Goal: Communication & Community: Answer question/provide support

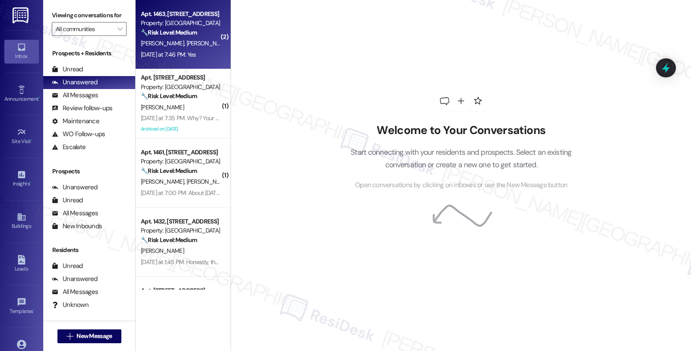
click at [198, 35] on div "🔧 Risk Level: Medium The resident is reporting that a previous maintenance requ…" at bounding box center [181, 32] width 80 height 9
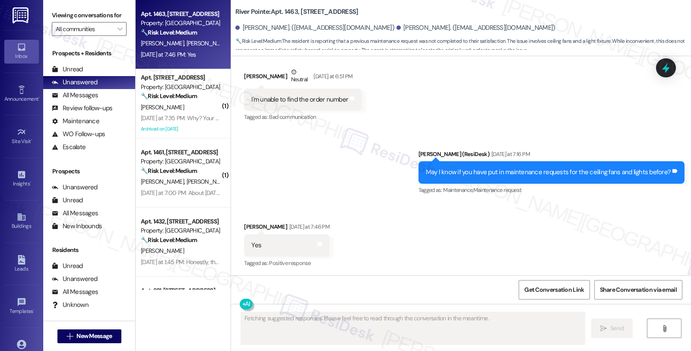
scroll to position [533, 0]
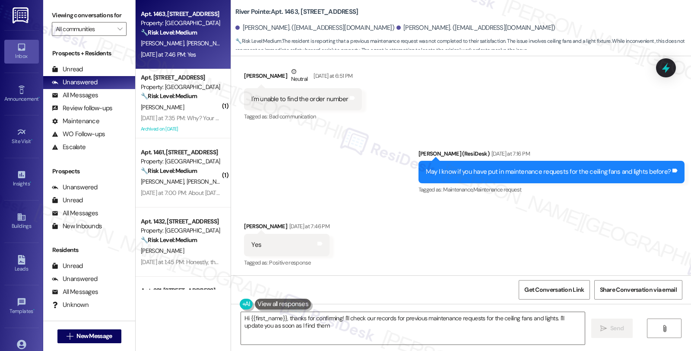
type textarea "Hi {{first_name}}, thanks for confirming! I'll check our records for previous m…"
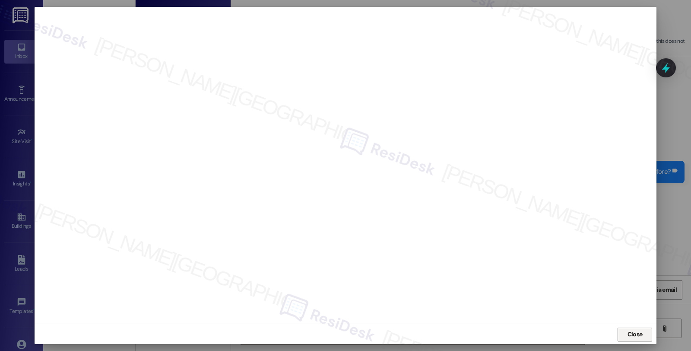
click at [632, 334] on span "Close" at bounding box center [634, 333] width 15 height 9
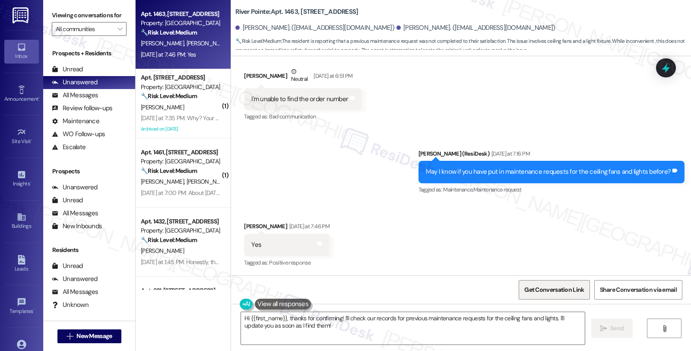
click at [534, 287] on span "Get Conversation Link" at bounding box center [554, 289] width 60 height 9
drag, startPoint x: 439, startPoint y: 341, endPoint x: 441, endPoint y: 294, distance: 46.6
click at [439, 341] on textarea "Hi {{first_name}}, thanks for confirming! I'll check our records for previous m…" at bounding box center [413, 328] width 344 height 32
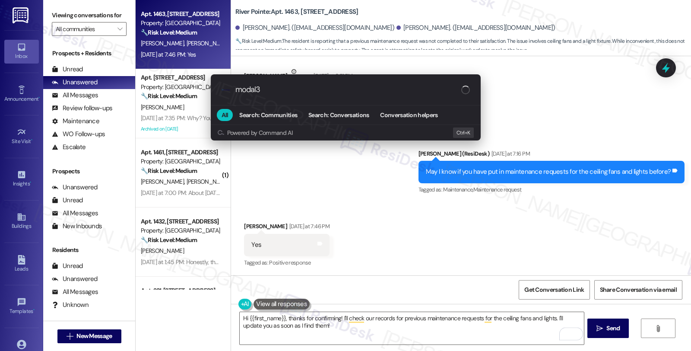
type input "modal"
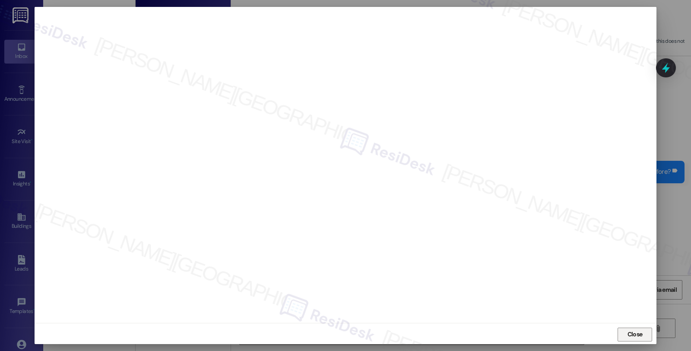
click at [633, 338] on span "Close" at bounding box center [634, 333] width 15 height 9
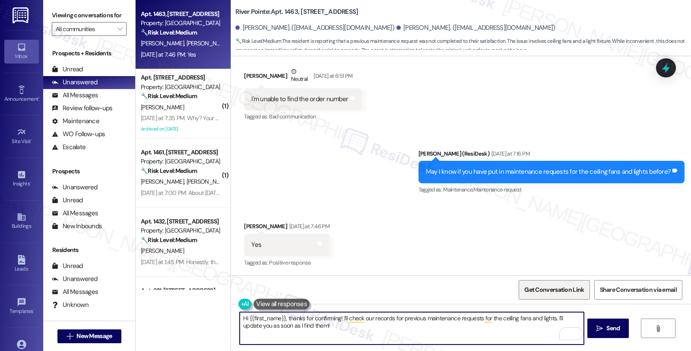
click at [553, 291] on span "Get Conversation Link" at bounding box center [554, 289] width 60 height 9
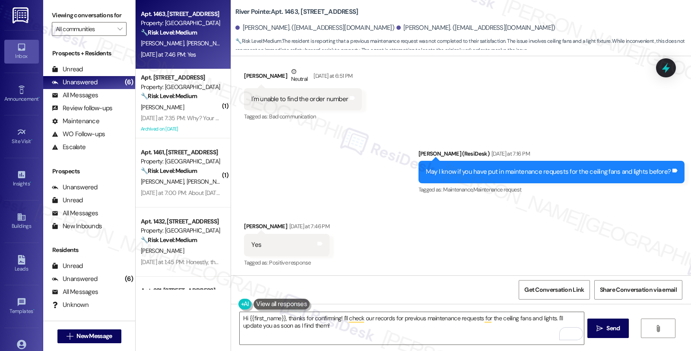
click at [420, 222] on div "Received via SMS Deandra Laing Yesterday at 7:46 PM Yes Tags and notes Tagged a…" at bounding box center [461, 238] width 460 height 73
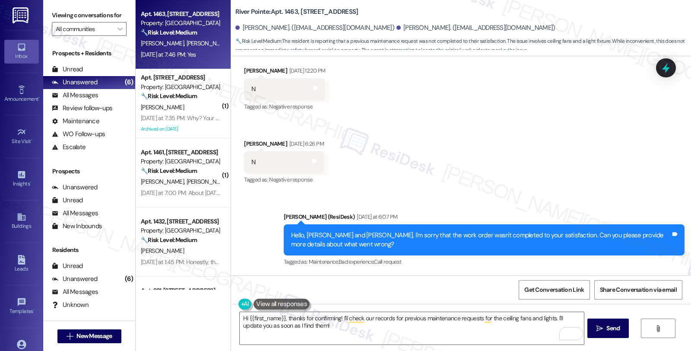
scroll to position [6, 0]
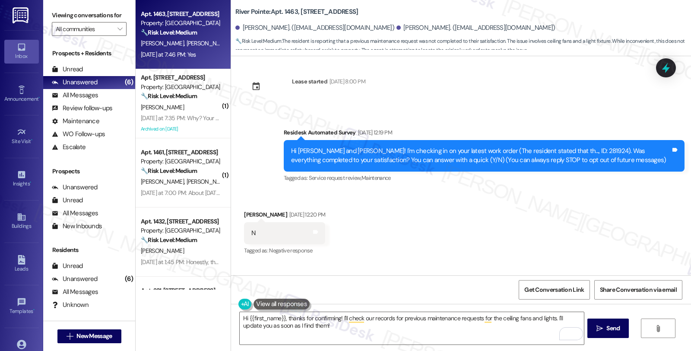
click at [562, 150] on div "Hi [PERSON_NAME] and [PERSON_NAME]! I'm checking in on your latest work order (…" at bounding box center [480, 155] width 379 height 19
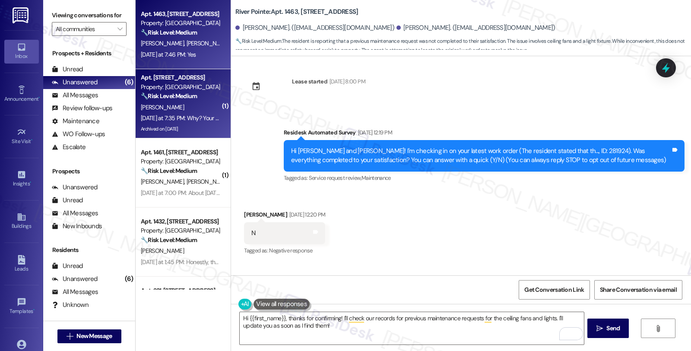
click at [199, 108] on div "[PERSON_NAME]" at bounding box center [181, 107] width 82 height 11
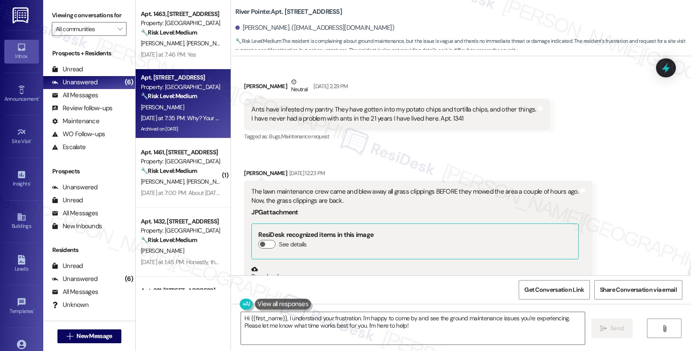
scroll to position [5874, 0]
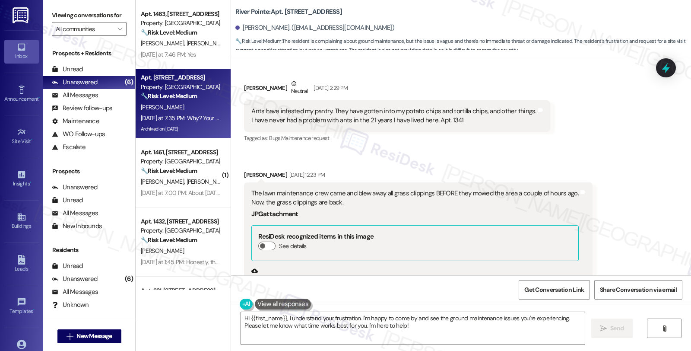
click at [271, 283] on button "Zoom image" at bounding box center [283, 307] width 65 height 49
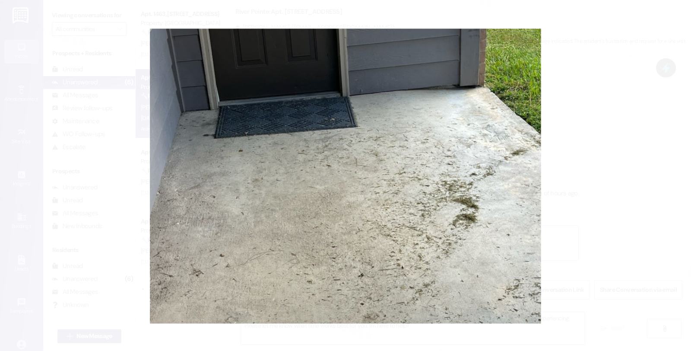
click at [571, 190] on button "Unzoom image" at bounding box center [345, 175] width 691 height 351
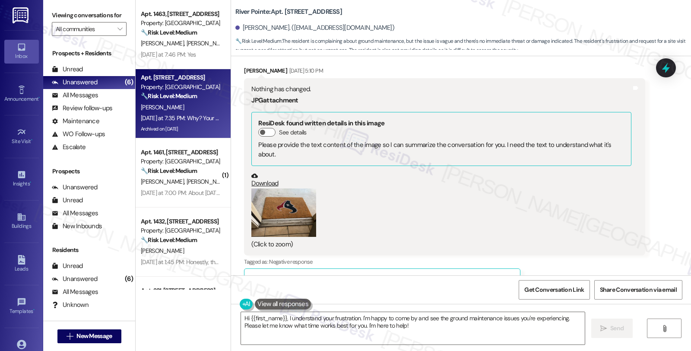
scroll to position [9616, 0]
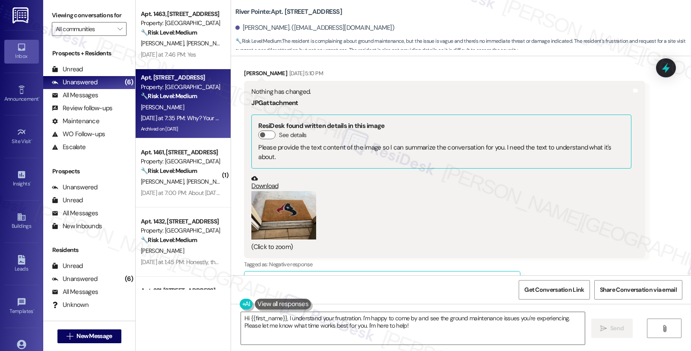
click at [264, 191] on button "Zoom image" at bounding box center [283, 215] width 65 height 49
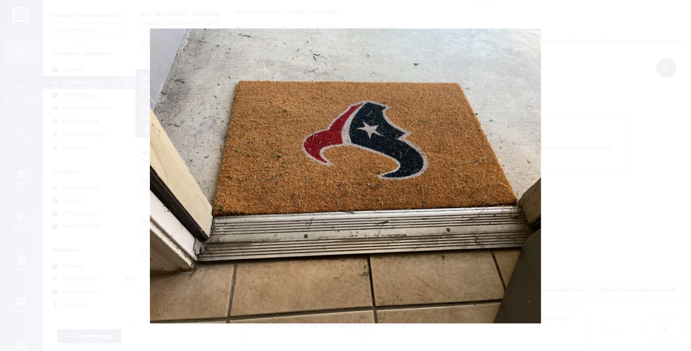
click at [596, 130] on button "Unzoom image" at bounding box center [345, 175] width 691 height 351
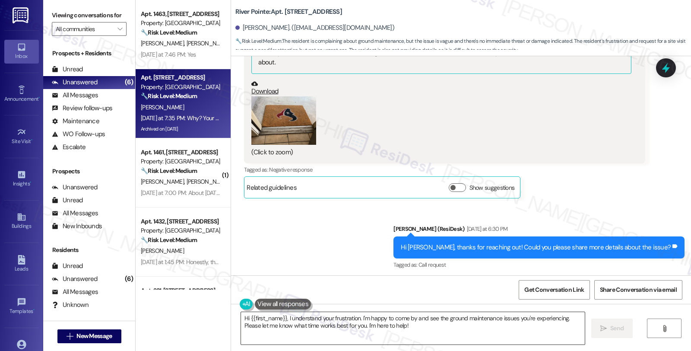
scroll to position [9711, 0]
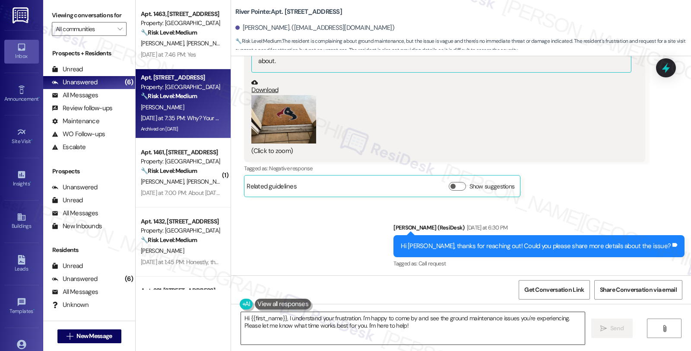
click at [454, 322] on textarea "Hi {{first_name}}, I understand your frustration. I'm happy to come by and see …" at bounding box center [413, 328] width 344 height 32
click at [387, 276] on div "Received via SMS Donald Morris Yesterday at 7:35 PM Why? Your ground maintenanc…" at bounding box center [461, 317] width 460 height 82
click at [335, 203] on div "Sent via SMS Sarah (ResiDesk) Yesterday at 6:30 PM Hi Donald, thanks for reachi…" at bounding box center [461, 239] width 460 height 73
click at [283, 318] on textarea "Hi {{first_name}}, I understand your frustration. I'm happy to come by and see …" at bounding box center [412, 328] width 344 height 32
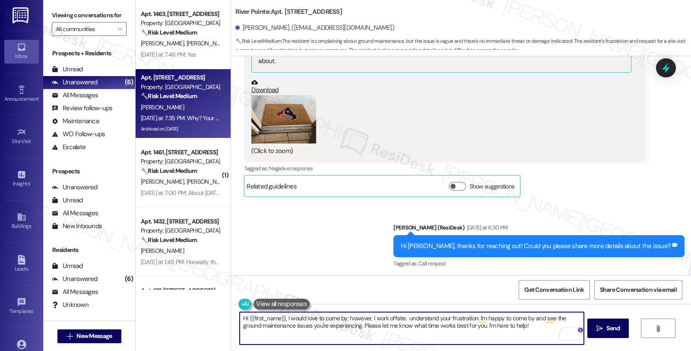
click at [392, 316] on textarea "Hi {{first_name}}, I would love to come by; however, I work offsite. understand…" at bounding box center [412, 328] width 344 height 32
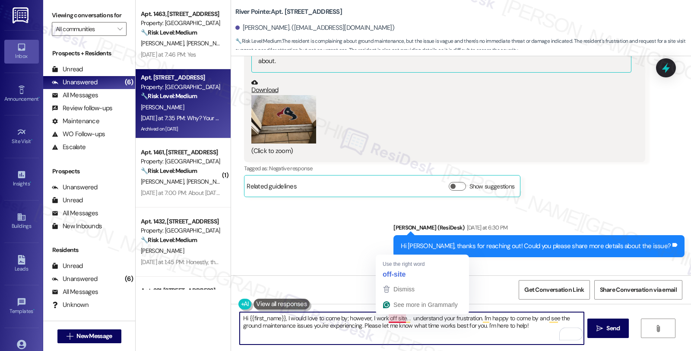
click at [389, 320] on textarea "Hi {{first_name}}, I would love to come by; however, I work off site. . underst…" at bounding box center [412, 328] width 344 height 32
drag, startPoint x: 400, startPoint y: 320, endPoint x: 556, endPoint y: 327, distance: 156.0
click at [556, 327] on textarea "Hi {{first_name}}, I would love to come by; however, I work offsite. . understa…" at bounding box center [412, 328] width 344 height 32
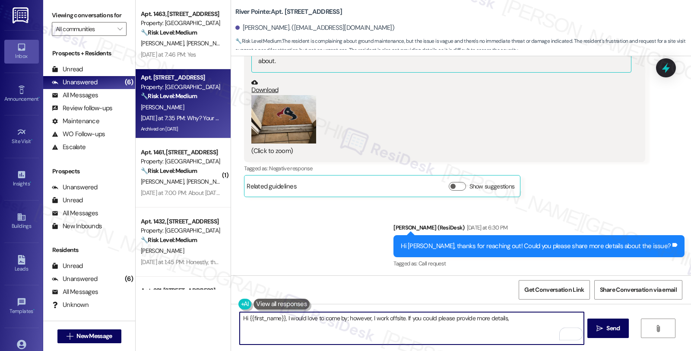
click at [511, 318] on textarea "Hi {{first_name}}, I would love to come by; however, I work offsite. If you cou…" at bounding box center [412, 328] width 344 height 32
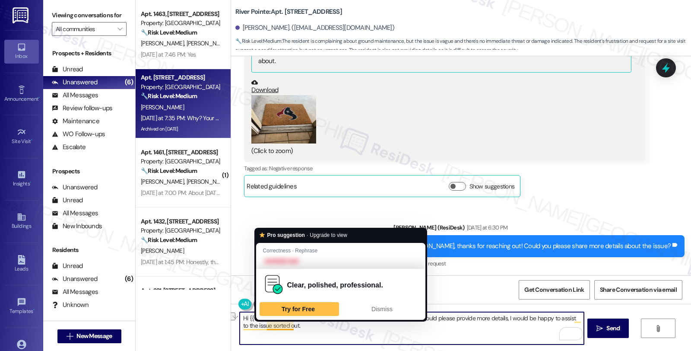
drag, startPoint x: 261, startPoint y: 326, endPoint x: 340, endPoint y: 326, distance: 78.6
click at [340, 326] on textarea "Hi {{first_name}}, I would love to come by; however, I work offsite. If you cou…" at bounding box center [412, 328] width 344 height 32
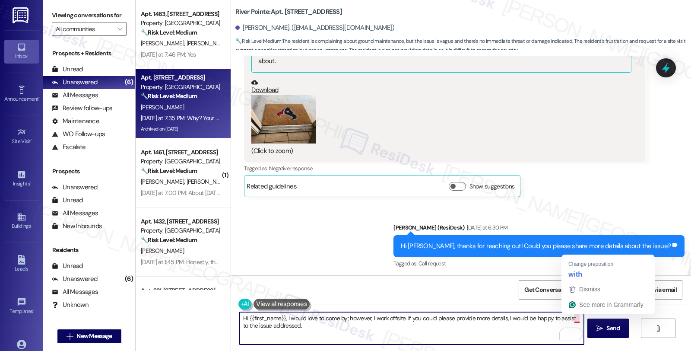
click at [573, 316] on textarea "Hi {{first_name}}, I would love to come by; however, I work offsite. If you cou…" at bounding box center [412, 328] width 344 height 32
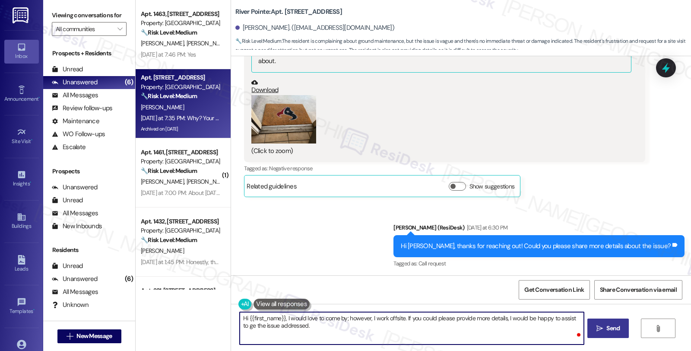
type textarea "Hi {{first_name}}, I would love to come by; however, I work offsite. If you cou…"
click at [333, 322] on textarea "Hi {{first_name}}, I would love to come by; however, I work offsite. If you cou…" at bounding box center [412, 328] width 344 height 32
click at [420, 324] on textarea "Hi {{first_name}}, I would love to come by; however, I work offsite. If you cou…" at bounding box center [412, 328] width 344 height 32
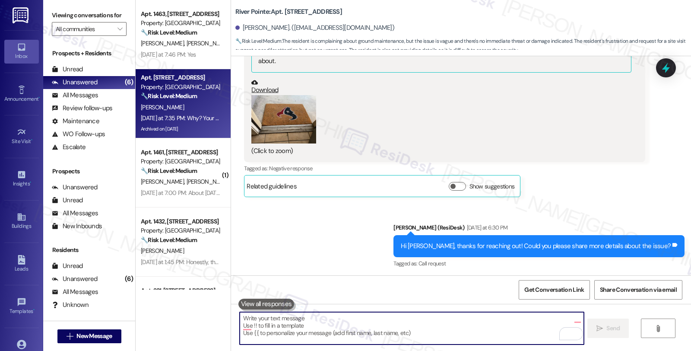
scroll to position [9711, 0]
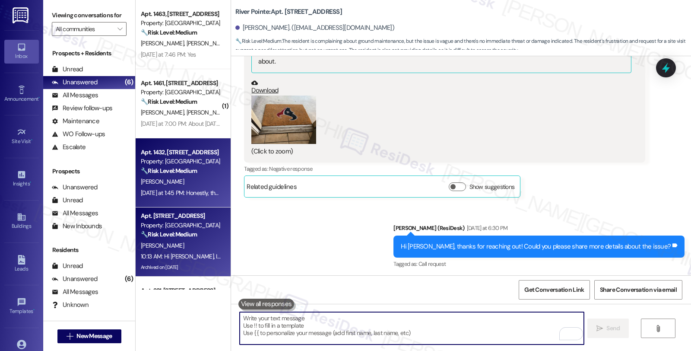
click at [210, 180] on div "[PERSON_NAME]" at bounding box center [181, 181] width 82 height 11
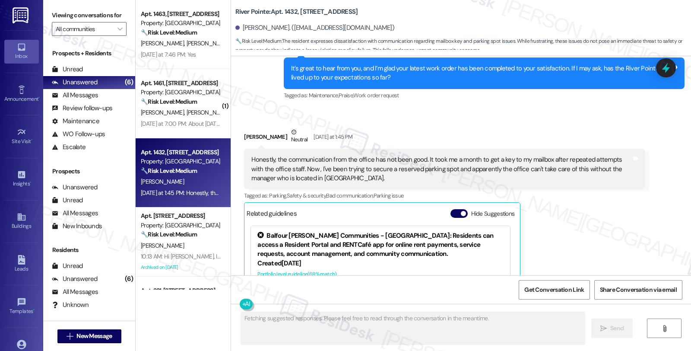
scroll to position [539, 0]
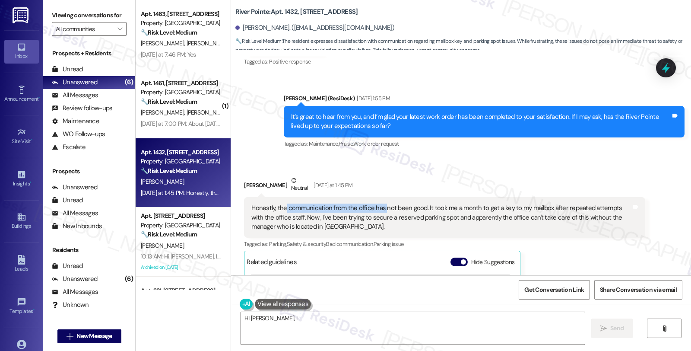
drag, startPoint x: 278, startPoint y: 204, endPoint x: 378, endPoint y: 204, distance: 99.7
click at [378, 204] on div "Honestly, the communication from the office has not been good. It took me a mon…" at bounding box center [440, 217] width 379 height 28
type textarea "Hi Cathy, I understand your frustration with communication and parking. I'm hap…"
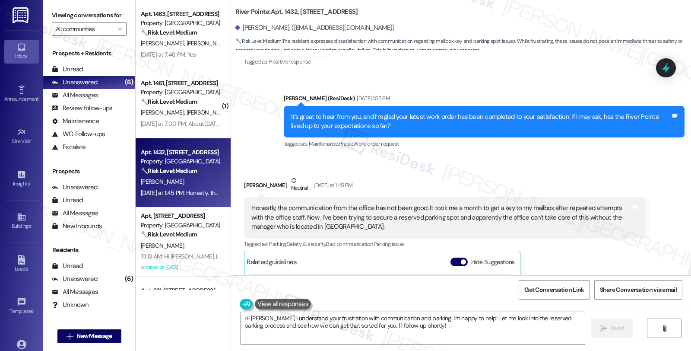
click at [264, 208] on div "Honestly, the communication from the office has not been good. It took me a mon…" at bounding box center [440, 217] width 379 height 28
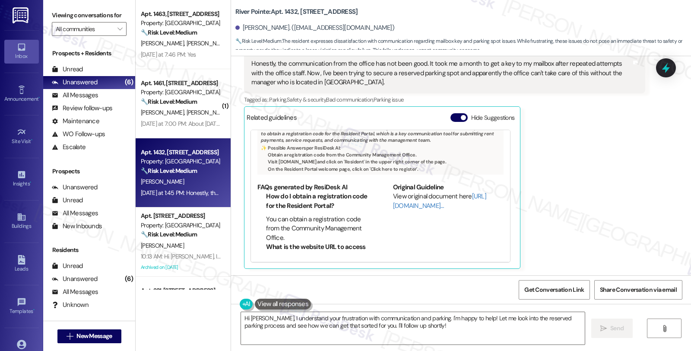
scroll to position [69, 0]
click at [414, 204] on link "[URL][DOMAIN_NAME]…" at bounding box center [439, 200] width 93 height 18
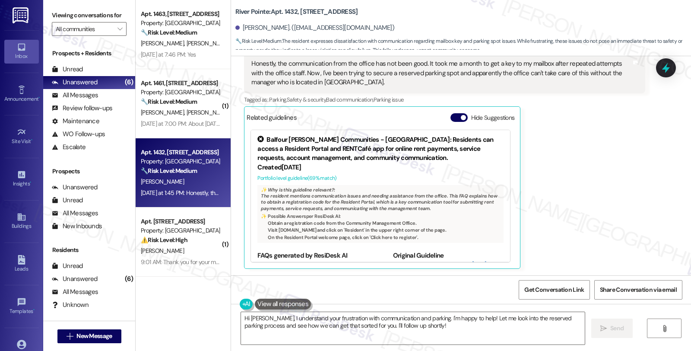
scroll to position [635, 0]
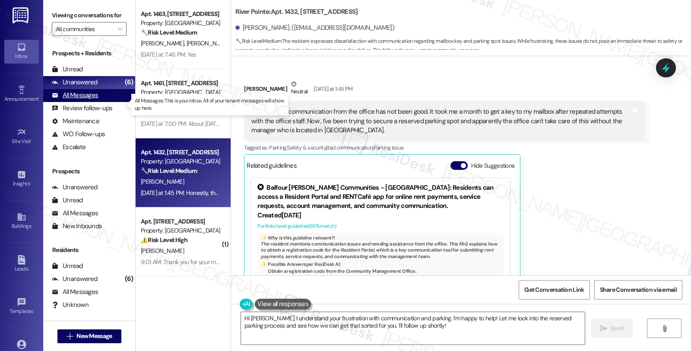
click at [83, 100] on div "All Messages" at bounding box center [75, 95] width 46 height 9
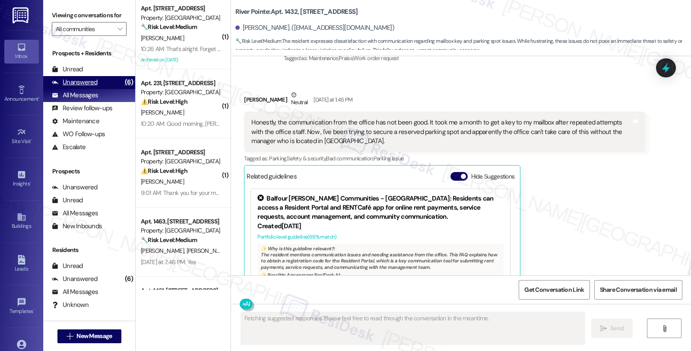
scroll to position [683, 0]
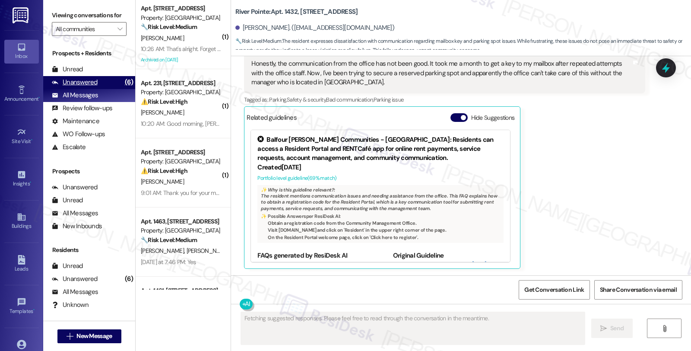
click at [90, 87] on div "Unanswered" at bounding box center [75, 82] width 46 height 9
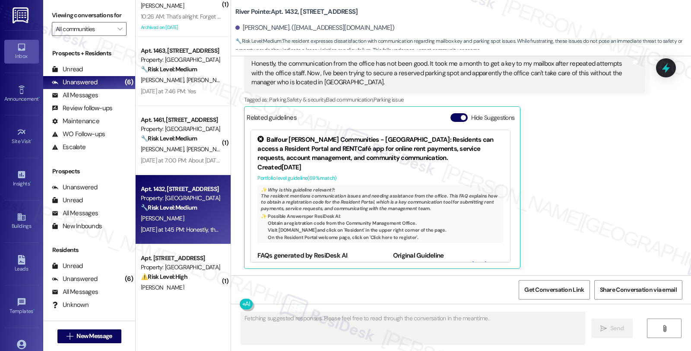
scroll to position [56, 0]
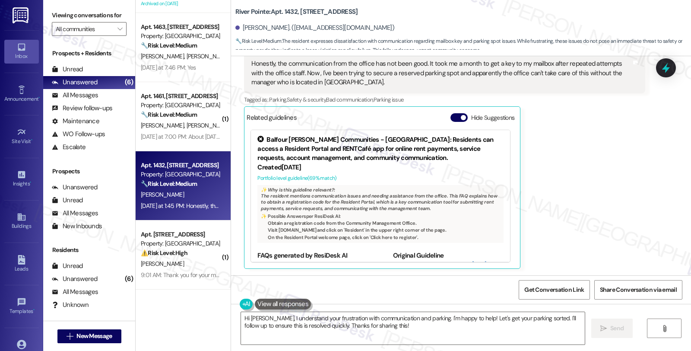
click at [642, 162] on div "Received via SMS Cathy Starbuck Neutral Yesterday at 1:45 PM Honestly, the comm…" at bounding box center [444, 150] width 414 height 250
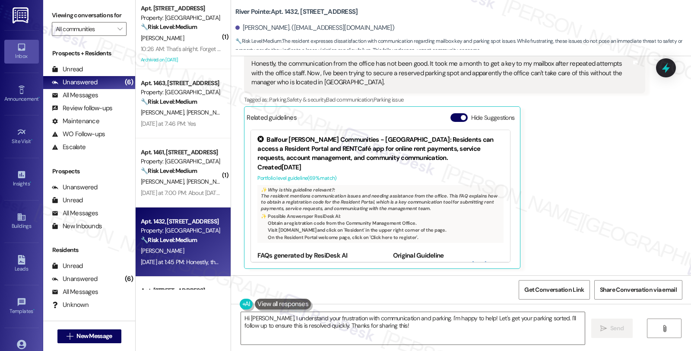
scroll to position [635, 0]
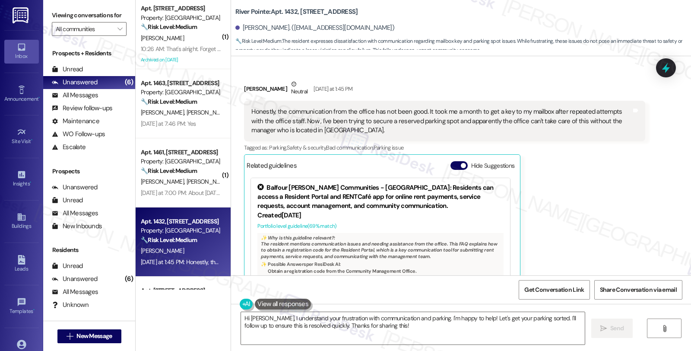
click at [626, 213] on div "Cathy Starbuck Neutral Yesterday at 1:45 PM Honestly, the communication from th…" at bounding box center [444, 197] width 401 height 237
click at [607, 170] on div "Cathy Starbuck Neutral Yesterday at 1:45 PM Honestly, the communication from th…" at bounding box center [444, 197] width 401 height 237
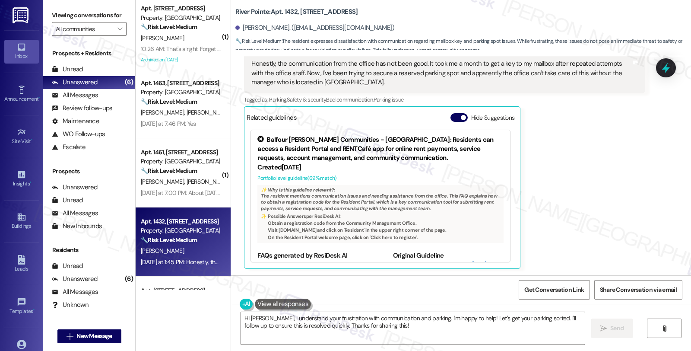
click at [658, 165] on div "Received via SMS Cathy Starbuck Neutral Yesterday at 1:45 PM Honestly, the comm…" at bounding box center [461, 143] width 460 height 263
click at [561, 165] on div "Cathy Starbuck Neutral Yesterday at 1:45 PM Honestly, the communication from th…" at bounding box center [444, 150] width 401 height 237
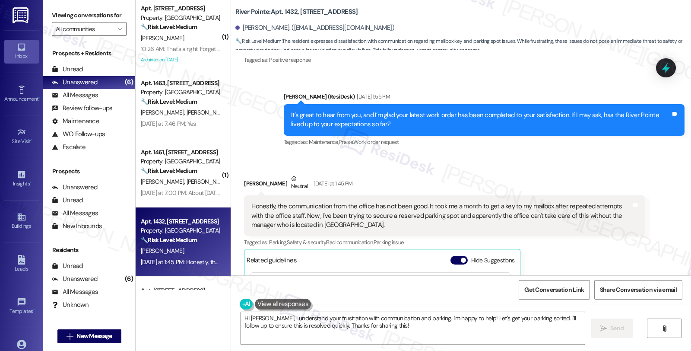
scroll to position [539, 0]
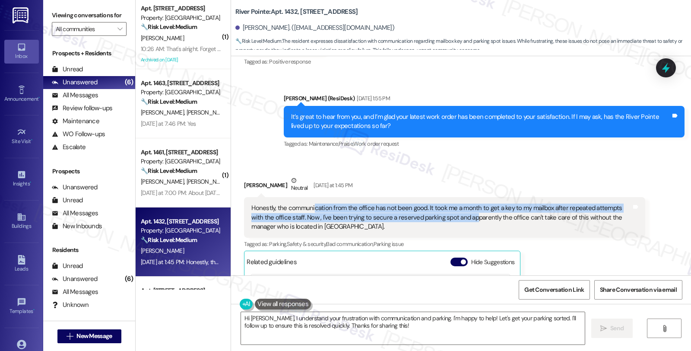
drag, startPoint x: 307, startPoint y: 210, endPoint x: 453, endPoint y: 214, distance: 146.4
click at [453, 214] on div "Honestly, the communication from the office has not been good. It took me a mon…" at bounding box center [440, 217] width 379 height 28
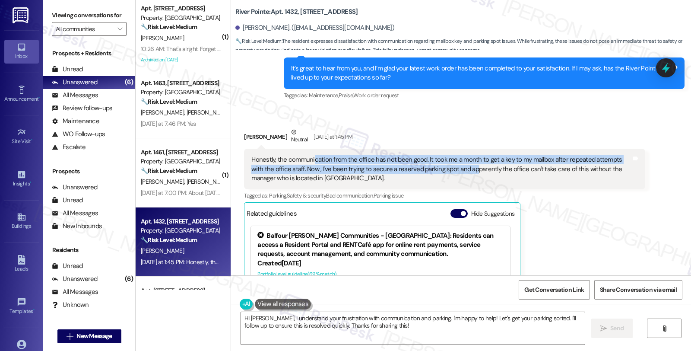
click at [275, 165] on div "Honestly, the communication from the office has not been good. It took me a mon…" at bounding box center [440, 169] width 379 height 28
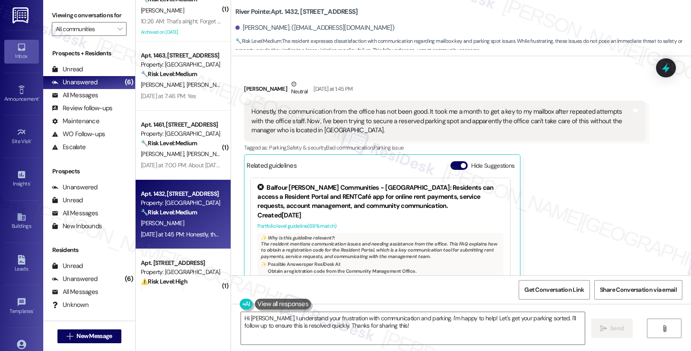
scroll to position [56, 0]
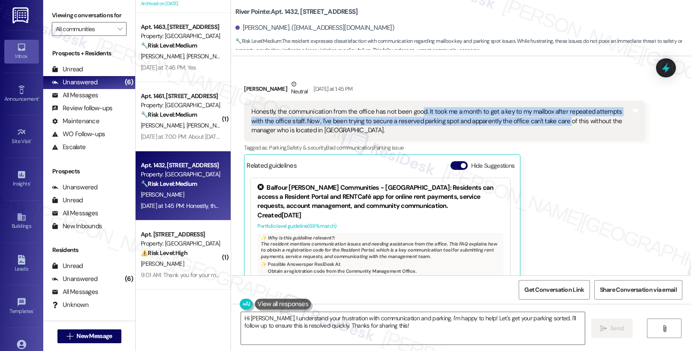
drag, startPoint x: 412, startPoint y: 110, endPoint x: 546, endPoint y: 123, distance: 135.0
click at [546, 123] on div "Honestly, the communication from the office has not been good. It took me a mon…" at bounding box center [440, 121] width 379 height 28
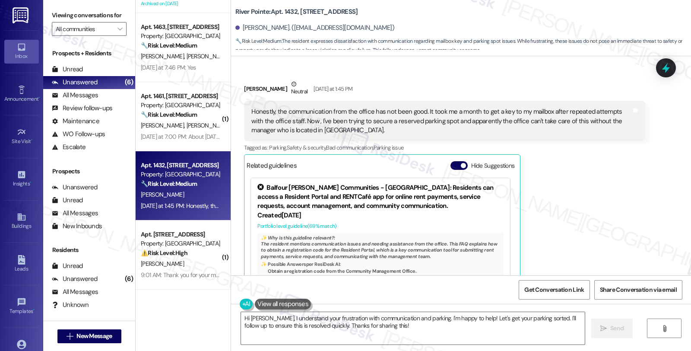
click at [598, 175] on div "Cathy Starbuck Neutral Yesterday at 1:45 PM Honestly, the communication from th…" at bounding box center [444, 197] width 401 height 237
click at [603, 215] on div "Cathy Starbuck Neutral Yesterday at 1:45 PM Honestly, the communication from th…" at bounding box center [444, 197] width 401 height 237
click at [616, 189] on div "Cathy Starbuck Neutral Yesterday at 1:45 PM Honestly, the communication from th…" at bounding box center [444, 197] width 401 height 237
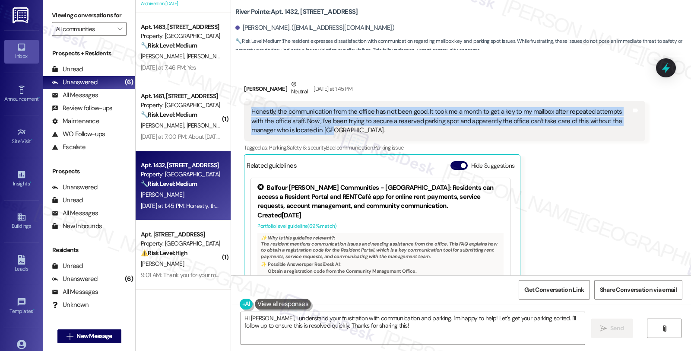
drag, startPoint x: 304, startPoint y: 130, endPoint x: 246, endPoint y: 114, distance: 60.2
click at [251, 114] on div "Honestly, the communication from the office has not been good. It took me a mon…" at bounding box center [440, 121] width 379 height 28
copy div "Honestly, the communication from the office has not been good. It took me a mon…"
click at [316, 329] on textarea "Hi Cathy, I understand your frustration with communication and parking. I'm hap…" at bounding box center [413, 328] width 344 height 32
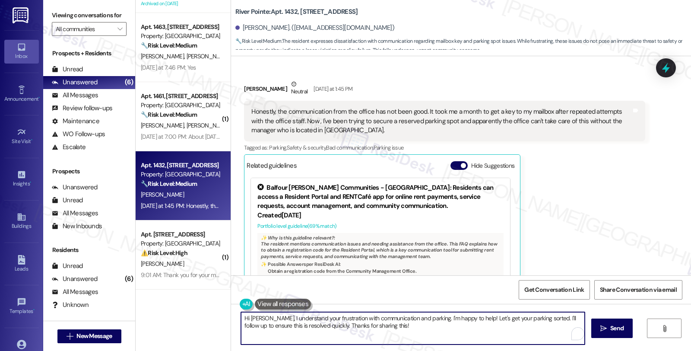
drag, startPoint x: 398, startPoint y: 331, endPoint x: 226, endPoint y: 319, distance: 171.8
click at [231, 319] on div "Hi Cathy, I understand your frustration with communication and parking. I'm hap…" at bounding box center [461, 335] width 460 height 65
click at [262, 317] on textarea "Hi Cathy, I understand your frustration with communication and parking. I'm hap…" at bounding box center [413, 328] width 344 height 32
click at [256, 317] on textarea "Hi Cathy, I understand your frustration with communication and parking. I'm hap…" at bounding box center [412, 328] width 344 height 32
drag, startPoint x: 258, startPoint y: 317, endPoint x: 409, endPoint y: 331, distance: 151.8
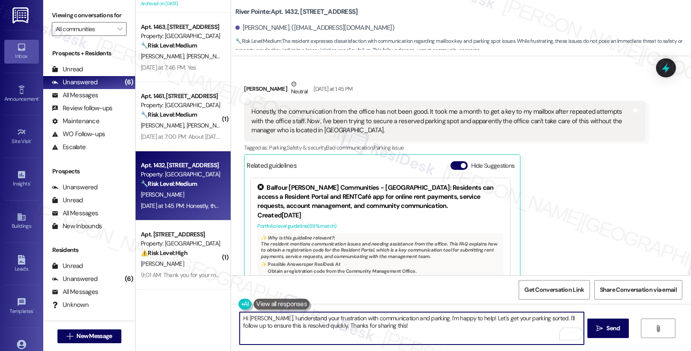
click at [409, 331] on textarea "Hi Cathy, I understand your frustration with communication and parking. I'm hap…" at bounding box center [412, 328] width 344 height 32
paste textarea "Hi [Resident’s Name], thank you for sharing this with us. I’m really sorry to h…"
drag, startPoint x: 260, startPoint y: 316, endPoint x: 313, endPoint y: 316, distance: 53.1
click at [313, 316] on textarea "Hi Cathy, Hi [Resident’s Name], thank you for sharing this with us. I’m really …" at bounding box center [412, 328] width 344 height 32
type textarea "Hi Cathy, thank you for sharing this with us. I’m really sorry to hear about th…"
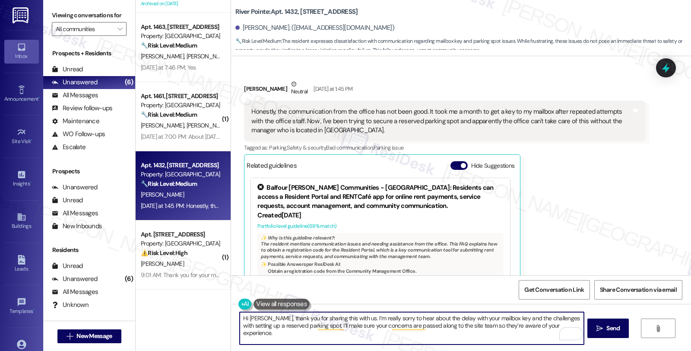
click at [641, 230] on div "Cathy Starbuck Neutral Yesterday at 1:45 PM Honestly, the communication from th…" at bounding box center [444, 197] width 401 height 237
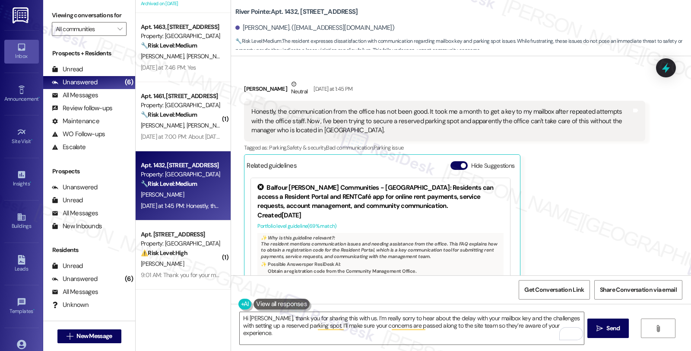
click at [616, 173] on div "Cathy Starbuck Neutral Yesterday at 1:45 PM Honestly, the communication from th…" at bounding box center [444, 197] width 401 height 237
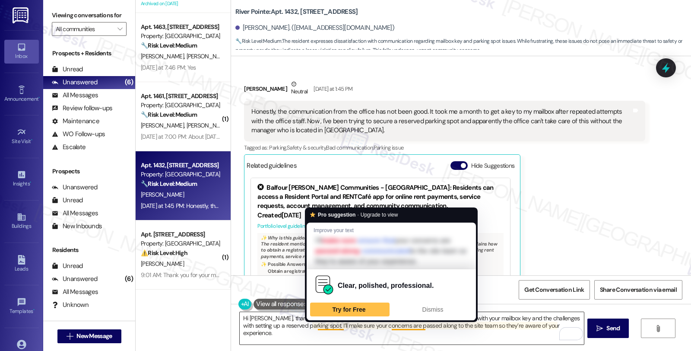
click at [307, 329] on textarea "Hi Cathy, thank you for sharing this with us. I’m really sorry to hear about th…" at bounding box center [412, 328] width 344 height 32
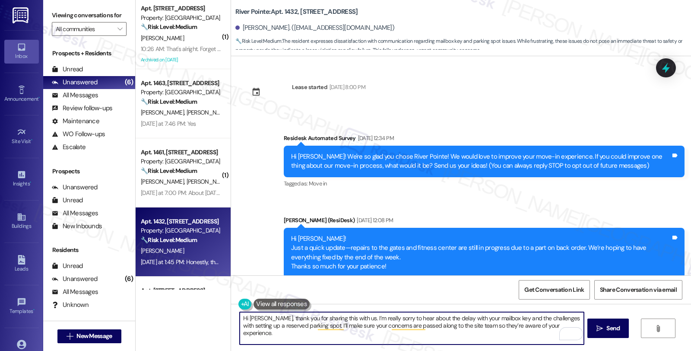
scroll to position [635, 0]
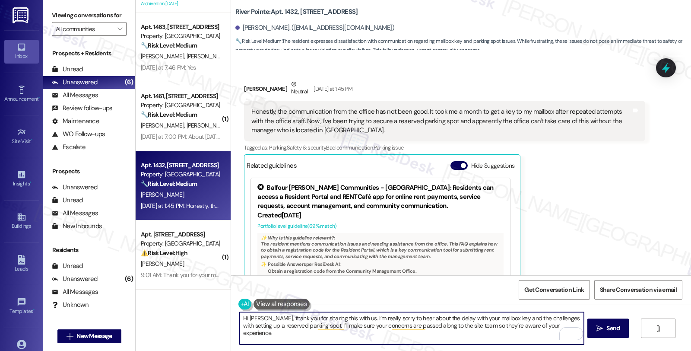
click at [344, 317] on textarea "Hi Cathy, thank you for sharing this with us. I’m really sorry to hear about th…" at bounding box center [412, 328] width 344 height 32
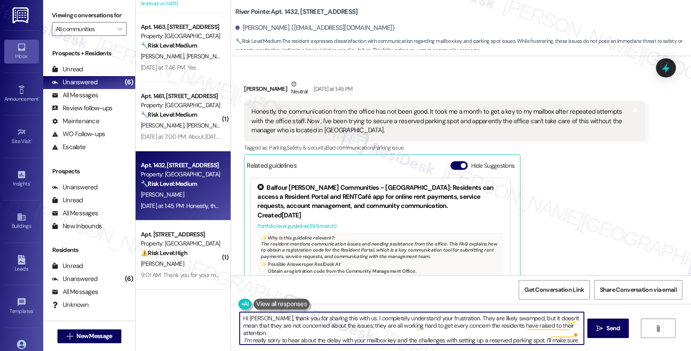
click at [570, 329] on textarea "Hi Cathy, thank you for sharing this with us. I completely understand your frus…" at bounding box center [412, 328] width 344 height 32
click at [569, 325] on textarea "Hi Cathy, thank you for sharing this with us. I completely understand your frus…" at bounding box center [412, 328] width 344 height 32
click at [247, 340] on textarea "Hi Cathy, thank you for sharing this with us. I completely understand your frus…" at bounding box center [412, 328] width 344 height 32
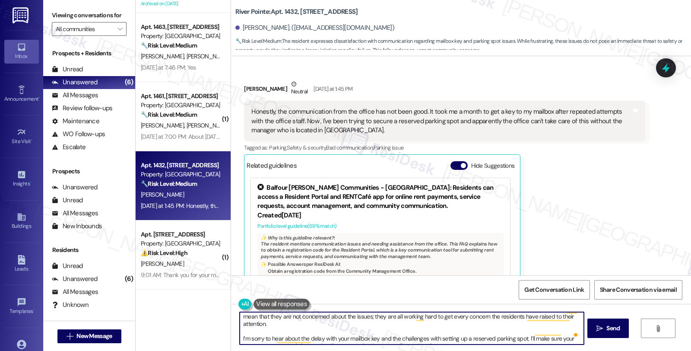
drag, startPoint x: 296, startPoint y: 338, endPoint x: 384, endPoint y: 329, distance: 88.5
click at [384, 329] on textarea "Hi Cathy, thank you for sharing this with us. I completely understand your frus…" at bounding box center [412, 328] width 344 height 32
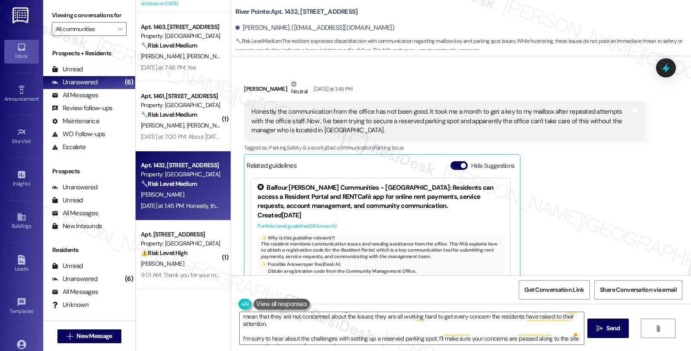
click at [338, 110] on div "Honestly, the communication from the office has not been good. It took me a mon…" at bounding box center [440, 121] width 379 height 28
click at [451, 112] on div "Honestly, the communication from the office has not been good. It took me a mon…" at bounding box center [440, 121] width 379 height 28
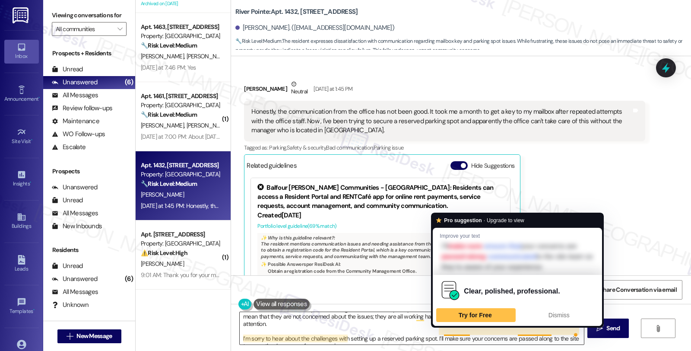
click at [438, 330] on textarea "Hi Cathy, thank you for sharing this with us. I completely understand your frus…" at bounding box center [412, 328] width 344 height 32
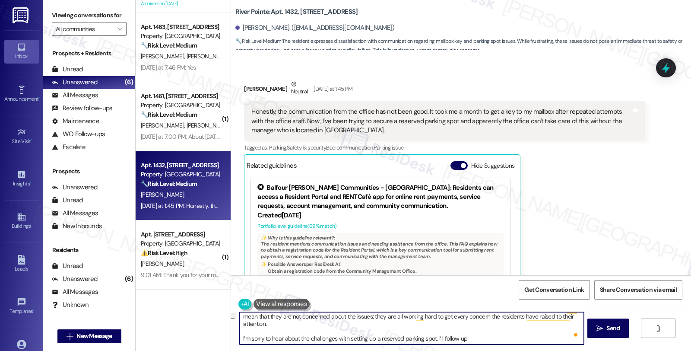
scroll to position [2, 0]
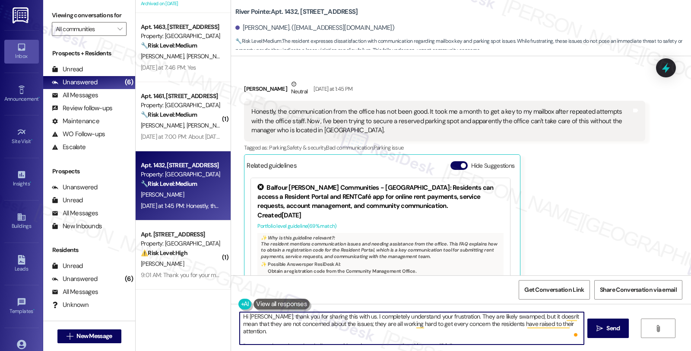
click at [432, 335] on textarea "Hi Cathy, thank you for sharing this with us. I completely understand your frus…" at bounding box center [412, 328] width 344 height 32
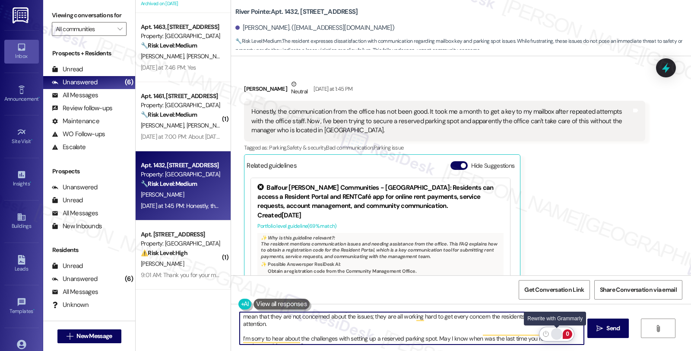
click at [556, 333] on div "Rewrite with Grammarly" at bounding box center [556, 334] width 9 height 10
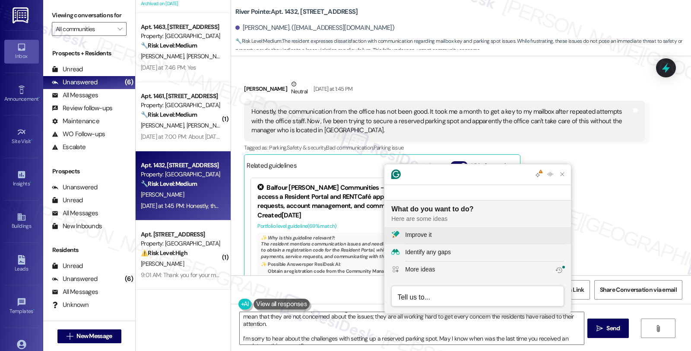
scroll to position [0, 0]
click at [434, 235] on div "Improve it" at bounding box center [484, 234] width 159 height 9
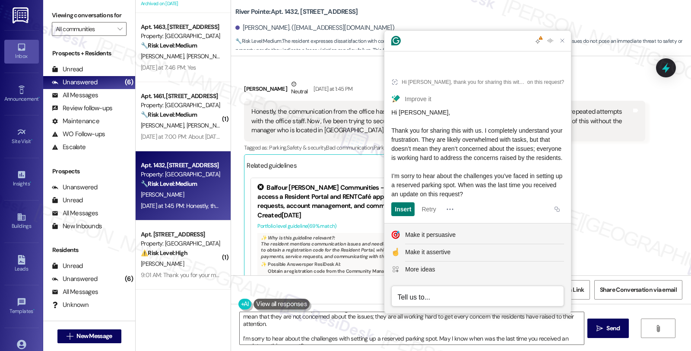
drag, startPoint x: 511, startPoint y: 190, endPoint x: 401, endPoint y: 131, distance: 125.3
click at [384, 121] on div "Grammarly Assistant Hi Cathy, thank you for sharing this with us. I completely …" at bounding box center [477, 171] width 187 height 283
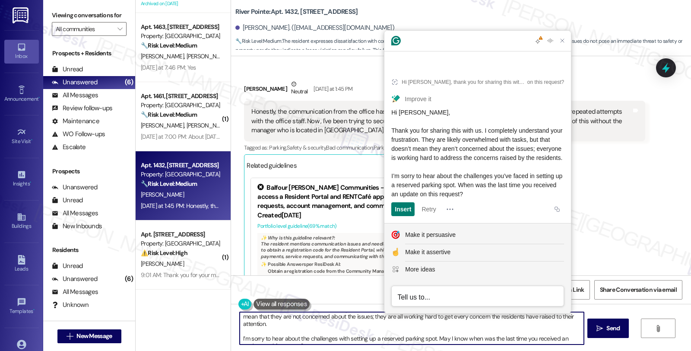
click at [292, 323] on textarea "Hi Cathy, thank you for sharing this with us. I completely understand your frus…" at bounding box center [412, 328] width 344 height 32
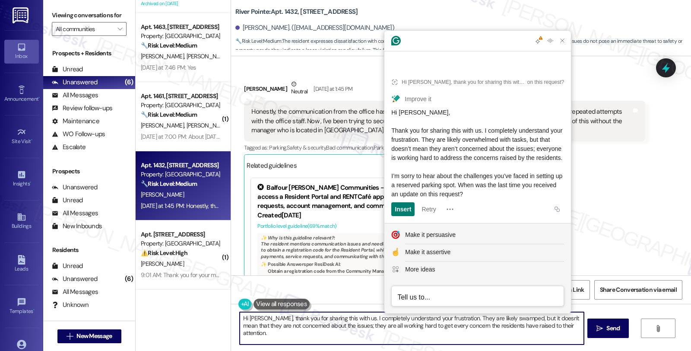
click at [447, 318] on textarea "Hi Cathy, thank you for sharing this with us. I completely understand your frus…" at bounding box center [412, 328] width 344 height 32
click at [456, 321] on textarea "Hi Cathy, thank you for sharing this with us. I completely understand your frus…" at bounding box center [412, 328] width 344 height 32
click at [449, 318] on textarea "Hi Cathy, thank you for sharing this with us. I completely understand your frus…" at bounding box center [412, 328] width 344 height 32
click at [448, 320] on textarea "Hi Cathy, thank you for sharing this with us. I completely understand your frus…" at bounding box center [412, 328] width 344 height 32
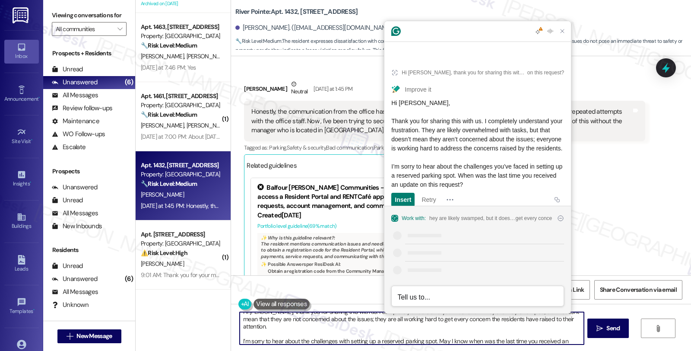
scroll to position [2, 0]
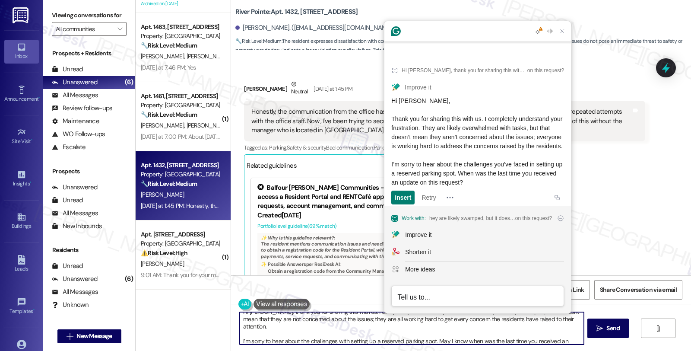
paste textarea "Thank you for sharing this with us. I completely understand your frustration. T…"
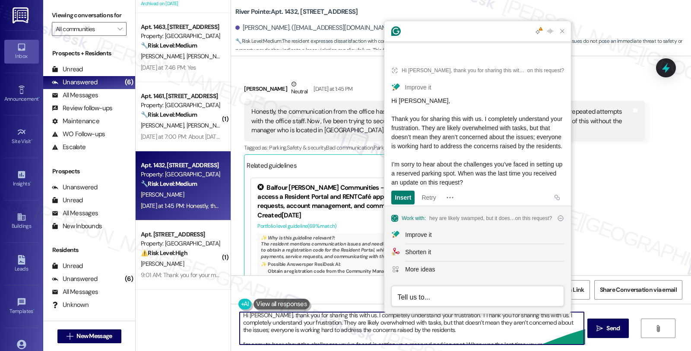
scroll to position [0, 0]
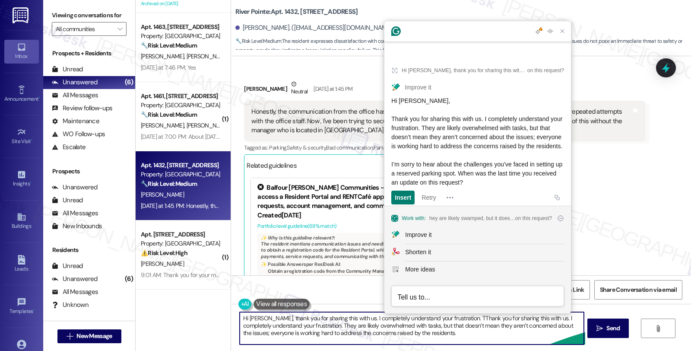
click at [450, 317] on textarea "Hi Cathy, thank you for sharing this with us. I completely understand your frus…" at bounding box center [412, 328] width 344 height 32
click at [529, 317] on textarea "Hi Cathy, thank you for sharing this with us. I completely understand your frus…" at bounding box center [412, 328] width 344 height 32
click at [551, 317] on textarea "Hi Cathy, thank you for sharing this with us. I completely understand your frus…" at bounding box center [412, 328] width 344 height 32
type textarea "Hi Cathy, thank you for sharing this with us. I completely understand your frus…"
click at [424, 335] on textarea "Hi Cathy, thank you for sharing this with us. I completely understand your frus…" at bounding box center [412, 328] width 344 height 32
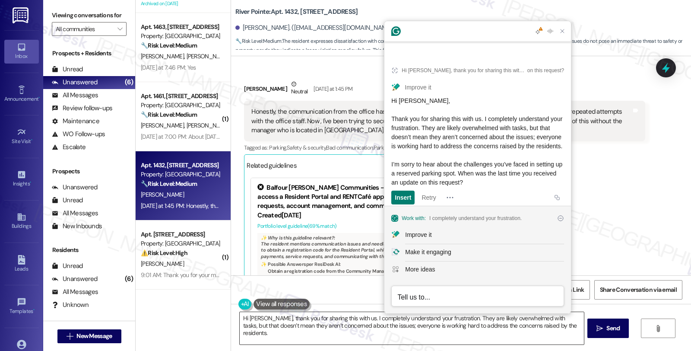
click at [389, 343] on textarea "Hi Cathy, thank you for sharing this with us. I completely understand your frus…" at bounding box center [412, 328] width 344 height 32
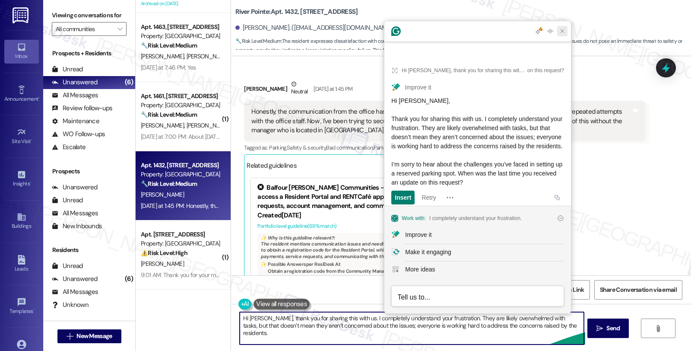
click at [563, 28] on icon "Close Grammarly Assistant" at bounding box center [562, 31] width 7 height 7
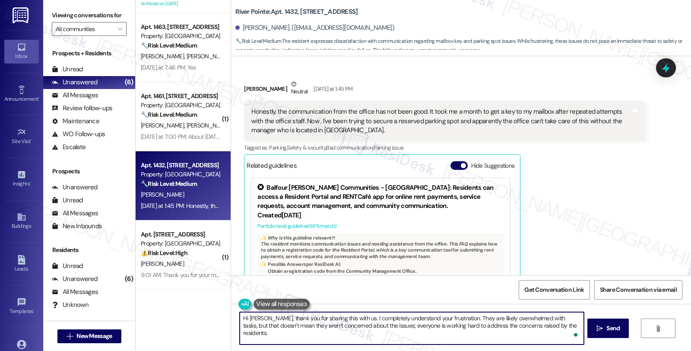
click at [410, 325] on textarea "Hi Cathy, thank you for sharing this with us. I completely understand your frus…" at bounding box center [412, 328] width 344 height 32
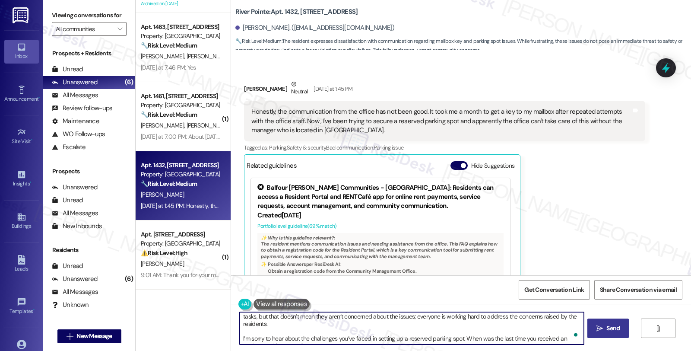
click at [603, 334] on button " Send" at bounding box center [608, 327] width 42 height 19
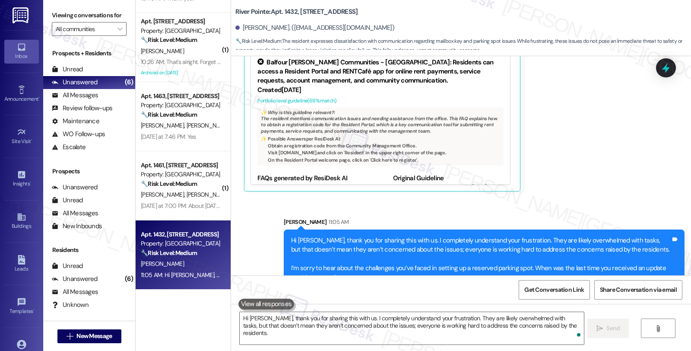
scroll to position [780, 0]
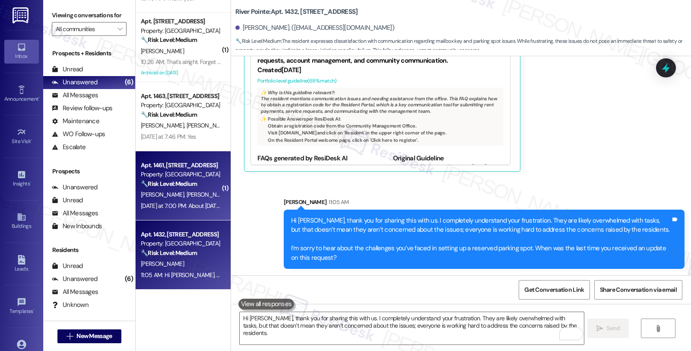
click at [184, 194] on div "S. Dohrer D. Hodge" at bounding box center [181, 194] width 82 height 11
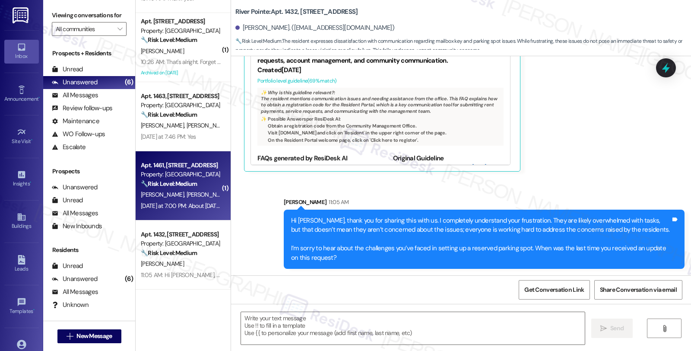
type textarea "Fetching suggested responses. Please feel free to read through the conversation…"
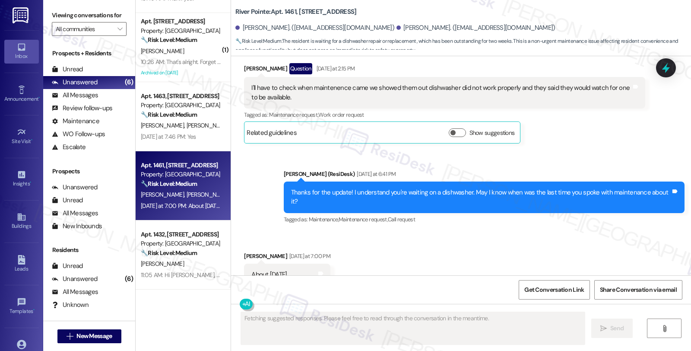
scroll to position [1019, 0]
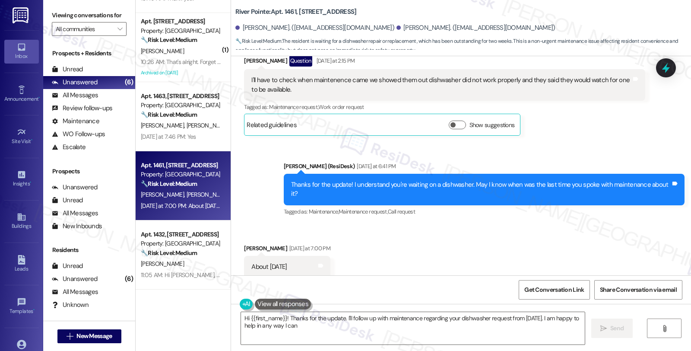
type textarea "Hi {{first_name}}! Thanks for the update. I'll follow up with maintenance regar…"
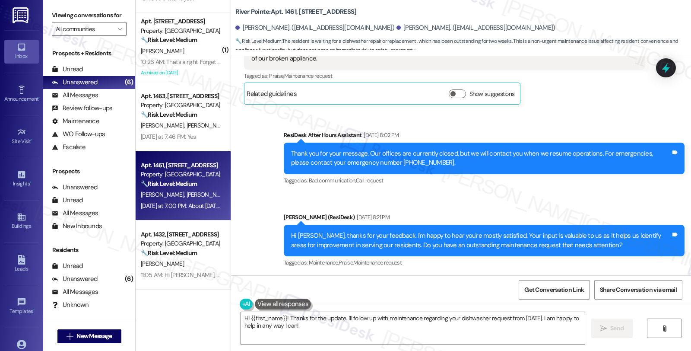
scroll to position [827, 0]
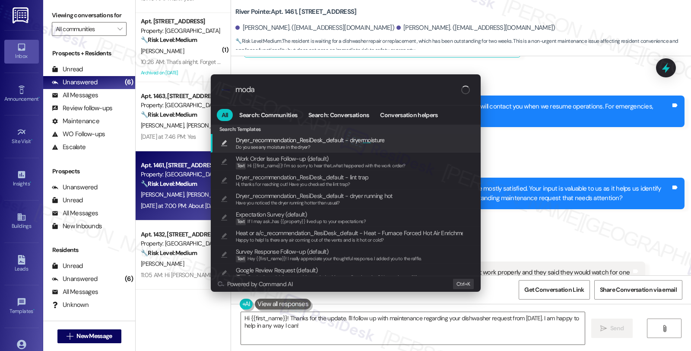
type input "modal"
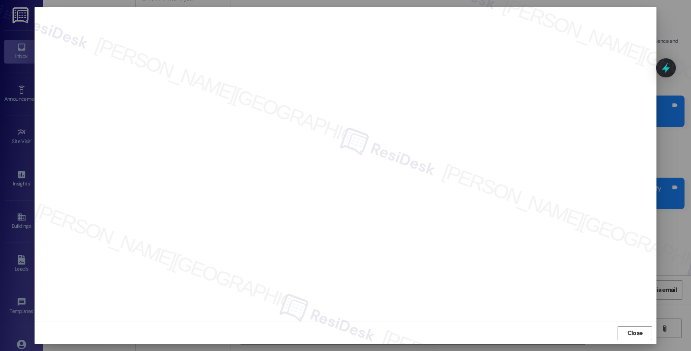
scroll to position [0, 0]
click at [635, 333] on span "Close" at bounding box center [634, 333] width 15 height 9
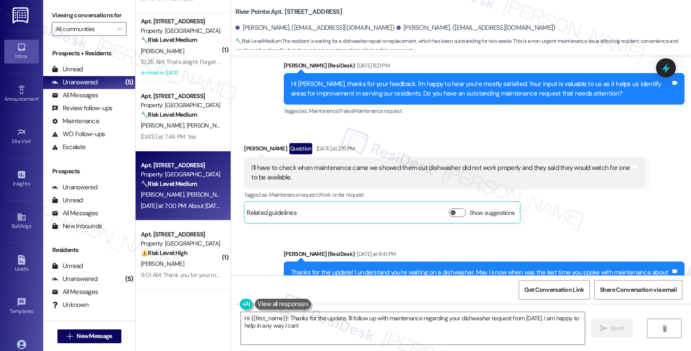
scroll to position [1019, 0]
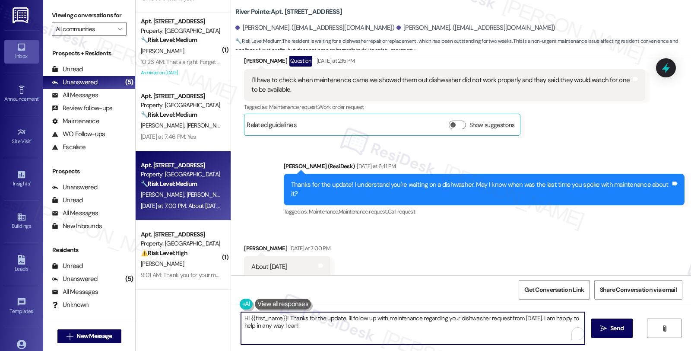
drag, startPoint x: 336, startPoint y: 326, endPoint x: 194, endPoint y: 303, distance: 143.4
click at [194, 303] on div "( 1 ) Apt. [STREET_ADDRESS] Property: River Pointe 🔧 Risk Level: Medium The res…" at bounding box center [413, 175] width 555 height 351
type textarea "I see. Just to confirm, the dishwasher is still not working at this time, is th…"
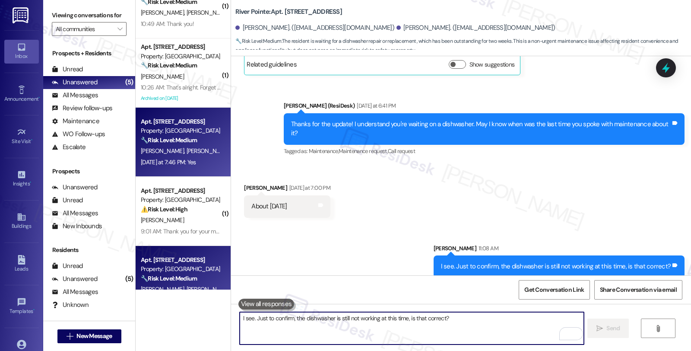
scroll to position [0, 0]
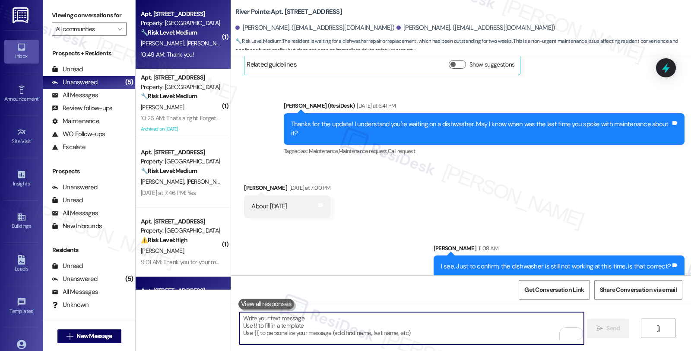
click at [208, 33] on div "🔧 Risk Level: Medium The resident is expressing gratitude for the completion of…" at bounding box center [181, 32] width 80 height 9
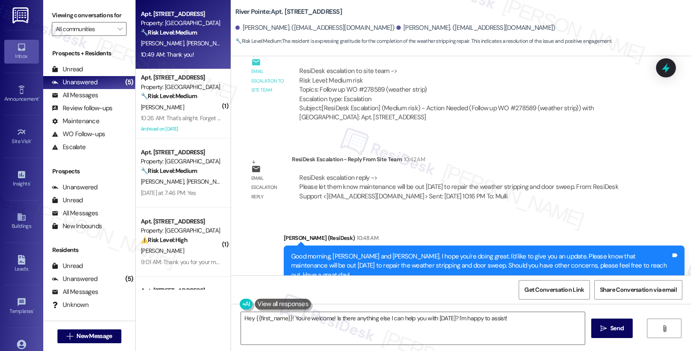
scroll to position [1112, 0]
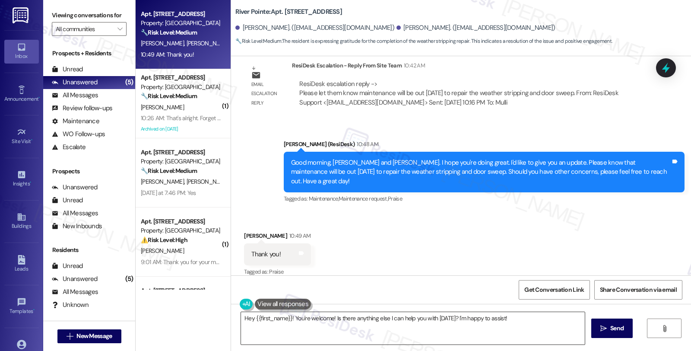
click at [241, 317] on textarea "Hey {{first_name}}! You're welcome! Is there anything else I can help you with …" at bounding box center [413, 328] width 344 height 32
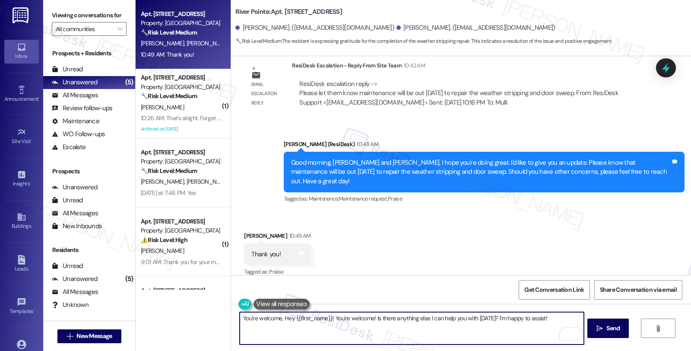
click at [244, 224] on div "Received via SMS [PERSON_NAME][GEOGRAPHIC_DATA] 10:49 AM Thank you! Tags and no…" at bounding box center [276, 254] width 79 height 60
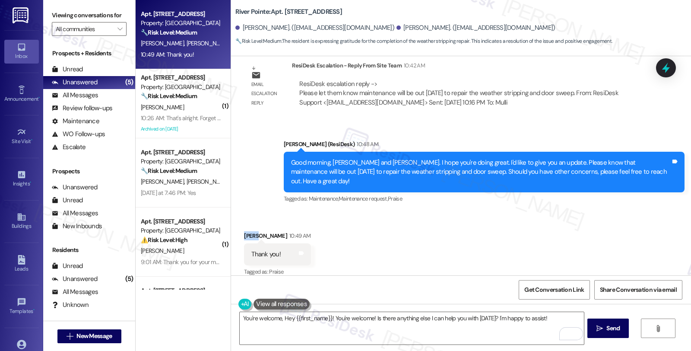
click at [244, 224] on div "Received via SMS [PERSON_NAME][GEOGRAPHIC_DATA] 10:49 AM Thank you! Tags and no…" at bounding box center [276, 254] width 79 height 60
copy div "[PERSON_NAME]"
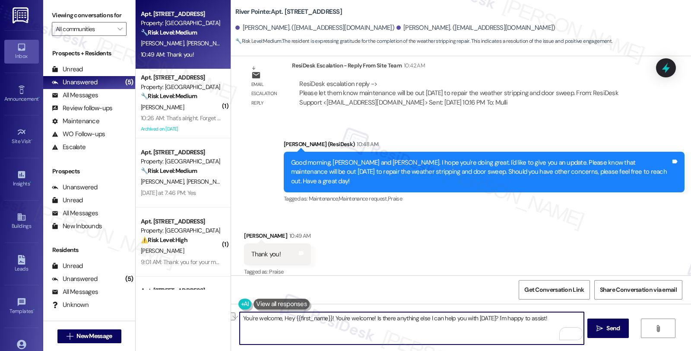
drag, startPoint x: 279, startPoint y: 318, endPoint x: 690, endPoint y: 319, distance: 411.0
click at [690, 319] on div "You're welcome, Hey {{first_name}}! You're welcome! Is there anything else I ca…" at bounding box center [461, 335] width 460 height 65
paste textarea "[PERSON_NAME]"
type textarea "You're welcome, [PERSON_NAME] 😊"
click at [347, 318] on textarea "You're welcome, [PERSON_NAME] 😊" at bounding box center [412, 328] width 344 height 32
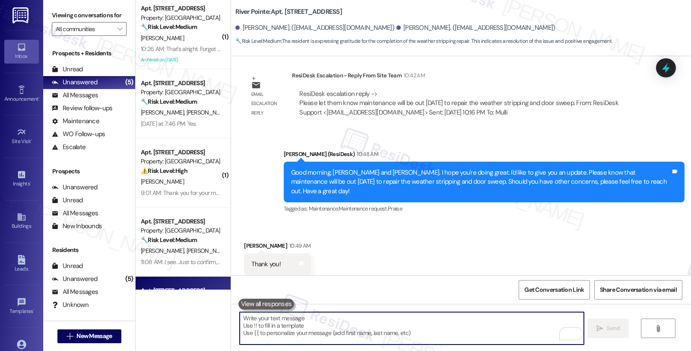
scroll to position [1172, 0]
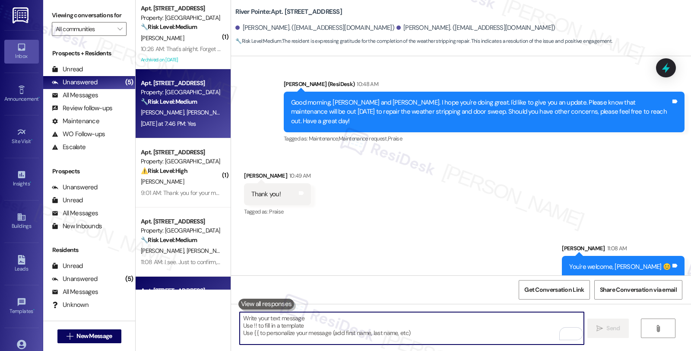
click at [206, 115] on div "[PERSON_NAME] [PERSON_NAME]" at bounding box center [181, 112] width 82 height 11
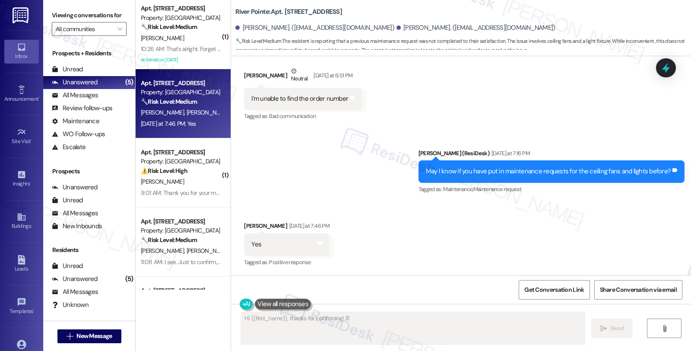
scroll to position [533, 0]
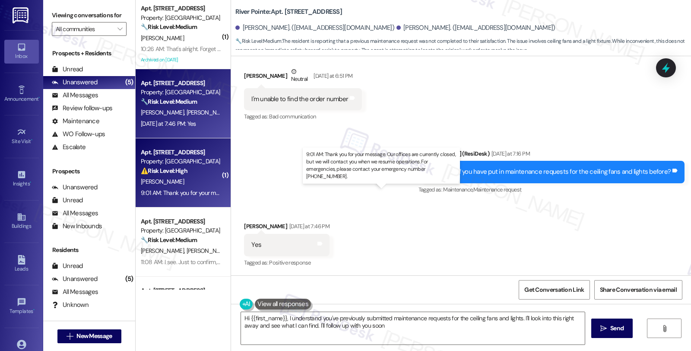
type textarea "Hi {{first_name}}, I understand you've previously submitted maintenance request…"
click at [201, 189] on div "9:01 AM: Thank you for your message. Our offices are currently closed, but we w…" at bounding box center [393, 193] width 505 height 8
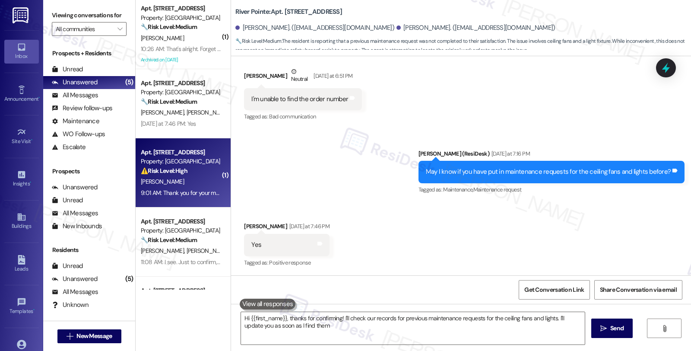
type textarea "Hi {{first_name}}, thanks for confirming! I'll check our records for previous m…"
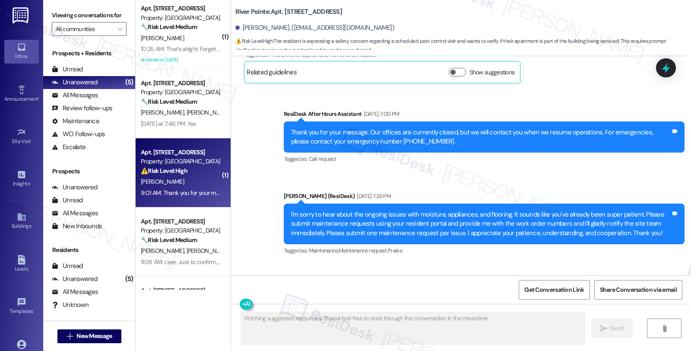
type textarea "Fetching suggested responses. Please feel free to read through the conversation…"
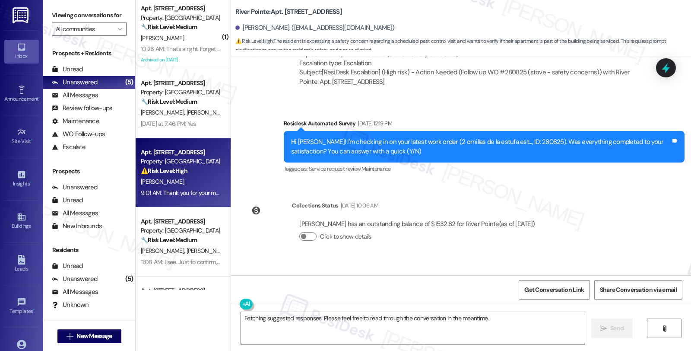
scroll to position [8177, 0]
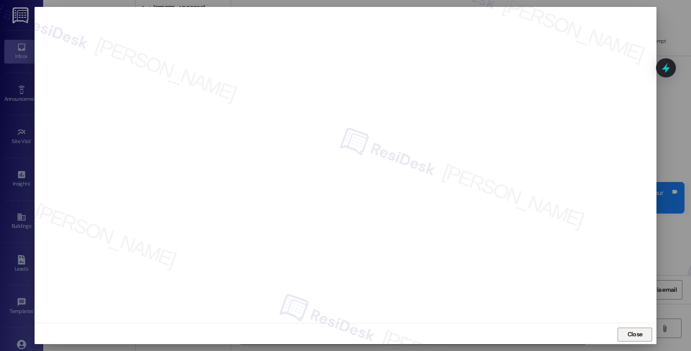
click at [627, 336] on span "Close" at bounding box center [634, 333] width 15 height 9
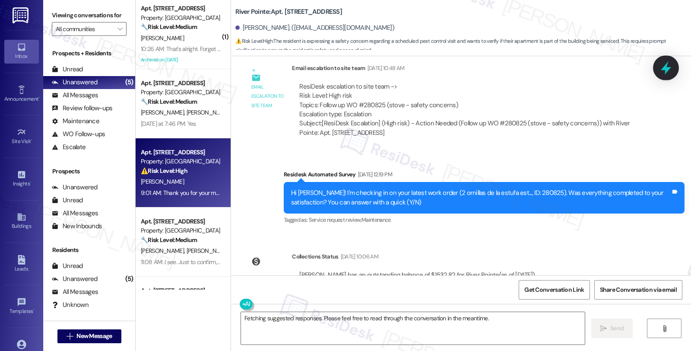
click at [666, 77] on div at bounding box center [666, 67] width 26 height 25
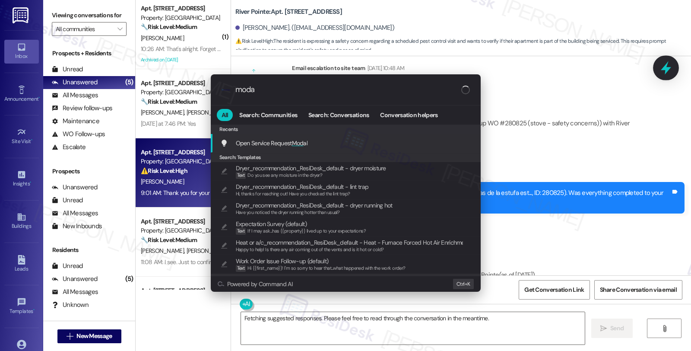
type input "modal"
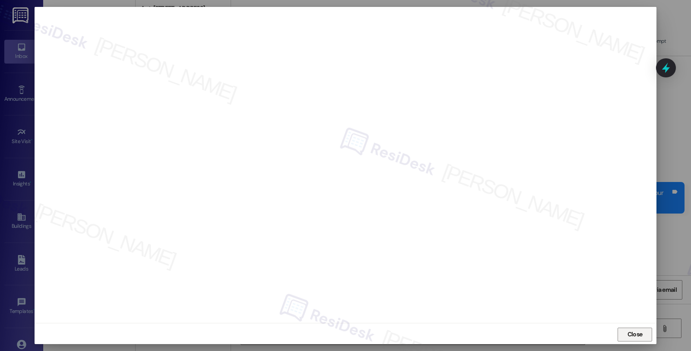
click at [636, 337] on span "Close" at bounding box center [634, 333] width 15 height 9
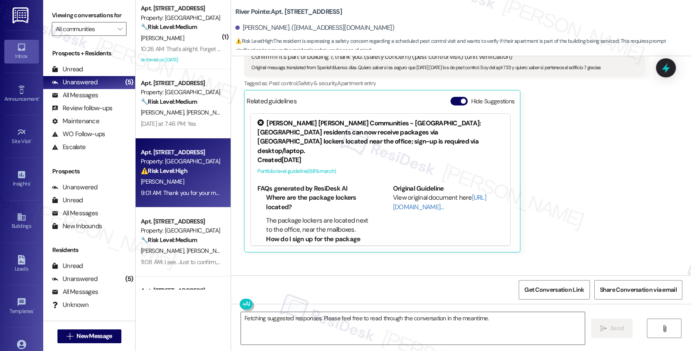
scroll to position [8513, 0]
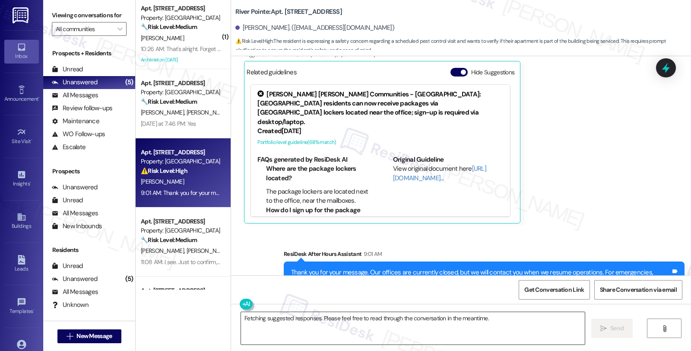
click at [241, 319] on textarea "Fetching suggested responses. Please feel free to read through the conversation…" at bounding box center [413, 328] width 344 height 32
click at [242, 26] on div "[PERSON_NAME]. ([EMAIL_ADDRESS][DOMAIN_NAME])" at bounding box center [314, 27] width 159 height 9
copy div "[PERSON_NAME]"
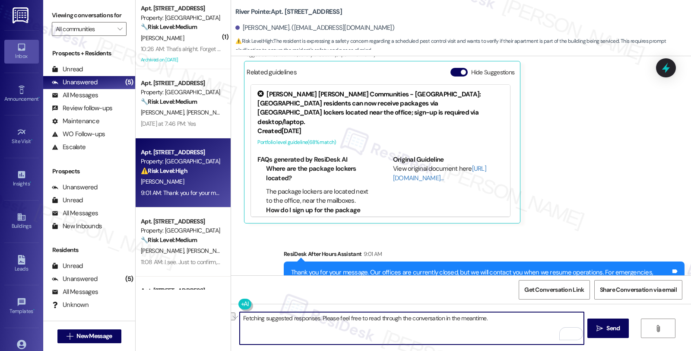
drag, startPoint x: 238, startPoint y: 318, endPoint x: 560, endPoint y: 319, distance: 321.6
click at [560, 319] on textarea "Fetching suggested responses. Please feel free to read through the conversation…" at bounding box center [412, 328] width 344 height 32
type textarea "H"
paste textarea "[PERSON_NAME]"
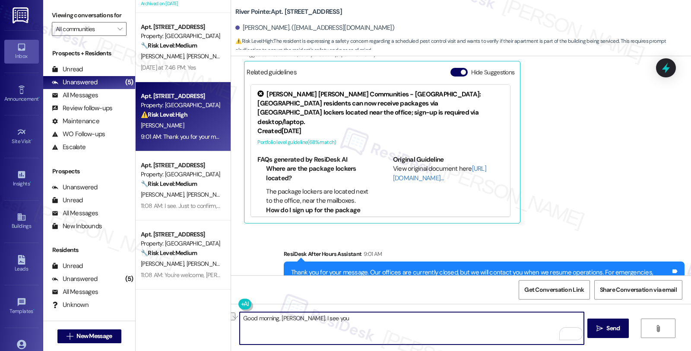
drag, startPoint x: 294, startPoint y: 317, endPoint x: 400, endPoint y: 317, distance: 105.3
click at [400, 317] on textarea "Good morning, [PERSON_NAME]. I see you" at bounding box center [412, 328] width 344 height 32
click at [335, 293] on div "Tagged as: Bad communication , Click to highlight conversations about Bad commu…" at bounding box center [484, 299] width 401 height 13
click at [366, 311] on div "Good morning, [PERSON_NAME]. I understand you'd like  Send " at bounding box center [461, 335] width 460 height 65
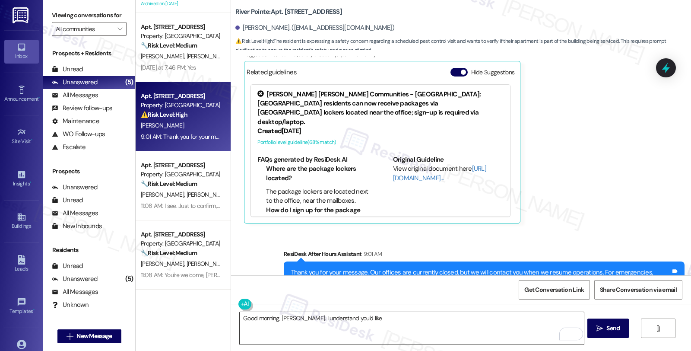
click at [366, 320] on textarea "Good morning, [PERSON_NAME]. I understand you'd like" at bounding box center [412, 328] width 344 height 32
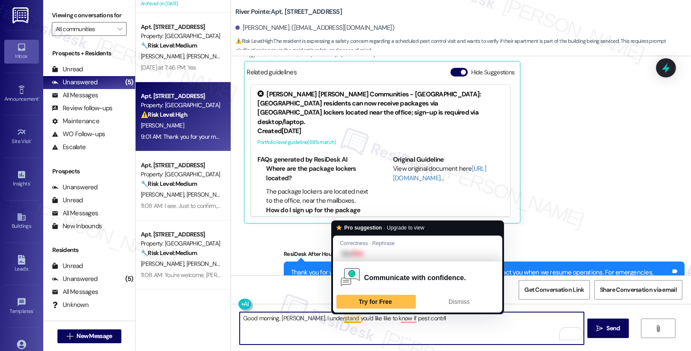
click at [342, 319] on textarea "Good morning, [PERSON_NAME]. I understand you'd like like to know if pest contr…" at bounding box center [412, 328] width 344 height 32
click at [342, 319] on textarea "Good morning, Erbin. I understand you'd like like to know if pest contrll" at bounding box center [412, 328] width 344 height 32
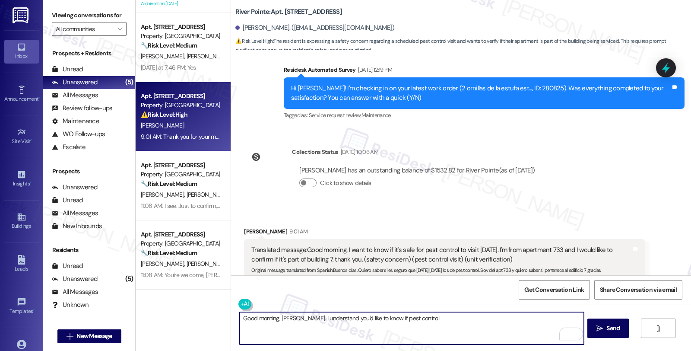
scroll to position [8273, 0]
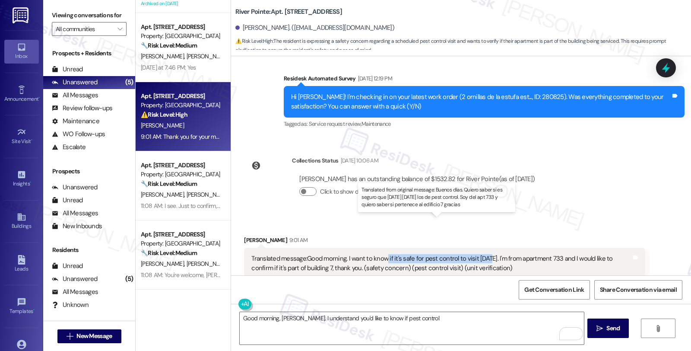
drag, startPoint x: 382, startPoint y: 219, endPoint x: 484, endPoint y: 220, distance: 102.3
click at [484, 254] on div "Translated message: Good morning. I want to know if it's safe for pest control …" at bounding box center [440, 263] width 379 height 19
copy div "if it's safe for pest control to visit toda"
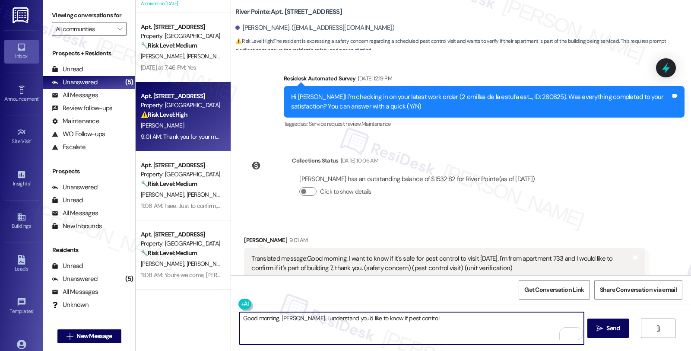
drag, startPoint x: 368, startPoint y: 319, endPoint x: 470, endPoint y: 319, distance: 101.9
click at [470, 319] on textarea "Good morning, Erbin. I understand you'd like to know if pest control" at bounding box center [412, 328] width 344 height 32
paste textarea "if it's safe for pest control to visit toda"
click at [476, 320] on textarea "Good morning, Erbin. I understand you'd like to know if it's safe for pest cont…" at bounding box center [412, 328] width 344 height 32
click at [351, 326] on textarea "Good morning, Erbin. I understand you'd like to know if it's safe for pest cont…" at bounding box center [412, 328] width 344 height 32
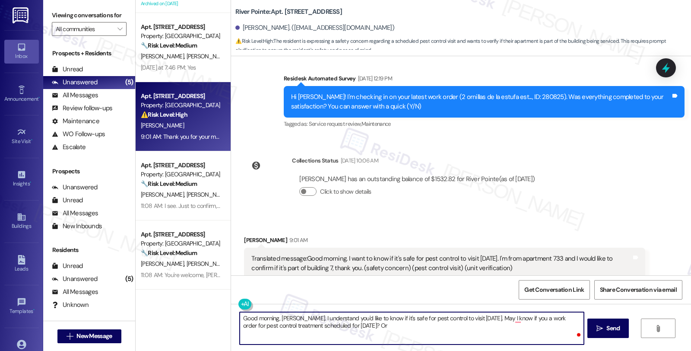
type textarea "Good morning, Erbin. I understand you'd like to know if it's safe for pest cont…"
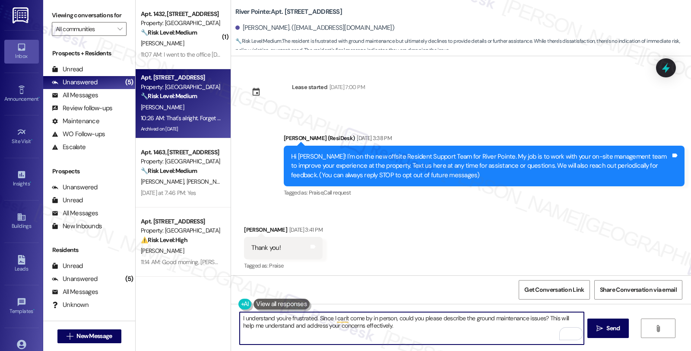
scroll to position [9875, 0]
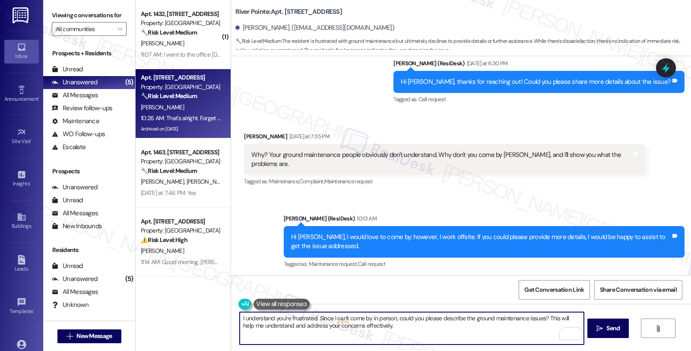
click at [377, 276] on div "Received via SMS Donald Morris 10:26 AM That's alright. Forget about it. Thank …" at bounding box center [461, 317] width 460 height 82
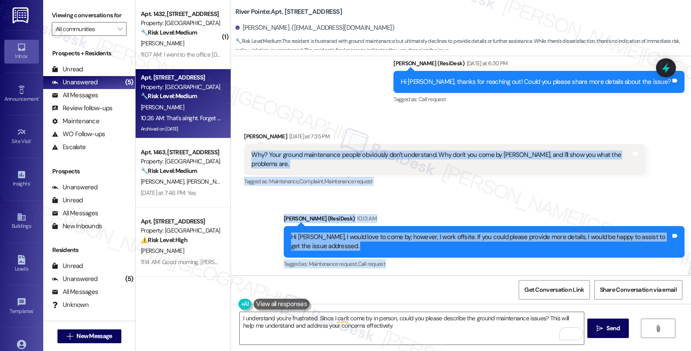
drag, startPoint x: 244, startPoint y: 79, endPoint x: 314, endPoint y: 243, distance: 178.7
click at [314, 243] on div "Lease started Nov 18, 2024 at 7:00 PM Announcement, sent via SMS Sarah (ResiDes…" at bounding box center [461, 165] width 460 height 219
copy div "Why? Your ground maintenance people obviously don't understand. Why don't you c…"
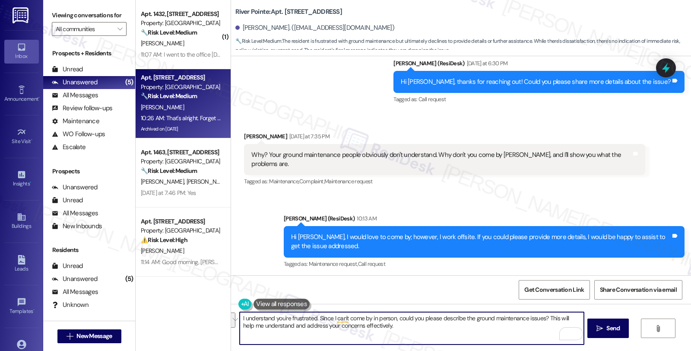
drag, startPoint x: 384, startPoint y: 325, endPoint x: 158, endPoint y: 288, distance: 229.7
click at [158, 288] on div "( 1 ) Apt. 1432, 1600 River Pointe Dr Property: River Pointe 🔧 Risk Level: Medi…" at bounding box center [413, 175] width 555 height 351
paste textarea "f you’d prefer to leave it for now, I completely respect that, but please know …"
click at [240, 318] on textarea "If you’d prefer to leave it for now, I completely respect that, but please know…" at bounding box center [412, 328] width 344 height 32
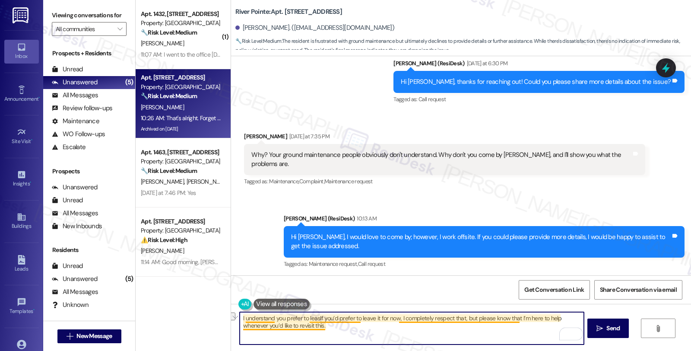
drag, startPoint x: 279, startPoint y: 317, endPoint x: 333, endPoint y: 319, distance: 54.0
click at [333, 319] on textarea "I understand you prefer to leasIf you’d prefer to leave it for now, I completel…" at bounding box center [412, 328] width 344 height 32
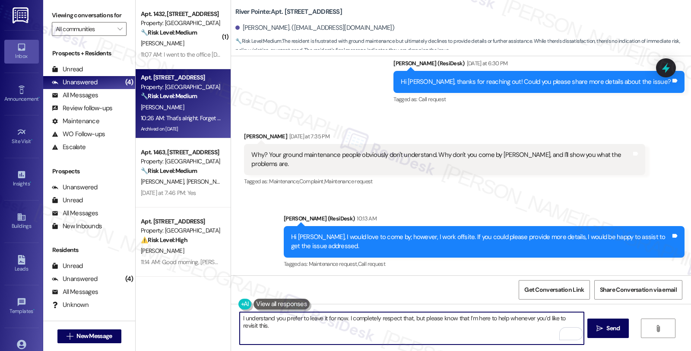
click at [495, 317] on textarea "I understand you prefer to leave it for now. I completely respect that, but ple…" at bounding box center [412, 328] width 344 height 32
click at [271, 331] on textarea "I understand you prefer to leave it for now. I completely respect that, but ple…" at bounding box center [412, 328] width 344 height 32
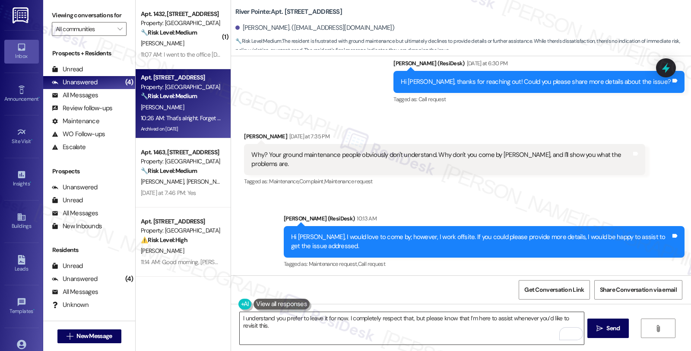
click at [309, 329] on textarea "I understand you prefer to leave it for now. I completely respect that, but ple…" at bounding box center [412, 328] width 344 height 32
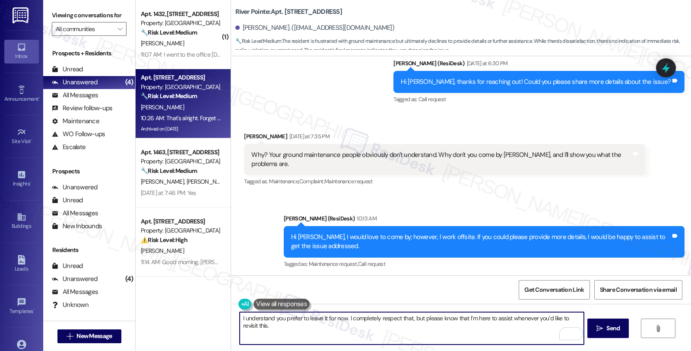
paste textarea "Should you have other concerns, please feel free to reach out. Have a great day!"
click at [439, 325] on textarea "I understand you prefer to leave it for now. I completely respect that, but ple…" at bounding box center [412, 328] width 344 height 32
type textarea "I understand you prefer to leave it for now. I completely respect that, but ple…"
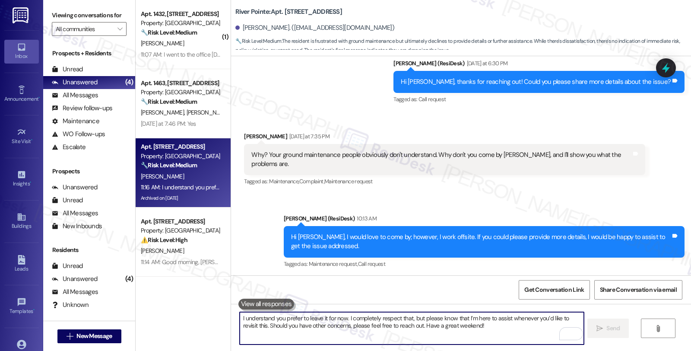
scroll to position [9945, 0]
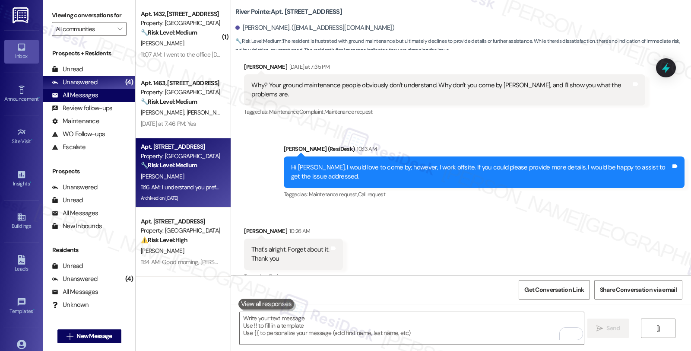
click at [92, 100] on div "All Messages" at bounding box center [75, 95] width 46 height 9
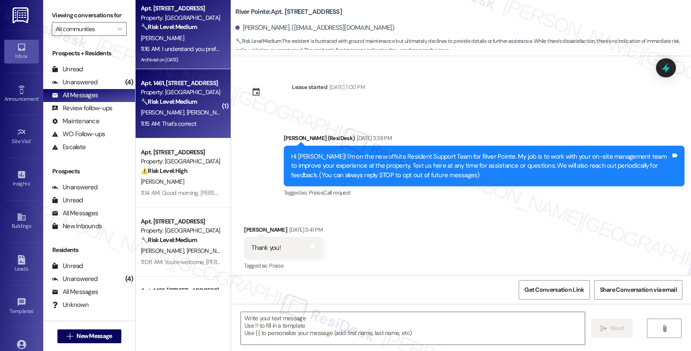
click at [184, 111] on div "S. Dohrer D. Hodge" at bounding box center [181, 112] width 82 height 11
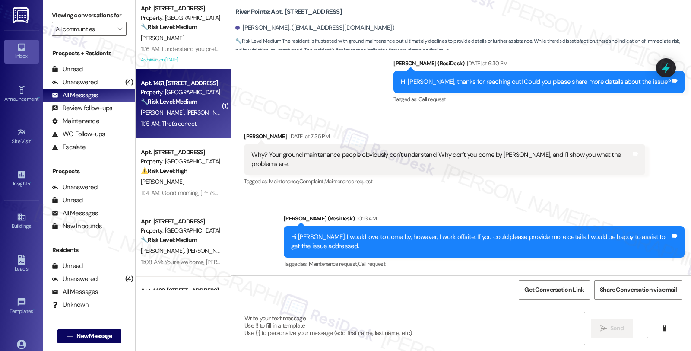
type textarea "Fetching suggested responses. Please feel free to read through the conversation…"
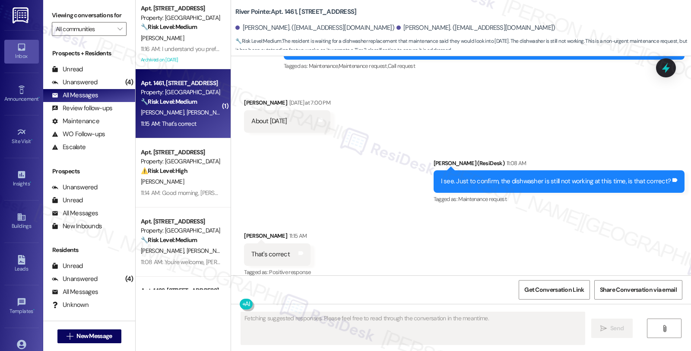
scroll to position [1116, 0]
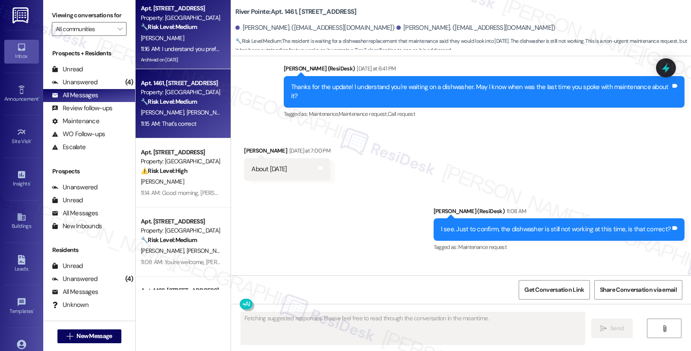
click at [174, 39] on div "[PERSON_NAME]" at bounding box center [181, 38] width 82 height 11
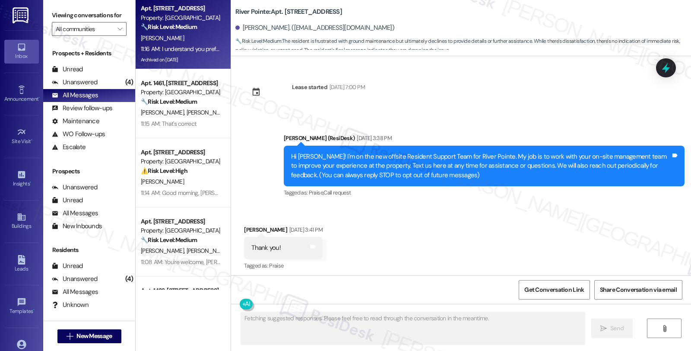
type textarea "Fetching suggested responses. Please feel free to read through the conversation…"
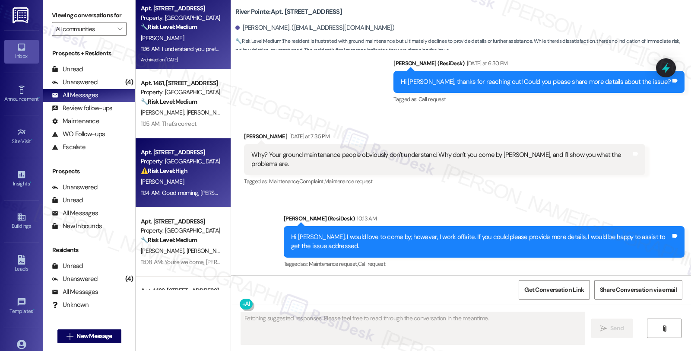
click at [205, 166] on div "⚠️ Risk Level: High The resident is expressing a safety concern regarding a sch…" at bounding box center [181, 170] width 80 height 9
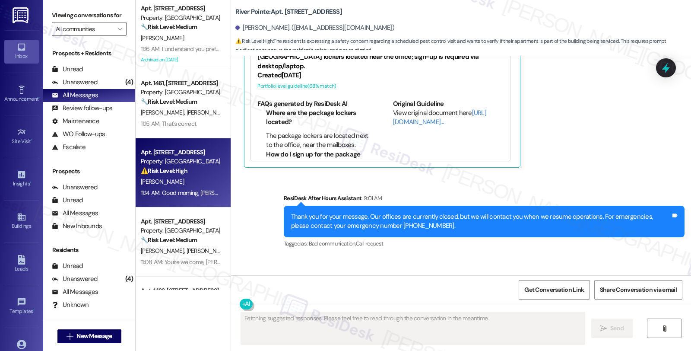
scroll to position [8595, 0]
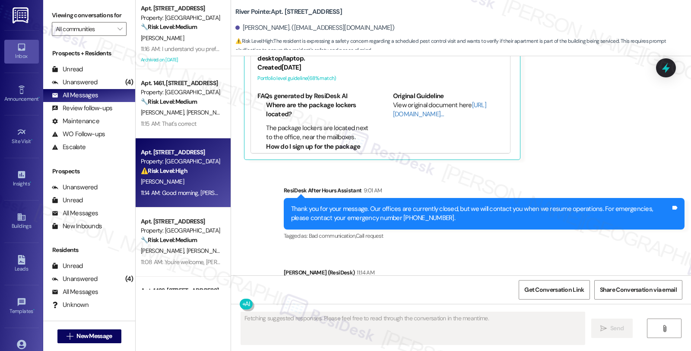
copy div "Good morning, Erbin. I understand you'd like to know if it's safe for pest cont…"
drag, startPoint x: 401, startPoint y: 250, endPoint x: 269, endPoint y: 234, distance: 132.7
click at [269, 234] on div "Sent via SMS ResiDesk After Hours Assistant 9:01 AM Thank you for your message.…" at bounding box center [461, 248] width 460 height 164
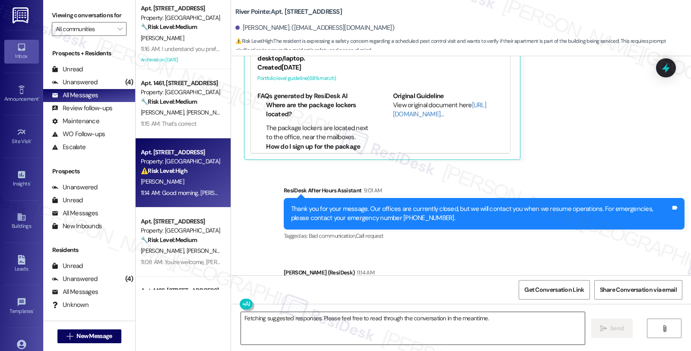
click at [389, 327] on textarea "Fetching suggested responses. Please feel free to read through the conversation…" at bounding box center [413, 328] width 344 height 32
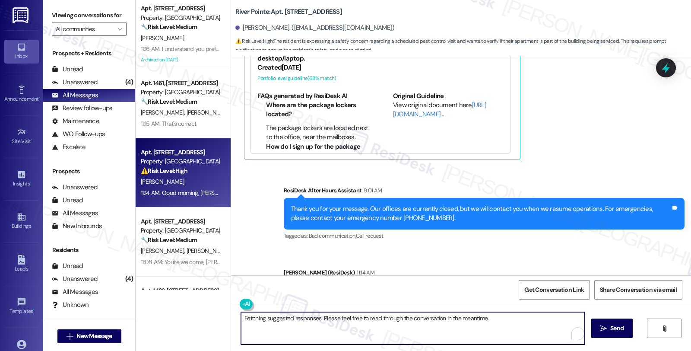
paste textarea "Good morning, Erbin. I understand you'd like to know if it's safe for pest cont…"
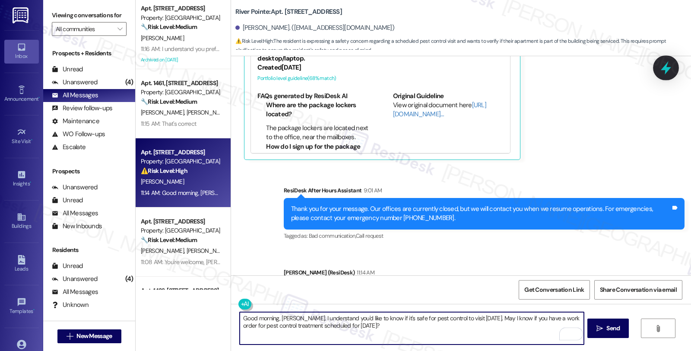
type textarea "Good morning, Erbin. I understand you'd like to know if it's safe for pest cont…"
click at [666, 69] on icon at bounding box center [665, 67] width 10 height 13
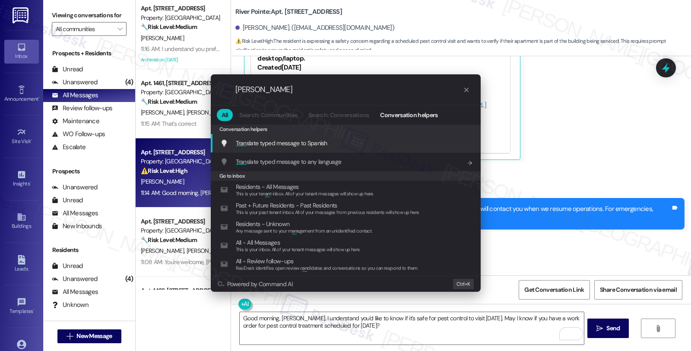
type input "tran"
click at [360, 138] on div "Tran slate typed message to Spanish Add shortcut" at bounding box center [346, 142] width 253 height 9
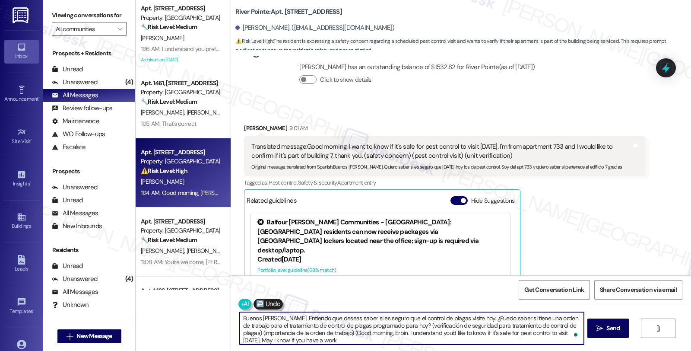
scroll to position [8403, 0]
type textarea "Buenos días, Erbin. Entiendo que deseas saber si es seguro que el control de pl…"
click at [413, 332] on textarea "Buenos días, Erbin. Entiendo que deseas saber si es seguro que el control de pl…" at bounding box center [412, 328] width 344 height 32
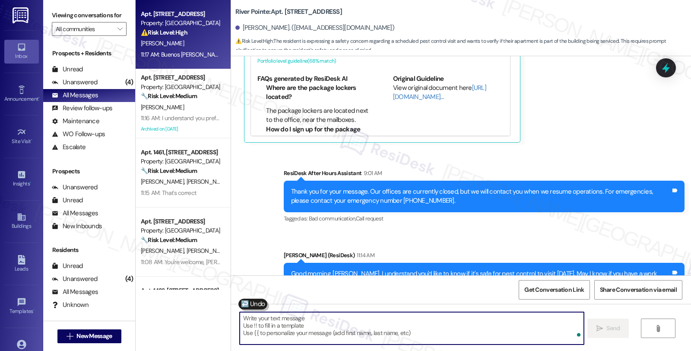
scroll to position [8683, 0]
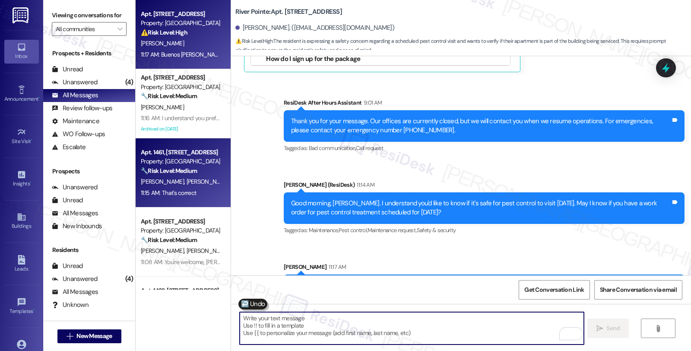
click at [186, 182] on div "S. Dohrer D. Hodge" at bounding box center [181, 181] width 82 height 11
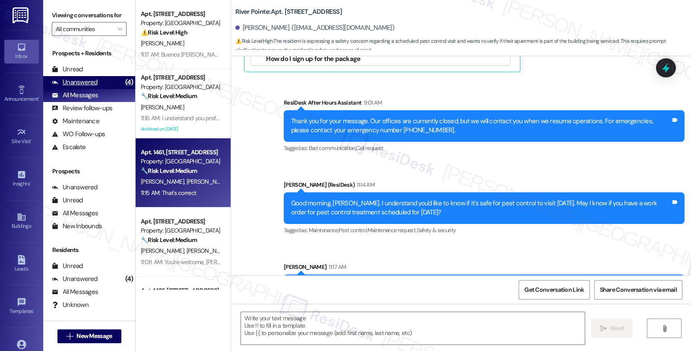
type textarea "Fetching suggested responses. Please feel free to read through the conversation…"
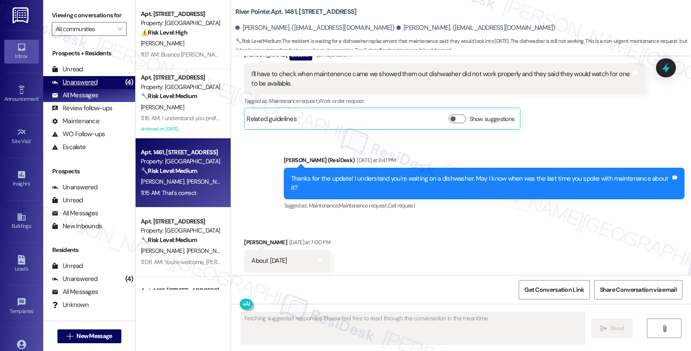
scroll to position [1164, 0]
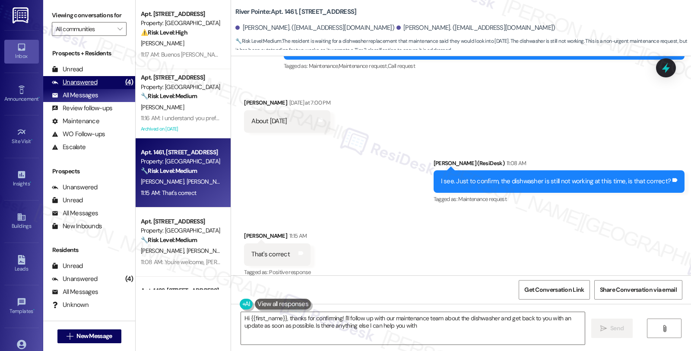
type textarea "Hi {{first_name}}, thanks for confirming! I'll follow up with our maintenance t…"
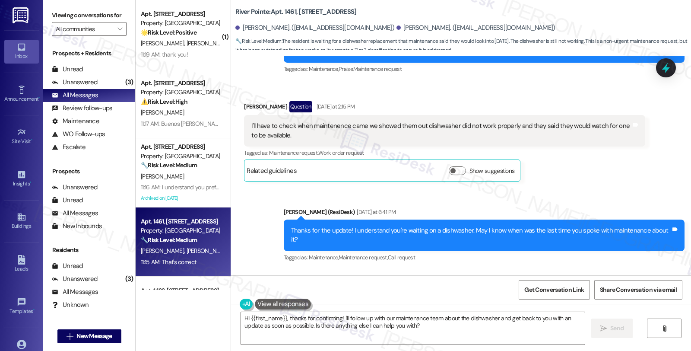
scroll to position [973, 0]
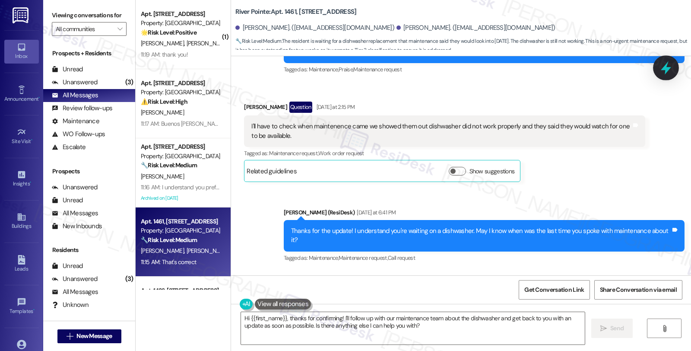
click at [667, 63] on icon at bounding box center [665, 67] width 10 height 13
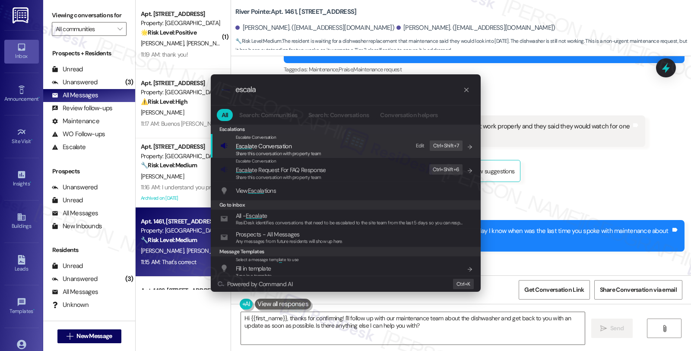
type input "escala"
click at [284, 146] on span "Escala te Conversation" at bounding box center [264, 146] width 56 height 8
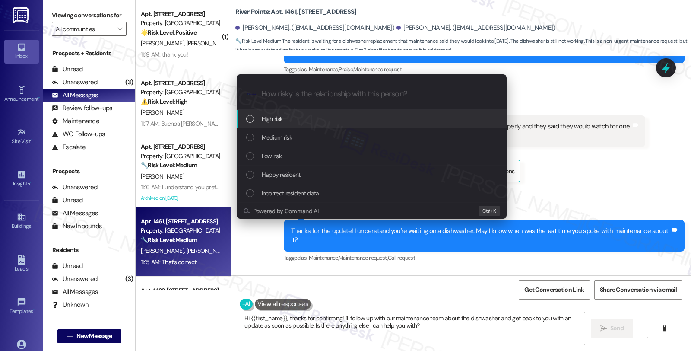
click at [663, 68] on div "Escalate Conversation How risky is the relationship with this person? Topics (e…" at bounding box center [345, 175] width 691 height 351
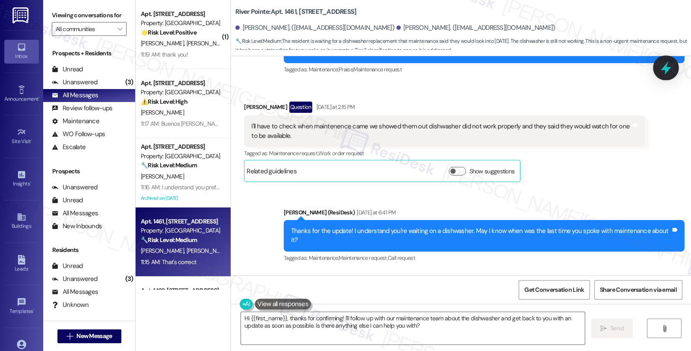
click at [663, 69] on icon at bounding box center [665, 67] width 10 height 13
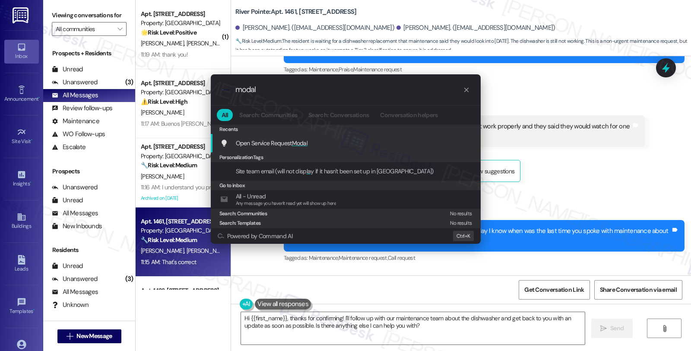
type input "modal"
click at [280, 139] on span "Open Service Request Modal" at bounding box center [272, 143] width 72 height 8
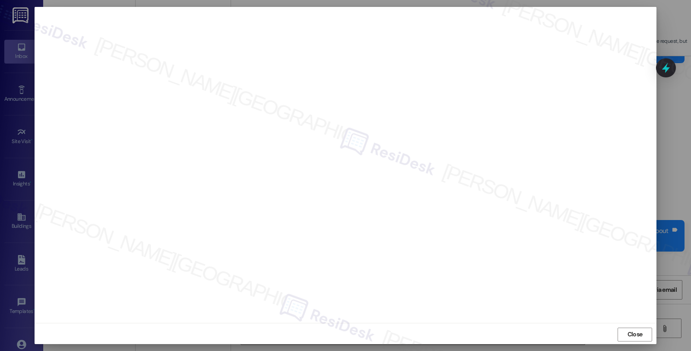
click at [458, 327] on div "Close" at bounding box center [346, 333] width 622 height 23
click at [560, 319] on div at bounding box center [346, 164] width 622 height 316
click at [635, 329] on span "Close" at bounding box center [634, 332] width 15 height 9
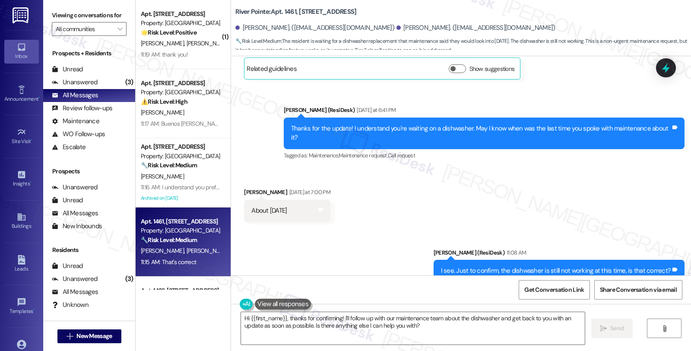
scroll to position [1164, 0]
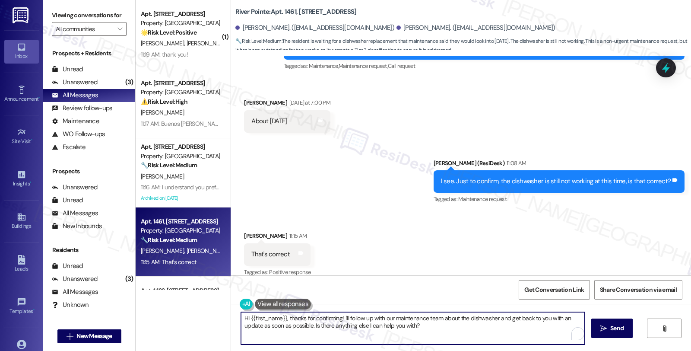
drag, startPoint x: 284, startPoint y: 319, endPoint x: 196, endPoint y: 319, distance: 87.6
click at [196, 319] on div "( 1 ) Apt. 941, 1600 River Pointe Dr Property: River Pointe 🌟 Risk Level: Posit…" at bounding box center [413, 175] width 555 height 351
click at [291, 317] on textarea "Thanks for confirming! I'll follow up with our maintenance team about the dishw…" at bounding box center [412, 328] width 344 height 32
click at [351, 319] on textarea "Thanks for confirming, Daniel! I'll follow up with our maintenance team about t…" at bounding box center [412, 328] width 344 height 32
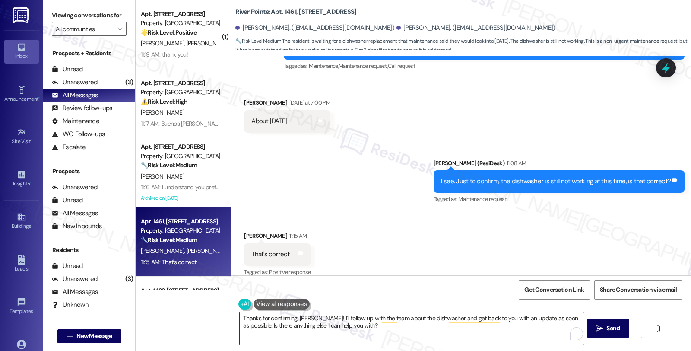
click at [350, 323] on textarea "Thanks for confirming, Daniel! I'll follow up with the team about the dishwashe…" at bounding box center [412, 328] width 344 height 32
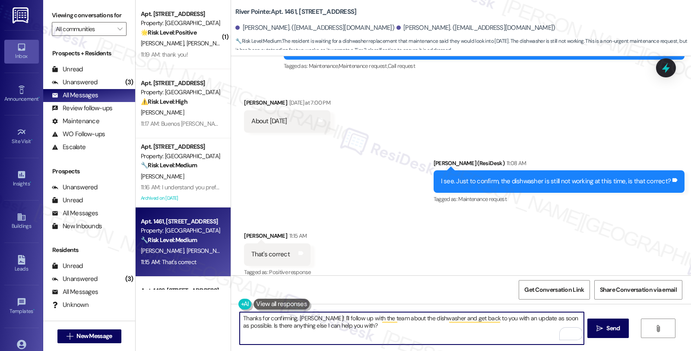
click at [417, 340] on textarea "Thanks for confirming, Daniel! I'll follow up with the team about the dishwashe…" at bounding box center [412, 328] width 344 height 32
click at [477, 332] on textarea "Thanks for confirming, Daniel! I'll follow up with the team about the dishwashe…" at bounding box center [412, 328] width 344 height 32
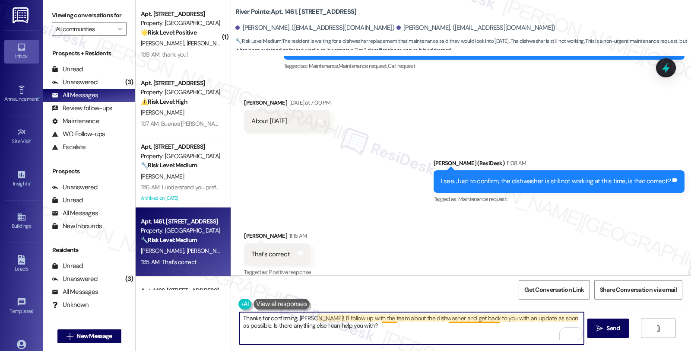
click at [458, 318] on textarea "Thanks for confirming, Daniel! I'll follow up with the team about the dishwashe…" at bounding box center [412, 328] width 344 height 32
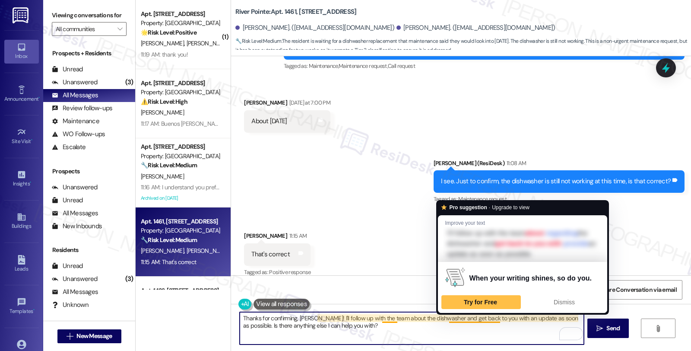
click at [477, 325] on textarea "Thanks for confirming, Daniel! I'll follow up with the team about the dishwashe…" at bounding box center [412, 328] width 344 height 32
drag, startPoint x: 482, startPoint y: 318, endPoint x: 485, endPoint y: 338, distance: 20.9
click at [485, 338] on textarea "Thanks for confirming, Daniel! I'll follow up with the team about the dishwashe…" at bounding box center [412, 328] width 344 height 32
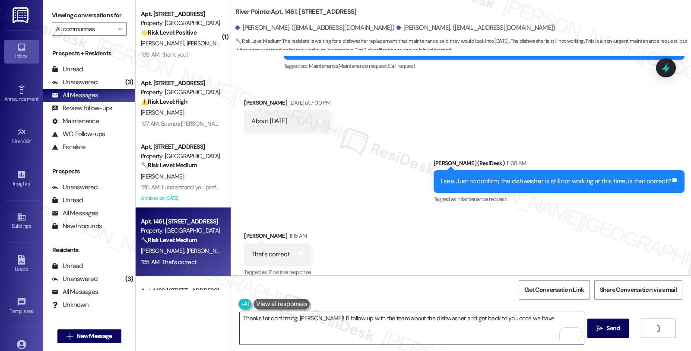
click at [482, 334] on textarea "Thanks for confirming, Daniel! I'll follow up with the team about the dishwashe…" at bounding box center [412, 328] width 344 height 32
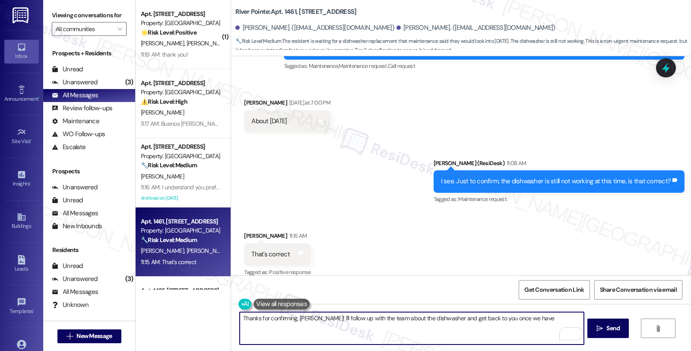
click at [537, 320] on textarea "Thanks for confirming, Daniel! I'll follow up with the team about the dishwashe…" at bounding box center [412, 328] width 344 height 32
type textarea "Thanks for confirming, Daniel! I'll follow up with the team about the dishwashe…"
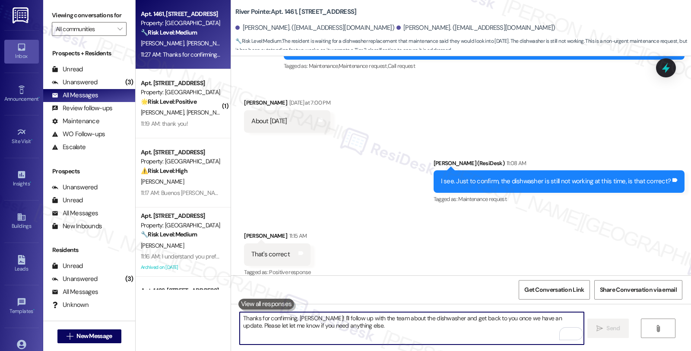
scroll to position [1234, 0]
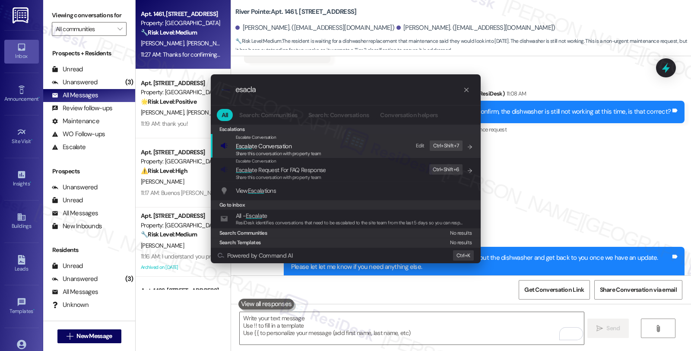
type input "esacla"
click at [277, 149] on span "Escala te Conversation" at bounding box center [264, 146] width 56 height 8
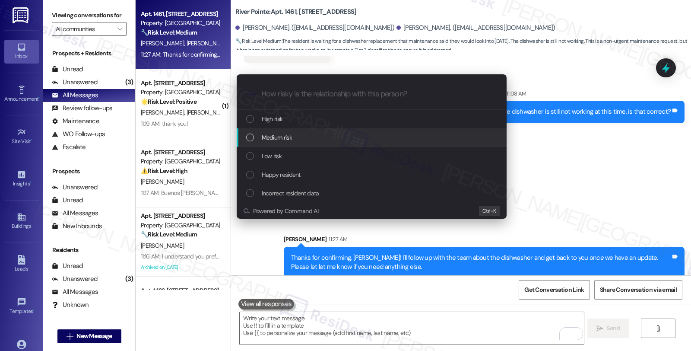
click at [277, 144] on div "Medium risk" at bounding box center [372, 137] width 270 height 19
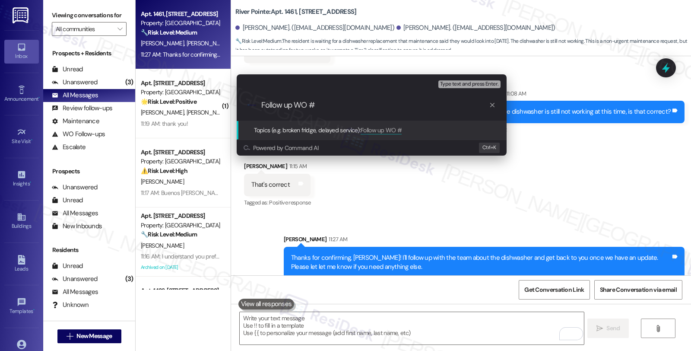
paste input "279,086"
click at [325, 104] on input "Follow up WO #279,086" at bounding box center [374, 105] width 227 height 9
click at [348, 105] on input "Follow up WO #279086" at bounding box center [374, 105] width 227 height 9
type input "Follow up WO #279086 (dishwasher)"
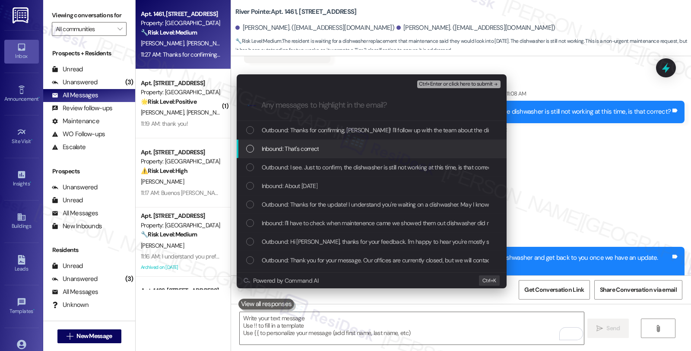
click at [300, 148] on span "Inbound: That's correct" at bounding box center [290, 148] width 57 height 9
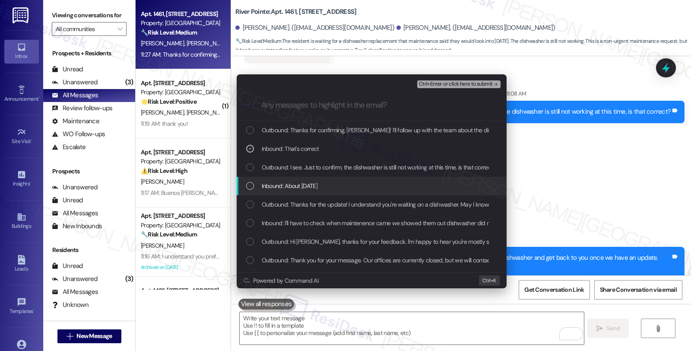
click at [298, 185] on span "Inbound: About [DATE]" at bounding box center [290, 185] width 56 height 9
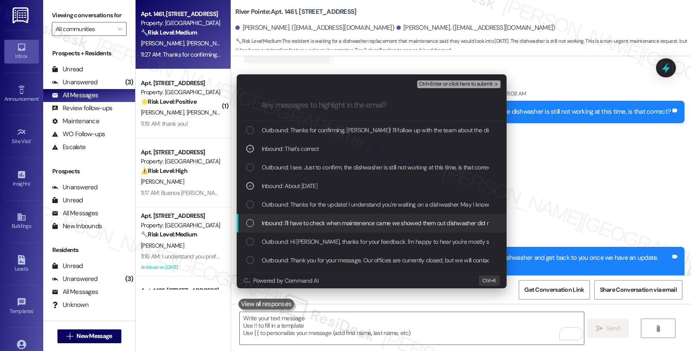
click at [295, 220] on span "Inbound: I'll have to check when maintenence came we showed them out dishwasher…" at bounding box center [467, 222] width 410 height 9
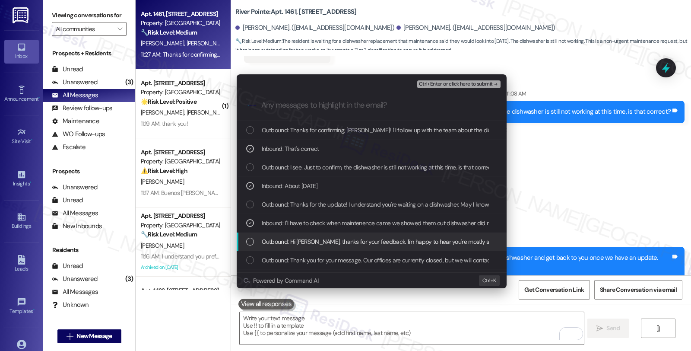
scroll to position [48, 0]
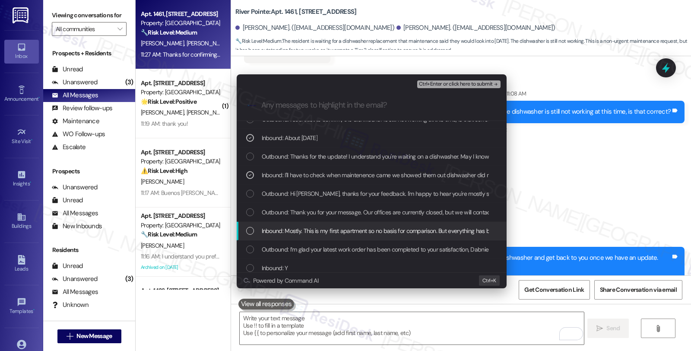
click at [355, 232] on span "Inbound: Mostly. This is my first apartment so no basis for comparison. But eve…" at bounding box center [476, 230] width 429 height 9
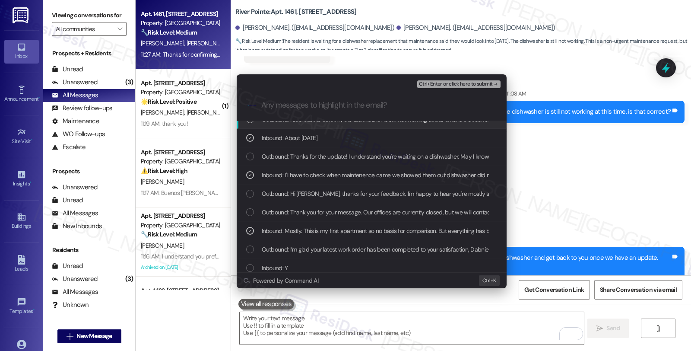
click at [434, 83] on span "Ctrl+Enter or click here to submit" at bounding box center [456, 84] width 74 height 6
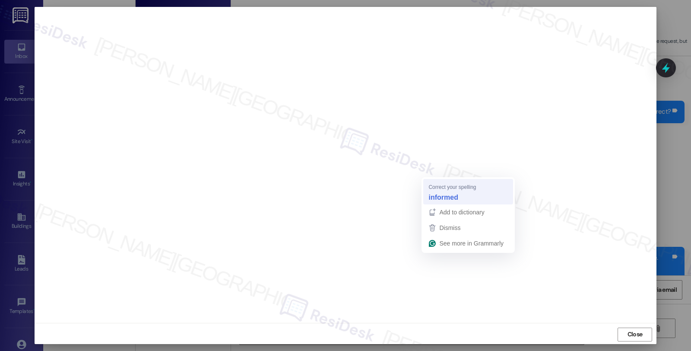
click at [444, 196] on strong "informed" at bounding box center [442, 196] width 29 height 9
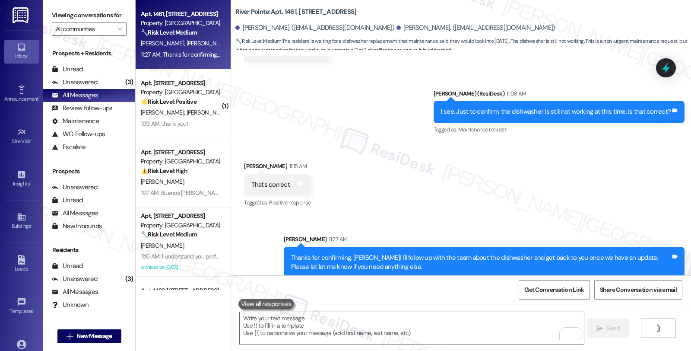
scroll to position [1164, 0]
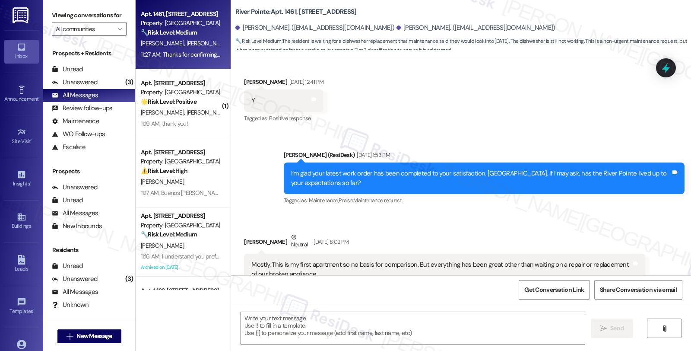
type textarea "Fetching suggested responses. Please feel free to read through the conversation…"
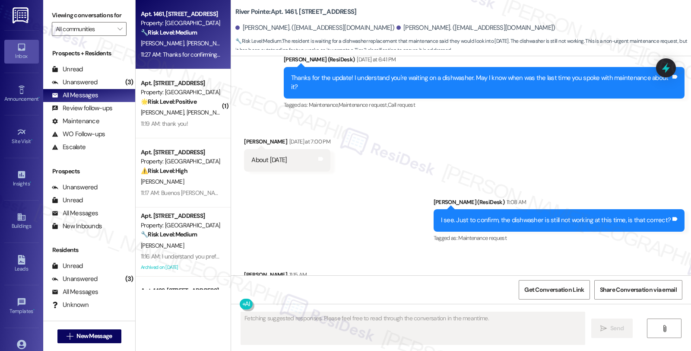
scroll to position [1246, 0]
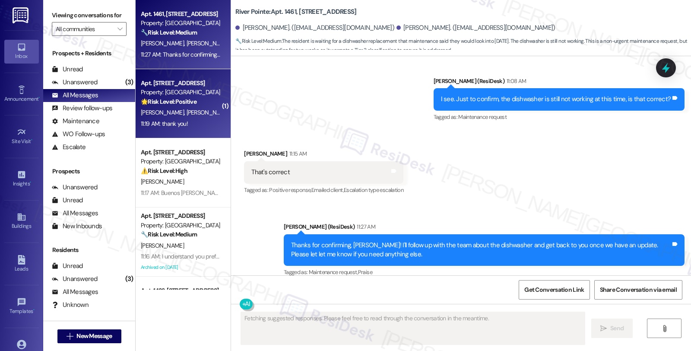
click at [197, 98] on div "🌟 Risk Level: Positive The resident is expressing gratitude for the completed m…" at bounding box center [181, 101] width 80 height 9
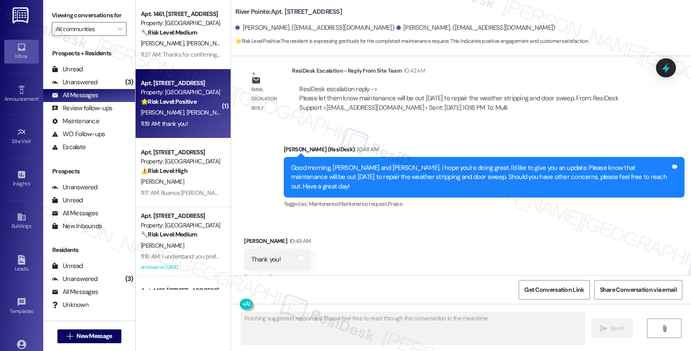
scroll to position [1258, 0]
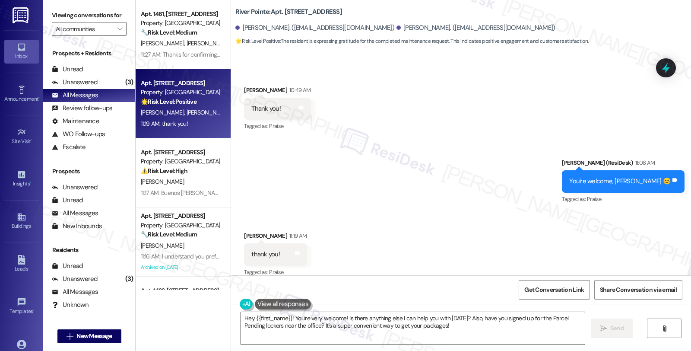
click at [366, 326] on textarea "Hey {{first_name}}! You're very welcome! Is there anything else I can help you …" at bounding box center [413, 328] width 344 height 32
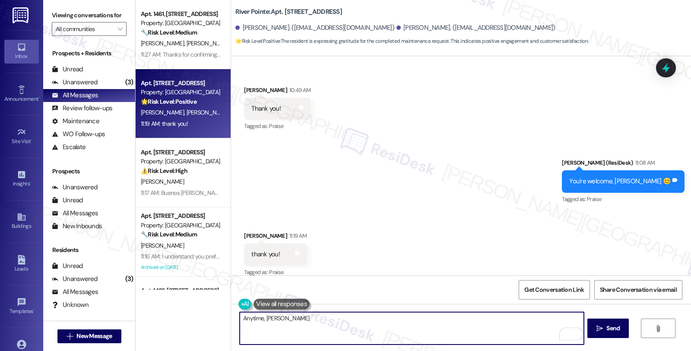
type textarea "Anytime, [PERSON_NAME]"
click at [479, 322] on textarea "Anytime, [PERSON_NAME]" at bounding box center [412, 328] width 344 height 32
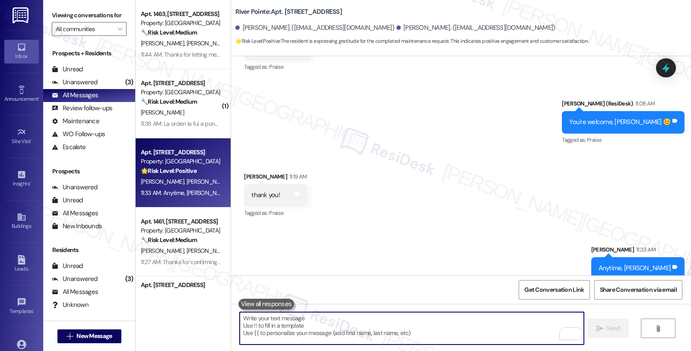
scroll to position [1318, 0]
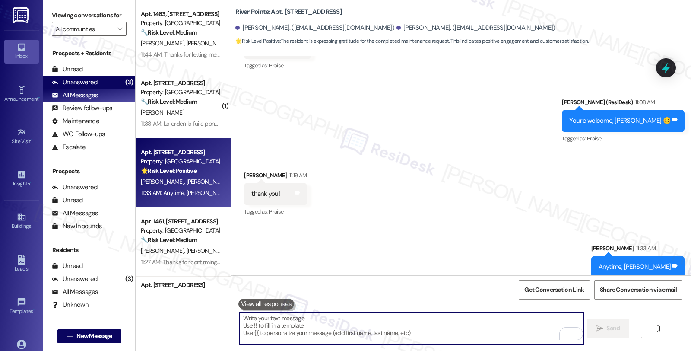
click at [82, 87] on div "Unanswered" at bounding box center [75, 82] width 46 height 9
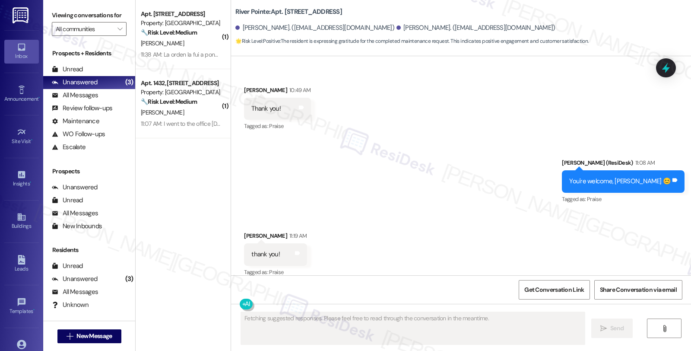
scroll to position [1331, 0]
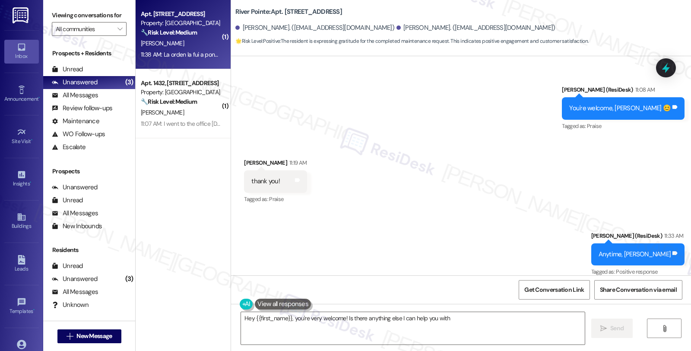
type textarea "Hey {{first_name}}, you're very welcome! Is there anything else I can help you …"
click at [184, 32] on strong "🔧 Risk Level: Medium" at bounding box center [169, 32] width 56 height 8
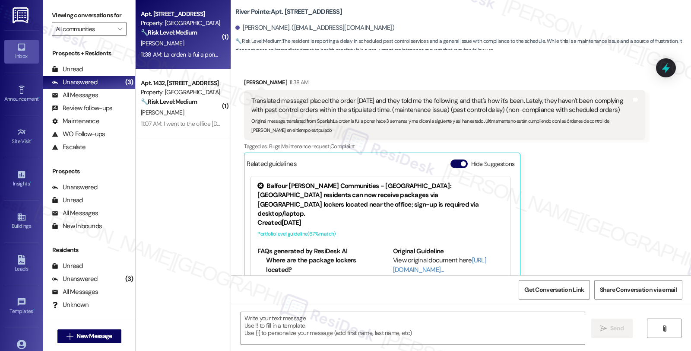
type textarea "Fetching suggested responses. Please feel free to read through the conversation…"
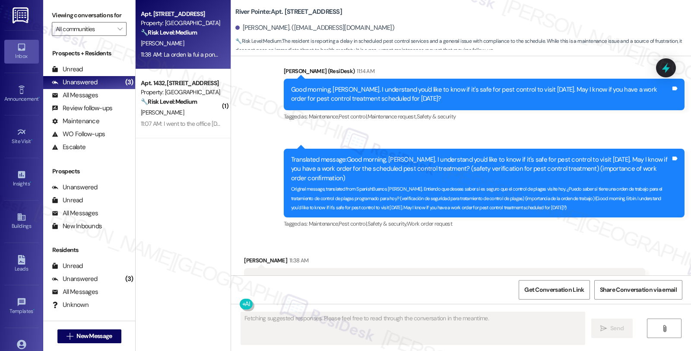
scroll to position [8633, 0]
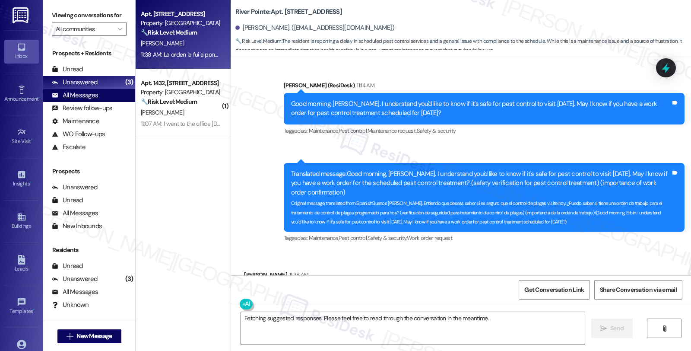
click at [102, 102] on div "All Messages (undefined)" at bounding box center [89, 95] width 92 height 13
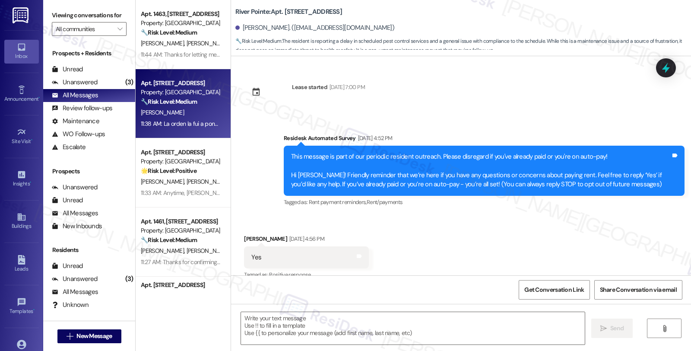
type textarea "Fetching suggested responses. Please feel free to read through the conversation…"
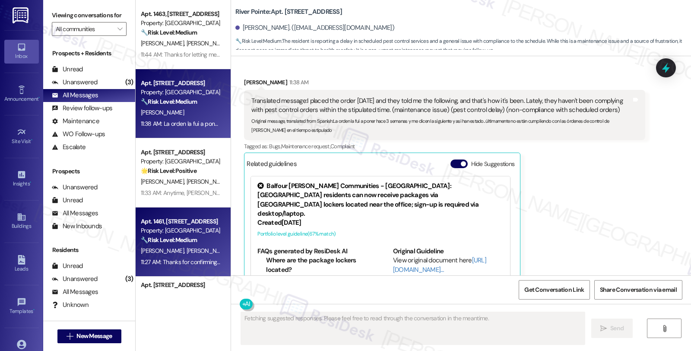
click at [155, 253] on span "[PERSON_NAME]" at bounding box center [164, 250] width 46 height 8
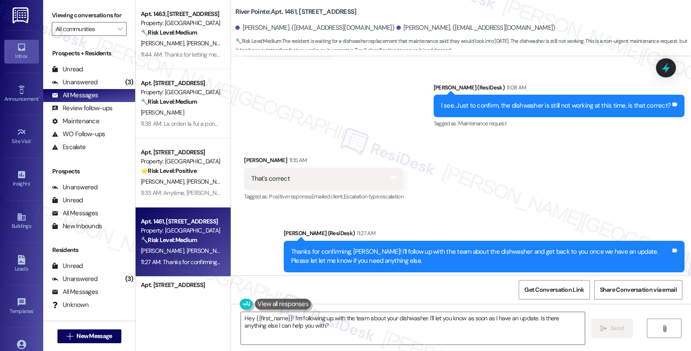
scroll to position [1431, 0]
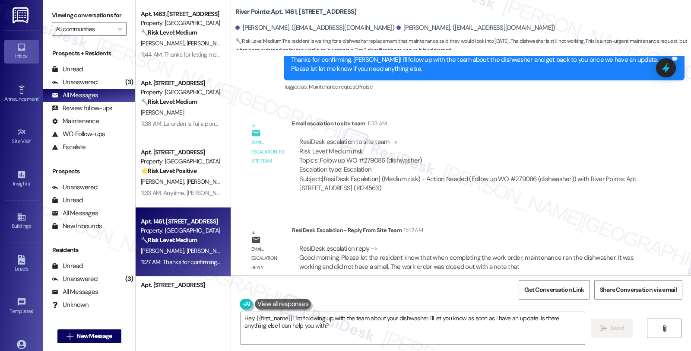
click at [582, 225] on div "ResiDesk Escalation - Reply From Site Team 11:42 AM" at bounding box center [468, 231] width 353 height 12
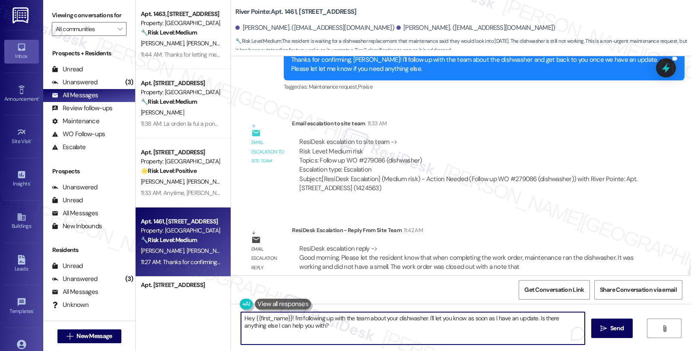
drag, startPoint x: 308, startPoint y: 327, endPoint x: 190, endPoint y: 316, distance: 118.4
click at [190, 316] on div "Apt. 1463, 1600 River Pointe Dr Property: River Pointe 🔧 Risk Level: Medium The…" at bounding box center [413, 175] width 555 height 351
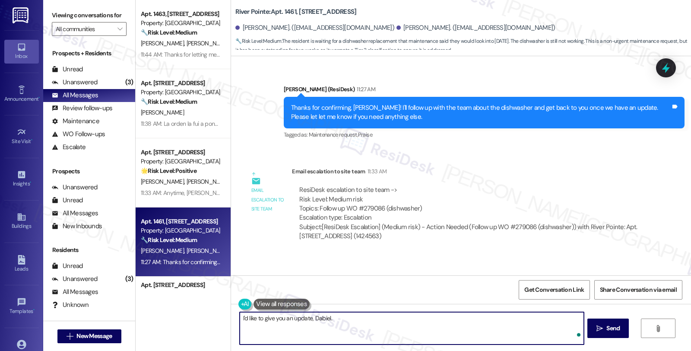
paste textarea "Please let the resident know that when completing the work order, maintenance r…"
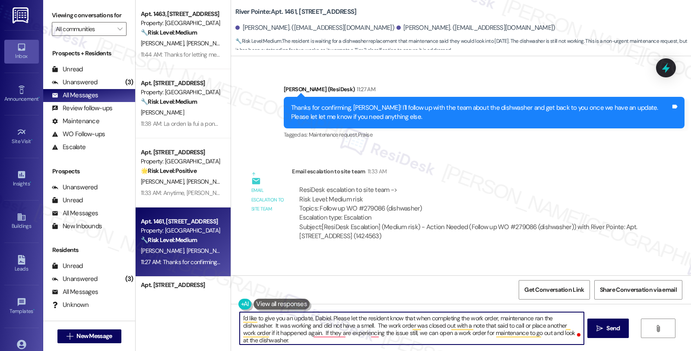
click at [240, 24] on div "[PERSON_NAME]. ([EMAIL_ADDRESS][DOMAIN_NAME])" at bounding box center [314, 27] width 159 height 9
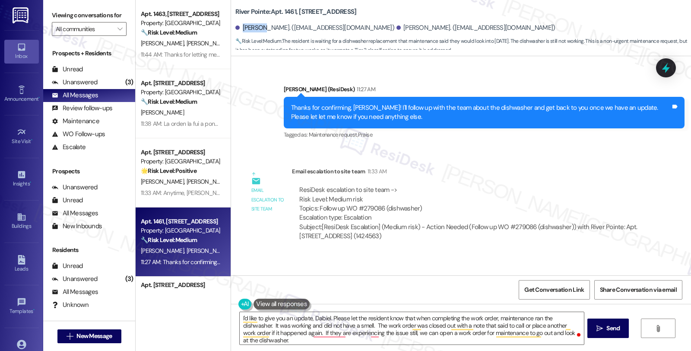
click at [240, 24] on div "[PERSON_NAME]. ([EMAIL_ADDRESS][DOMAIN_NAME])" at bounding box center [314, 27] width 159 height 9
copy div "Daniel"
click at [317, 316] on textarea "I'd like to give you an update, Dabiel. Please let the resident know that when …" at bounding box center [412, 328] width 344 height 32
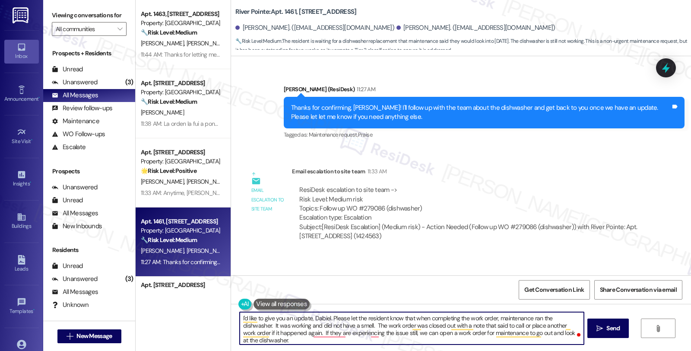
click at [317, 316] on textarea "I'd like to give you an update, Dabiel. Please let the resident know that when …" at bounding box center [412, 328] width 344 height 32
paste textarea "niel"
drag, startPoint x: 344, startPoint y: 316, endPoint x: 380, endPoint y: 316, distance: 36.7
click at [380, 316] on textarea "I'd like to give you an update, Daniel. Please let the resident know that when …" at bounding box center [412, 328] width 344 height 32
type textarea "I'd like to give you an update, Daniel. Please know that when completing the wo…"
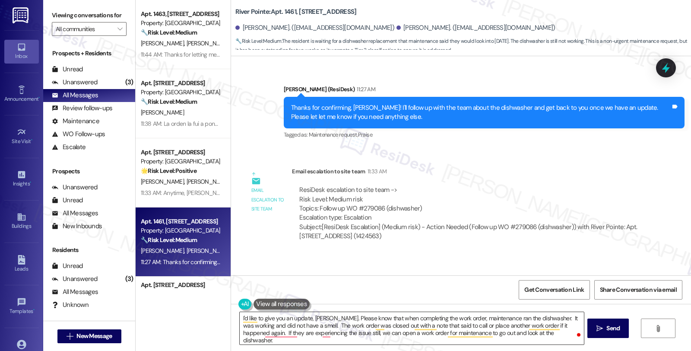
click at [302, 328] on textarea "I'd like to give you an update, Daniel. Please know that when completing the wo…" at bounding box center [412, 328] width 344 height 32
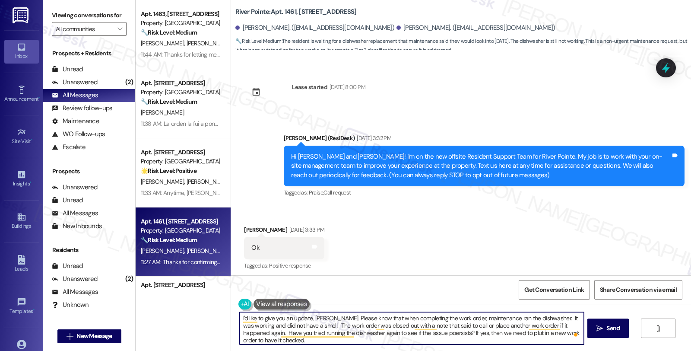
scroll to position [1384, 0]
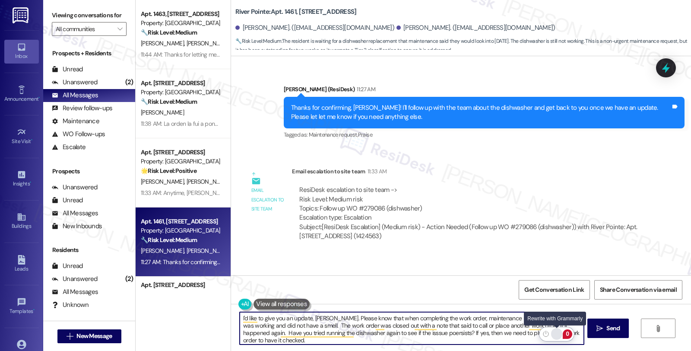
click at [556, 333] on div "Rewrite with Grammarly" at bounding box center [556, 334] width 9 height 10
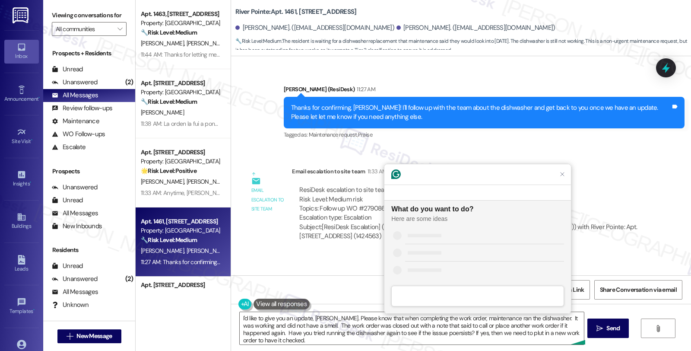
scroll to position [0, 0]
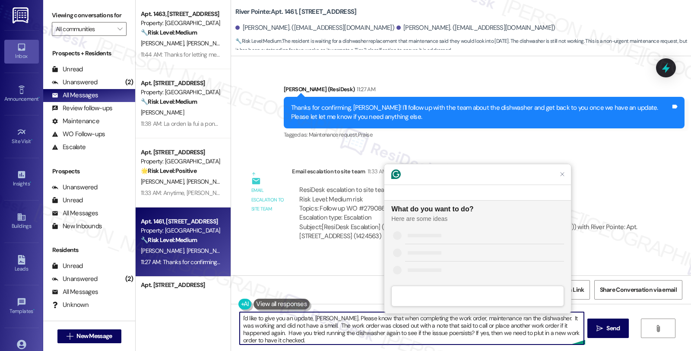
click at [276, 333] on textarea "I'd like to give you an update, [PERSON_NAME]. Please know that when completing…" at bounding box center [412, 328] width 344 height 32
click at [352, 331] on textarea "I'd like to give you an update, [PERSON_NAME]. Please know that when completing…" at bounding box center [412, 328] width 344 height 32
click at [279, 332] on textarea "I'd like to give you an update, [PERSON_NAME]. Please know that when completing…" at bounding box center [412, 328] width 344 height 32
click at [341, 335] on textarea "I'd like to give you an update, [PERSON_NAME]. Please know that when completing…" at bounding box center [412, 328] width 344 height 32
paste textarea "Hi [PERSON_NAME], I just wanted to give you a quick update. When maintenance co…"
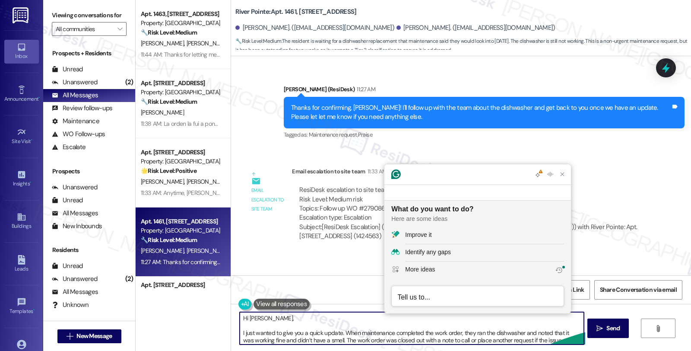
click at [342, 314] on textarea "Hi [PERSON_NAME], I just wanted to give you a quick update. When maintenance co…" at bounding box center [412, 328] width 344 height 32
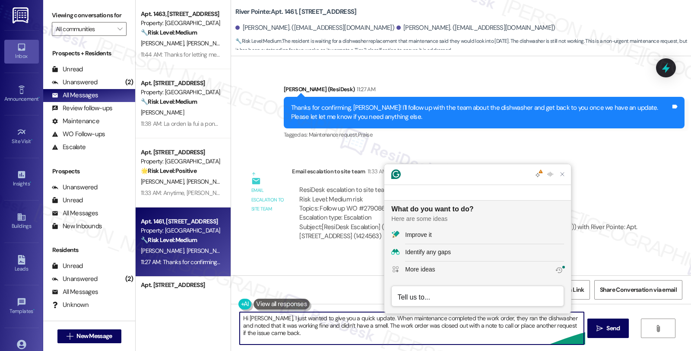
scroll to position [16, 0]
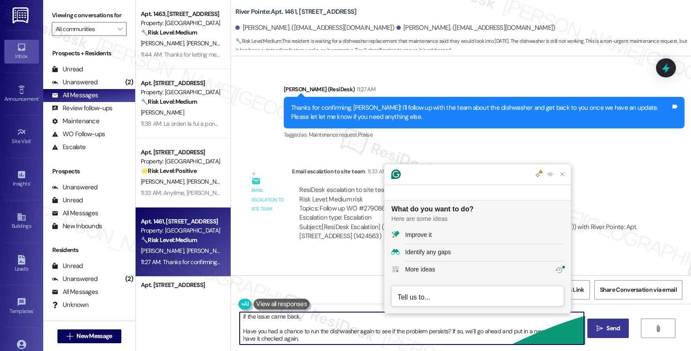
type textarea "Hi [PERSON_NAME], I just wanted to give you a quick update. When maintenance co…"
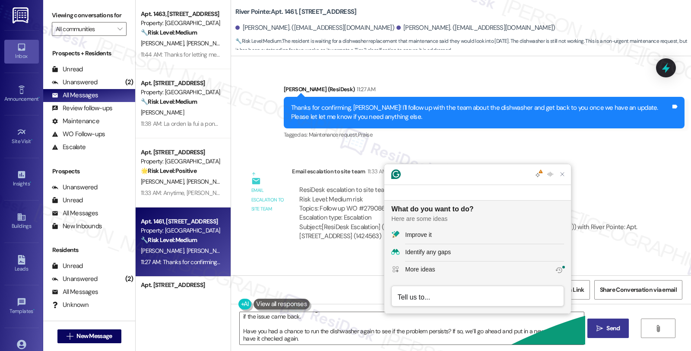
click at [612, 325] on span "Send" at bounding box center [612, 327] width 13 height 9
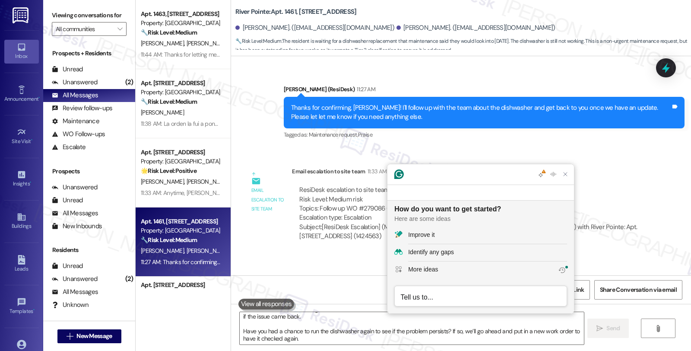
scroll to position [0, 0]
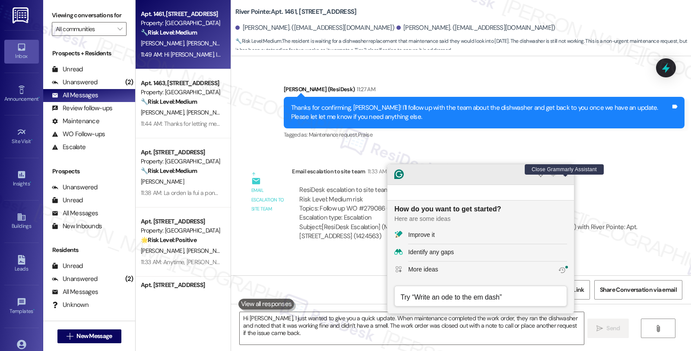
click at [567, 179] on icon "Close Grammarly Assistant" at bounding box center [565, 174] width 10 height 10
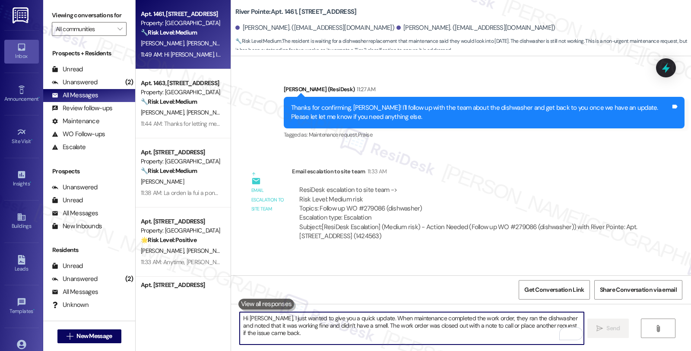
scroll to position [1529, 0]
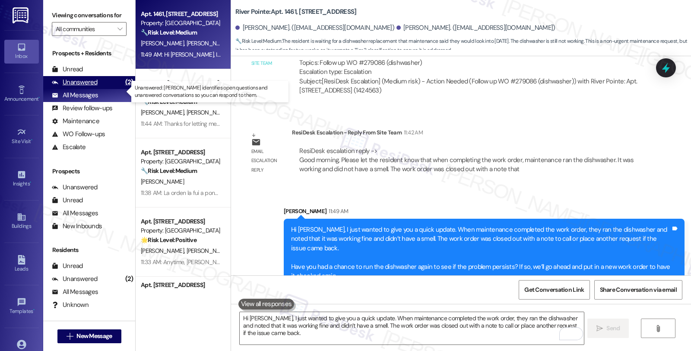
click at [102, 89] on div "Unanswered (2)" at bounding box center [89, 82] width 92 height 13
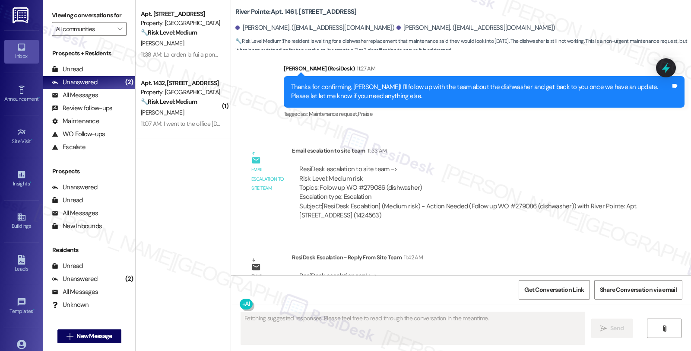
scroll to position [1542, 0]
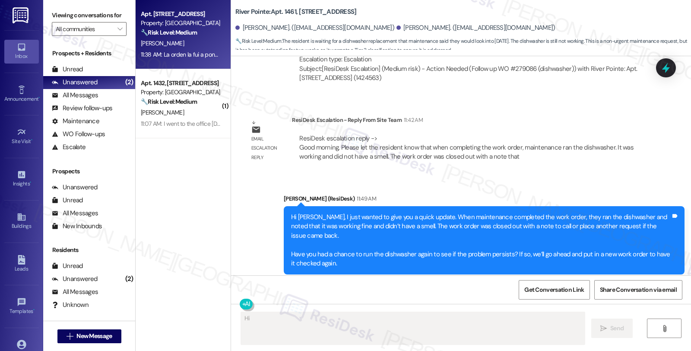
type textarea "Hi"
click at [199, 32] on div "🔧 Risk Level: Medium The resident is reporting a delay in scheduled pest contro…" at bounding box center [181, 32] width 80 height 9
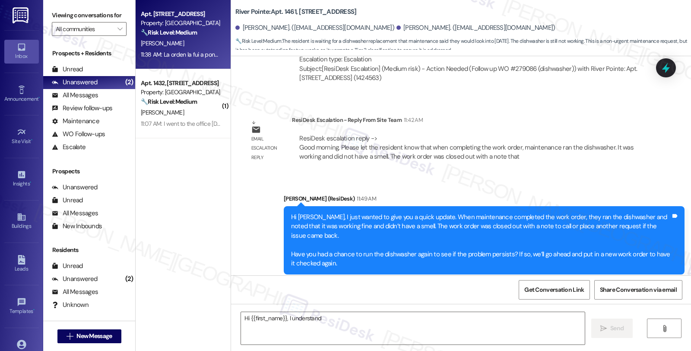
type textarea "Hi {{first_name}}, I understand"
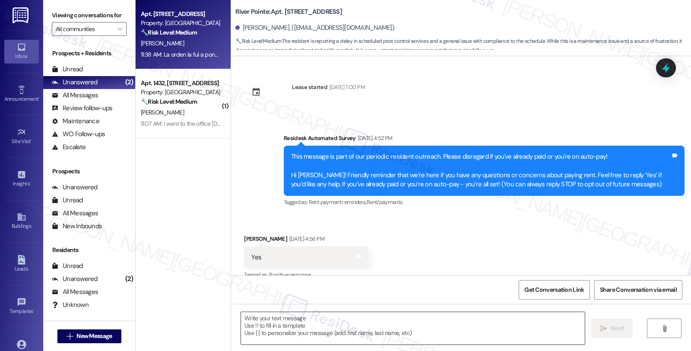
scroll to position [8825, 0]
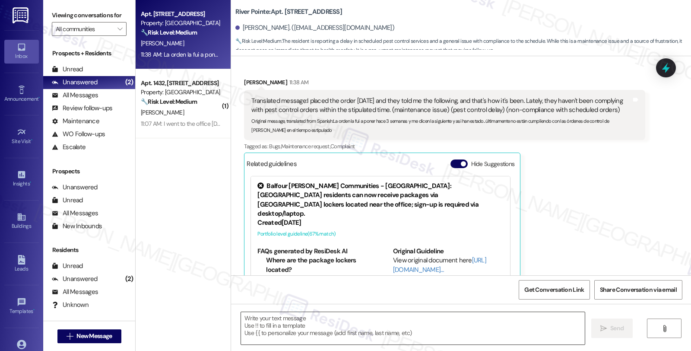
type textarea "Fetching suggested responses. Please feel free to read through the conversation…"
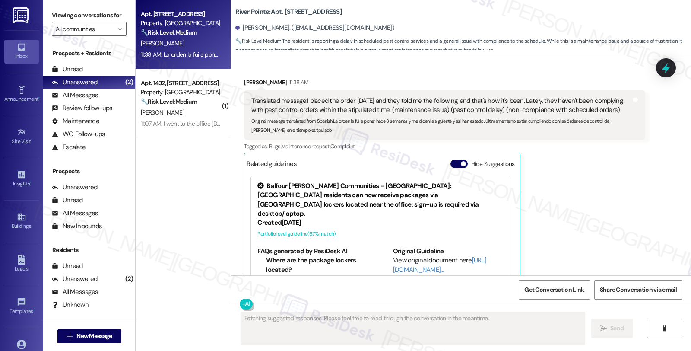
drag, startPoint x: 643, startPoint y: 135, endPoint x: 637, endPoint y: 137, distance: 6.8
click at [643, 135] on div "Received via SMS [PERSON_NAME] 11:38 AM Translated message: I placed the order …" at bounding box center [444, 196] width 414 height 250
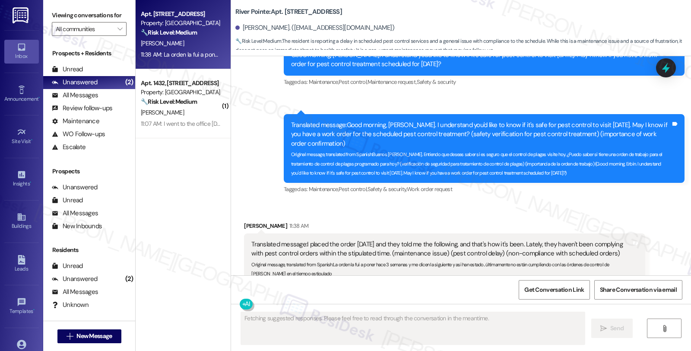
scroll to position [8681, 0]
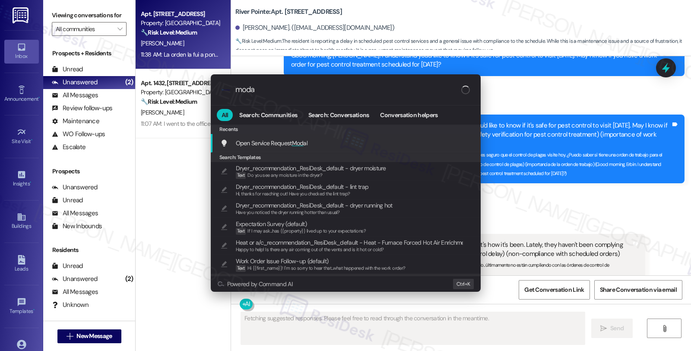
type input "modal"
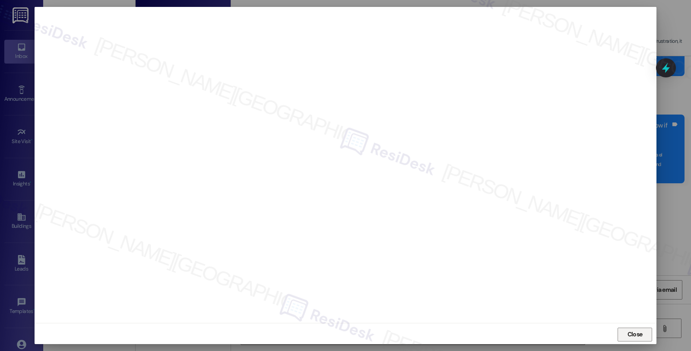
click at [628, 333] on span "Close" at bounding box center [634, 333] width 15 height 9
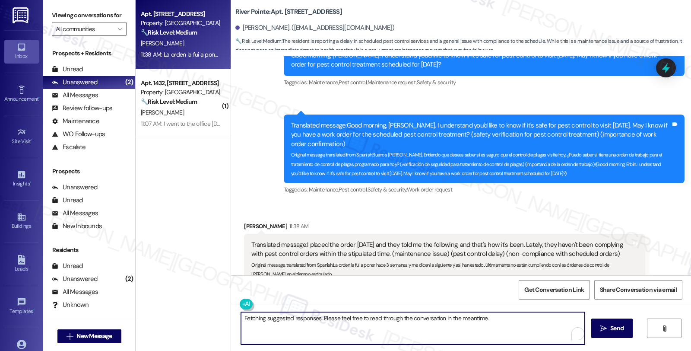
drag, startPoint x: 516, startPoint y: 317, endPoint x: 196, endPoint y: 317, distance: 319.4
click at [196, 317] on div "Apt. 733, [STREET_ADDRESS] Property: River Pointe 🔧 Risk Level: Medium The resi…" at bounding box center [413, 175] width 555 height 351
type textarea "Could you please provide the work order # so I can follow up for you if necessa…"
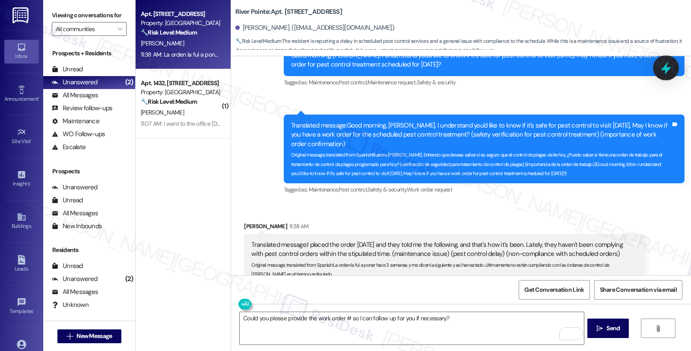
click at [662, 66] on icon at bounding box center [665, 67] width 15 height 15
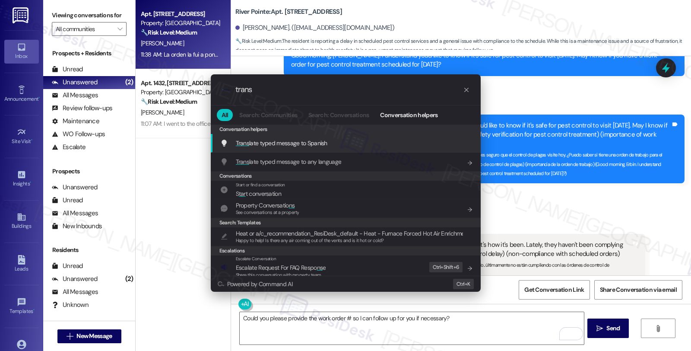
type input "trans"
click at [293, 150] on div "Trans late typed message to Spanish Add shortcut" at bounding box center [346, 143] width 270 height 19
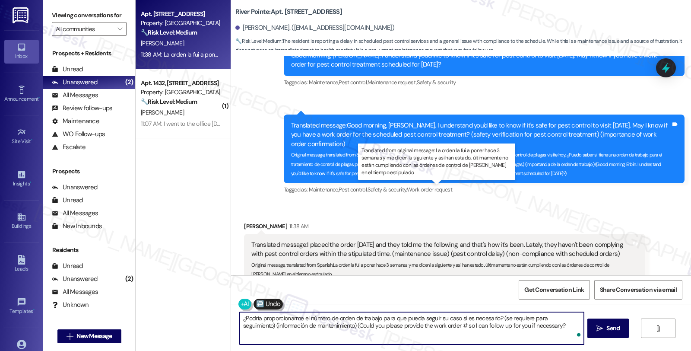
type textarea "¿Podría proporcionarme el número de orden de trabajo para que pueda seguir su c…"
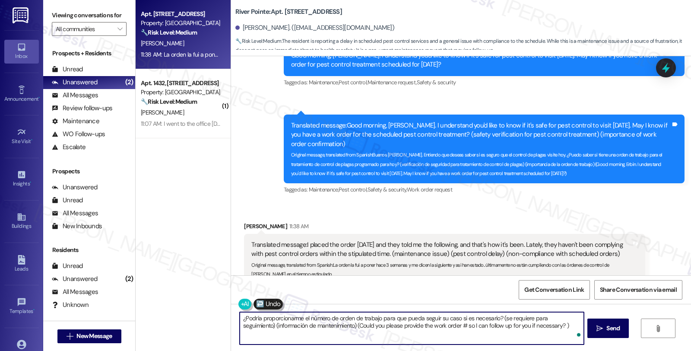
click at [389, 319] on textarea "¿Podría proporcionarme el número de orden de trabajo para que pueda seguir su c…" at bounding box center [412, 328] width 344 height 32
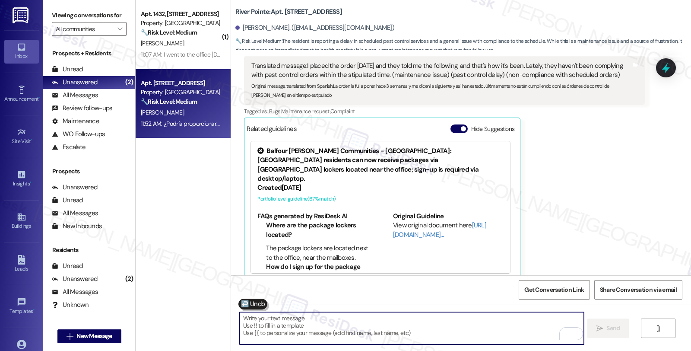
scroll to position [8894, 0]
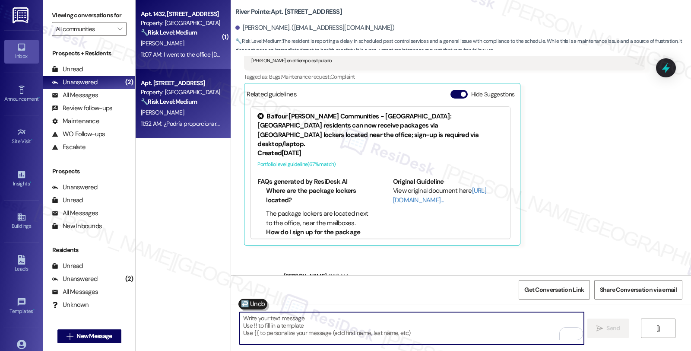
click at [166, 32] on strong "🔧 Risk Level: Medium" at bounding box center [169, 32] width 56 height 8
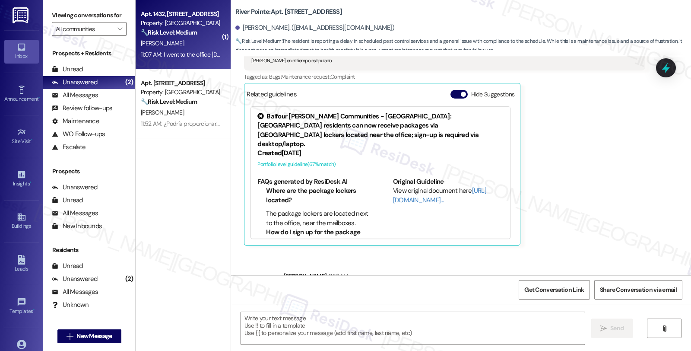
type textarea "Fetching suggested responses. Please feel free to read through the conversation…"
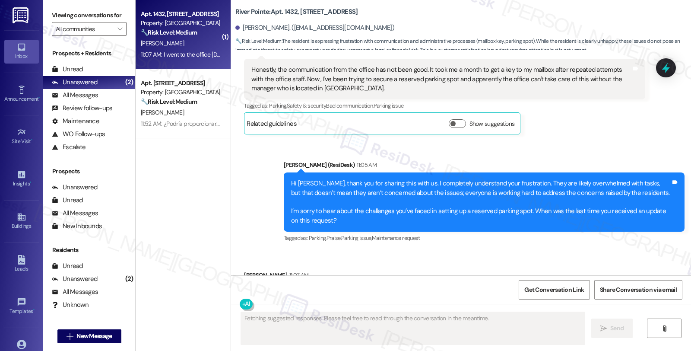
scroll to position [725, 0]
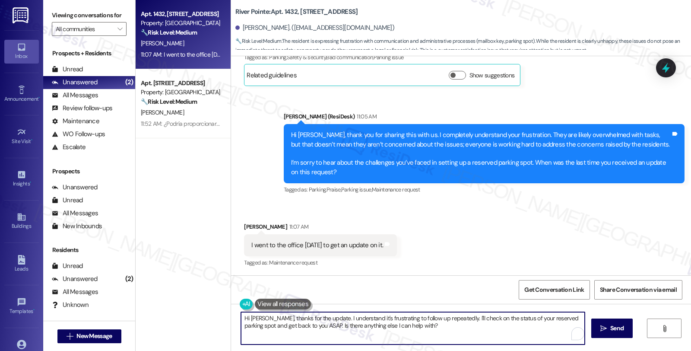
drag, startPoint x: 263, startPoint y: 313, endPoint x: 203, endPoint y: 313, distance: 60.0
click at [203, 313] on div "Apt. 1432, 1600 River Pointe Dr Property: River Pointe 🔧 Risk Level: Medium The…" at bounding box center [413, 175] width 555 height 351
drag, startPoint x: 384, startPoint y: 329, endPoint x: 139, endPoint y: 321, distance: 245.3
click at [139, 321] on div "Apt. 1432, 1600 River Pointe Dr Property: River Pointe 🔧 Risk Level: Medium The…" at bounding box center [413, 175] width 555 height 351
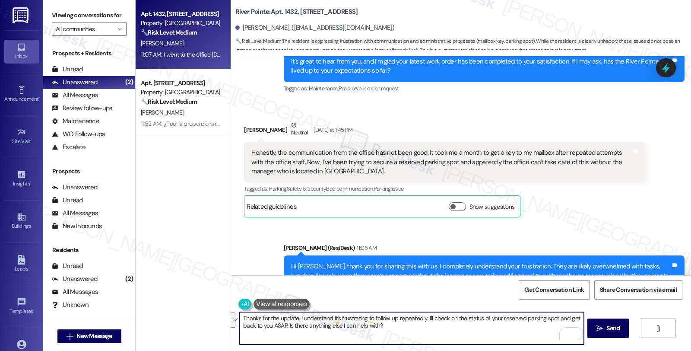
scroll to position [581, 0]
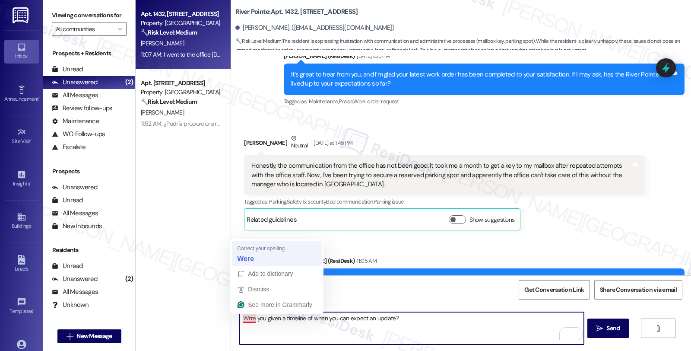
type textarea "Were you given a timeline of when you can expect an update?"
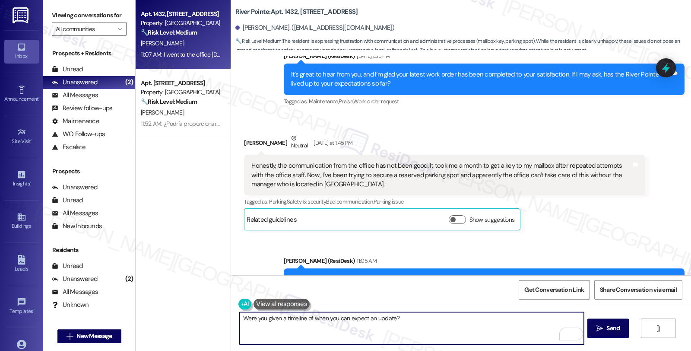
click at [443, 312] on textarea "Were you given a timeline of when you can expect an update?" at bounding box center [412, 328] width 344 height 32
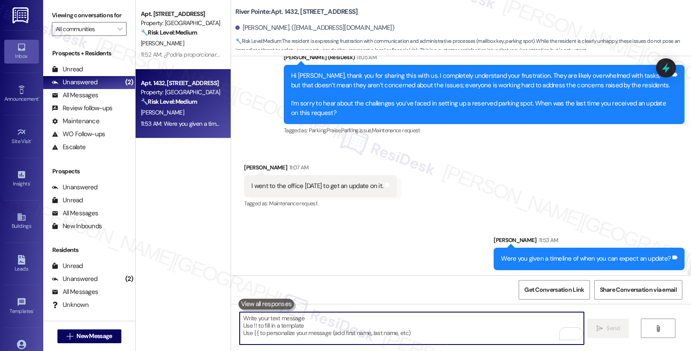
scroll to position [786, 0]
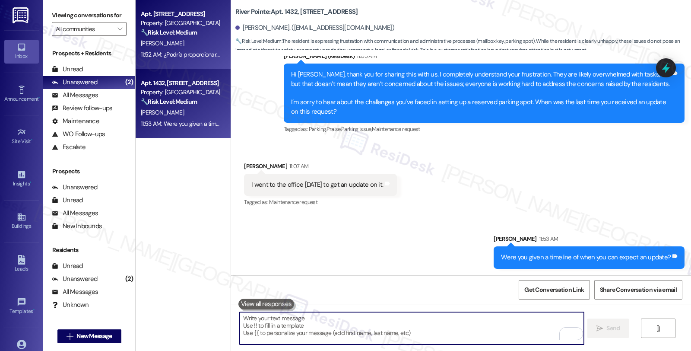
click at [169, 37] on div "Apt. 733, 1600 River Pointe Dr Property: River Pointe 🔧 Risk Level: Medium The …" at bounding box center [181, 23] width 82 height 29
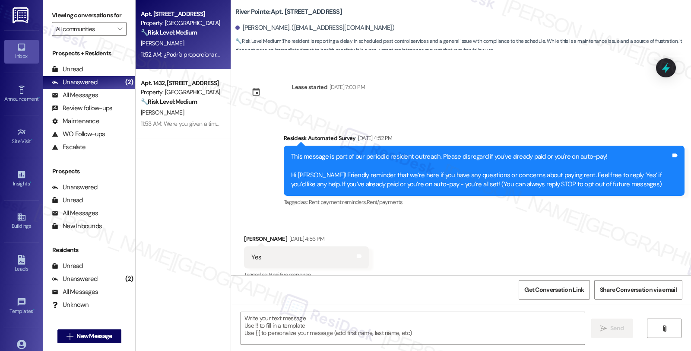
type textarea "Fetching suggested responses. Please feel free to read through the conversation…"
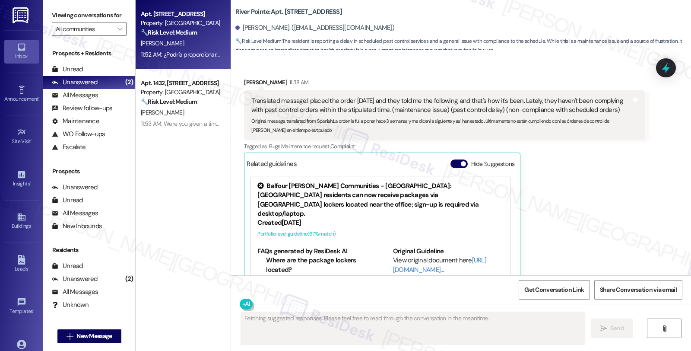
scroll to position [8925, 0]
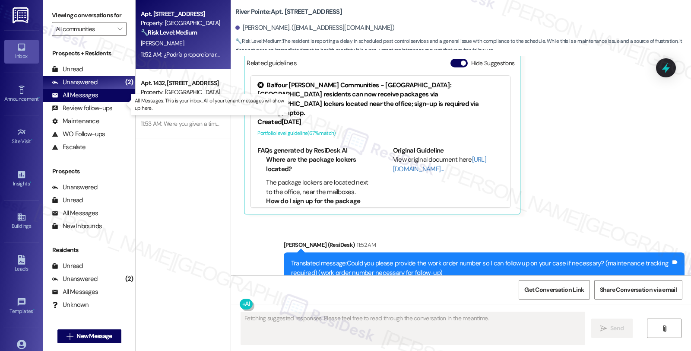
click at [102, 102] on div "All Messages (undefined)" at bounding box center [89, 95] width 92 height 13
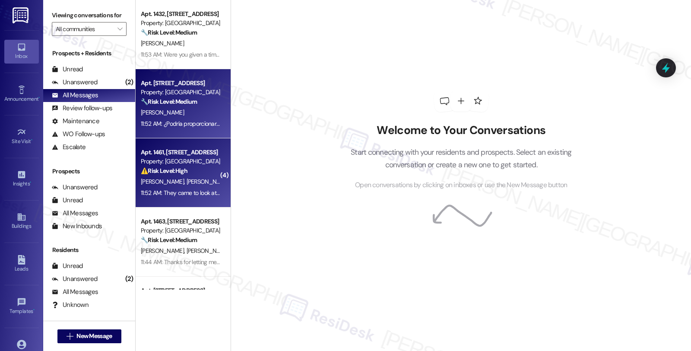
click at [163, 175] on div "Apt. 1461, 1600 River Pointe Dr Property: River Pointe ⚠️ Risk Level: High The …" at bounding box center [181, 161] width 82 height 29
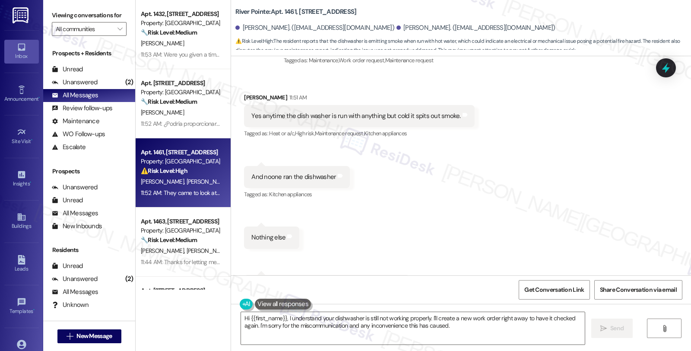
scroll to position [1736, 0]
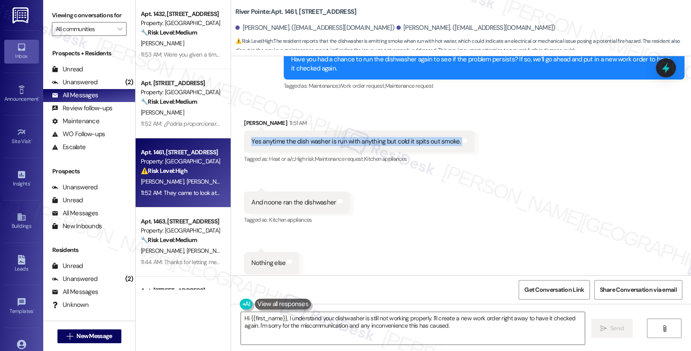
drag, startPoint x: 244, startPoint y: 122, endPoint x: 506, endPoint y: 124, distance: 262.0
click at [506, 124] on div "Received via SMS Daniel Hodge 11:51 AM Yes anytime the dish washer is run with …" at bounding box center [461, 220] width 460 height 243
copy div "Yes anytime the dish washer is run with anything but cold it spits out smoke. T…"
click at [327, 325] on textarea "Hi {{first_name}}, I understand your dishwasher is still not working properly. …" at bounding box center [413, 328] width 344 height 32
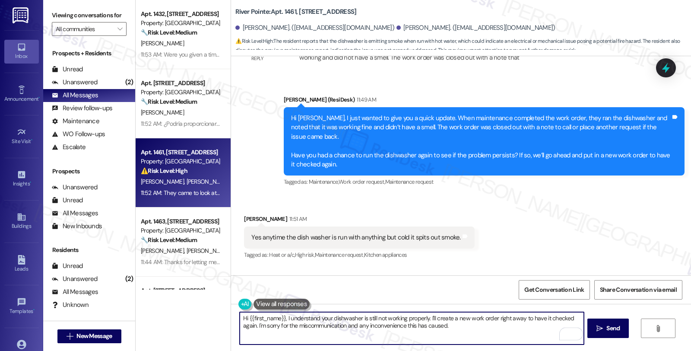
scroll to position [1592, 0]
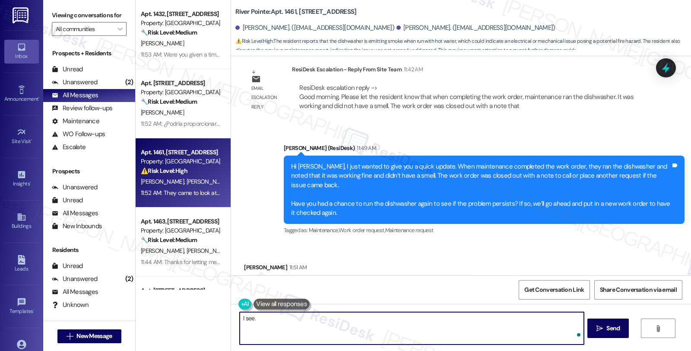
paste textarea "When the smoke comes out, does it seem to be coming from inside the dishwasher …"
type textarea "I see. When the smoke comes out, does it seem to be coming from inside the dish…"
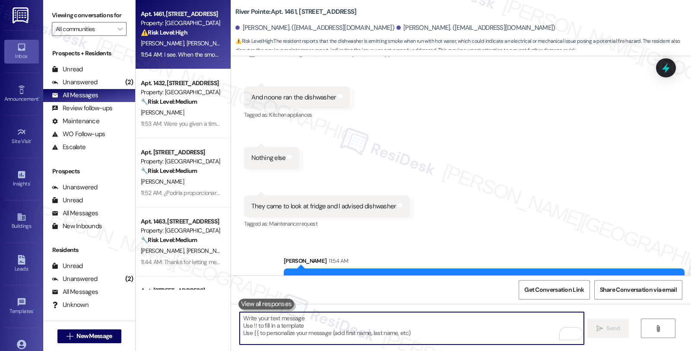
scroll to position [1844, 0]
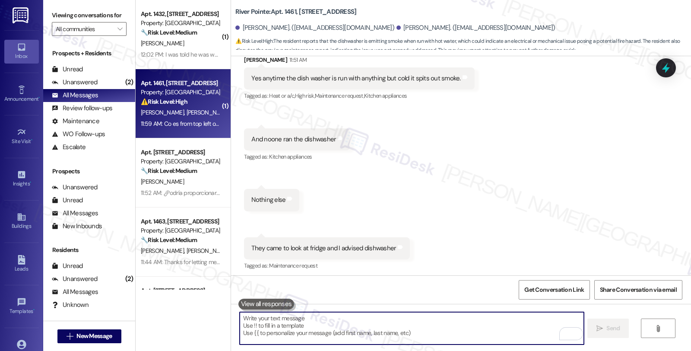
scroll to position [1914, 0]
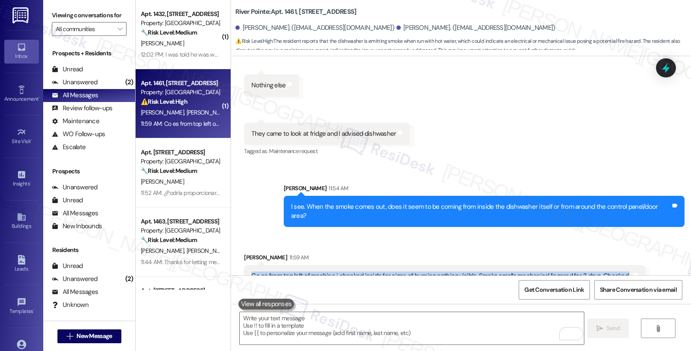
drag, startPoint x: 404, startPoint y: 258, endPoint x: 234, endPoint y: 243, distance: 170.7
click at [237, 246] on div "Received via SMS Daniel Hodge 11:59 AM Co es from top left of machine i checked…" at bounding box center [444, 274] width 414 height 57
copy div "Co es from top left of machine i checked inside for signs of burning nothing vi…"
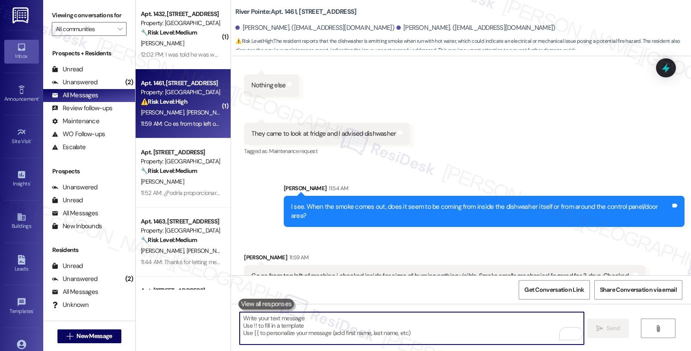
click at [347, 333] on textarea "To enrich screen reader interactions, please activate Accessibility in Grammarl…" at bounding box center [412, 328] width 344 height 32
paste textarea "Has the dishwasher recently tripped a breaker or made any unusual noises along …"
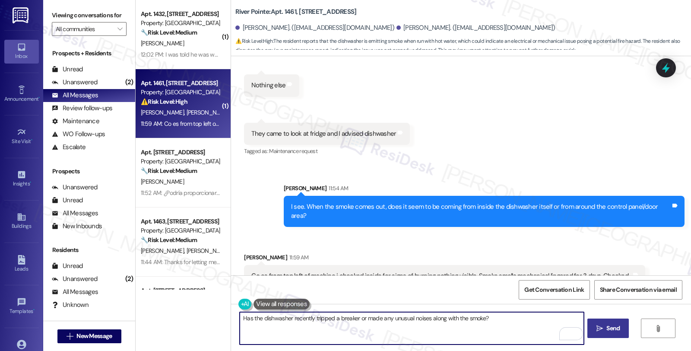
type textarea "Has the dishwasher recently tripped a breaker or made any unusual noises along …"
click at [615, 320] on button " Send" at bounding box center [608, 327] width 42 height 19
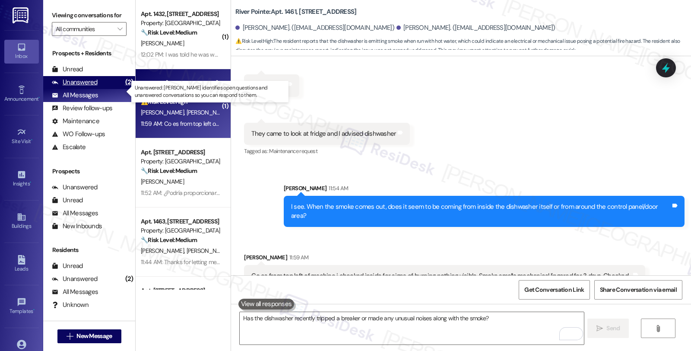
click at [100, 89] on div "Unanswered (2)" at bounding box center [89, 82] width 92 height 13
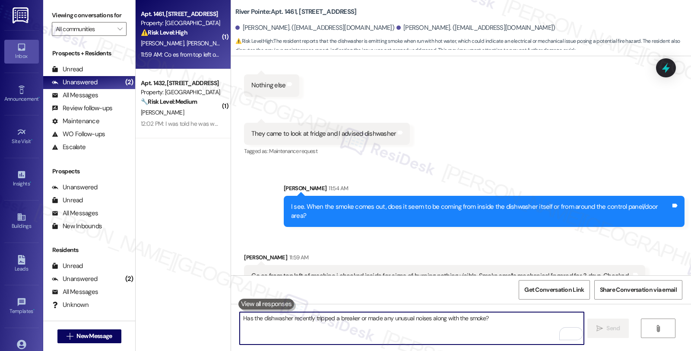
click at [376, 326] on textarea "Has the dishwasher recently tripped a breaker or made any unusual noises along …" at bounding box center [412, 328] width 344 height 32
paste textarea "Has the dishwasher recently tripped a breaker or made any unusual noises along …"
click at [507, 322] on textarea "Has the dishwasher recently tripped a breaker or made any unusual noises along …" at bounding box center [412, 328] width 344 height 32
click at [534, 322] on textarea "Has the dishwasher recently tripped a breaker or made any unusual noises along …" at bounding box center [412, 328] width 344 height 32
type textarea "Has the dishwasher recently tripped a breaker or made any unusual noises along …"
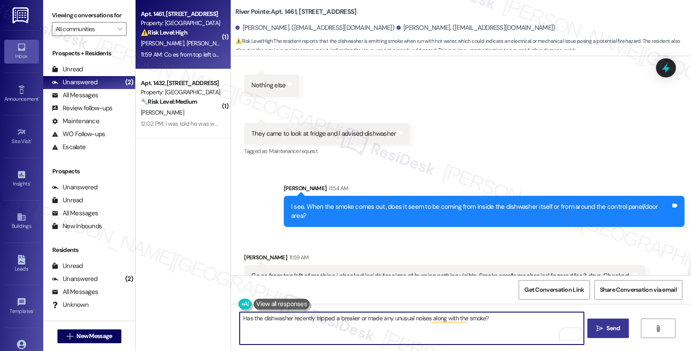
click at [606, 326] on span "Send" at bounding box center [612, 327] width 13 height 9
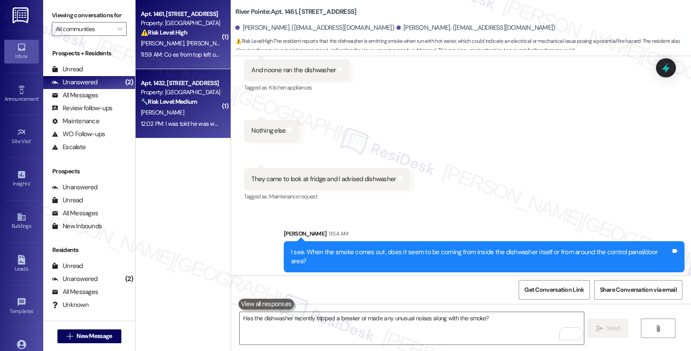
scroll to position [1866, 0]
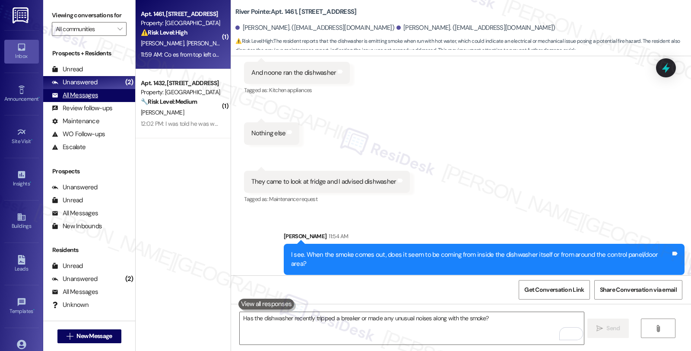
click at [98, 102] on div "All Messages (undefined)" at bounding box center [89, 95] width 92 height 13
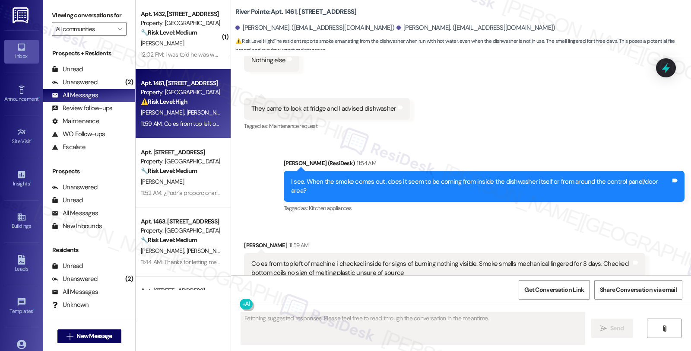
scroll to position [1939, 0]
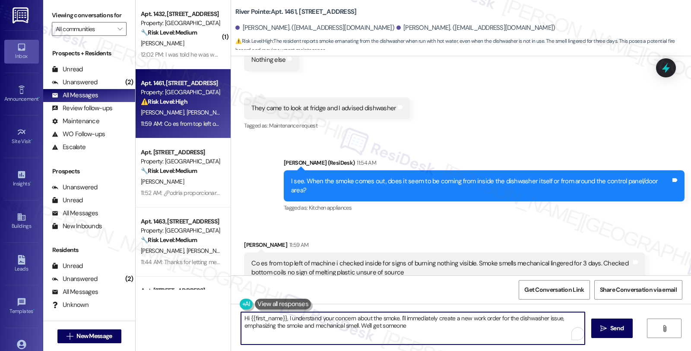
click at [291, 316] on textarea "Hi {{first_name}}, I understand your concern about the smoke. I'll immediately …" at bounding box center [413, 328] width 344 height 32
paste textarea "as the dishwasher recently tripped a breaker or made any unusual noises along w…"
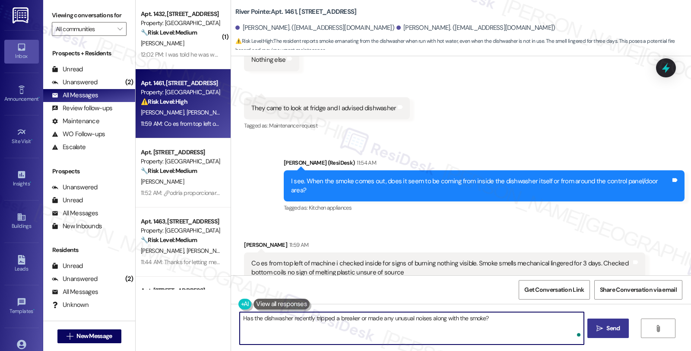
type textarea "Has the dishwasher recently tripped a breaker or made any unusual noises along …"
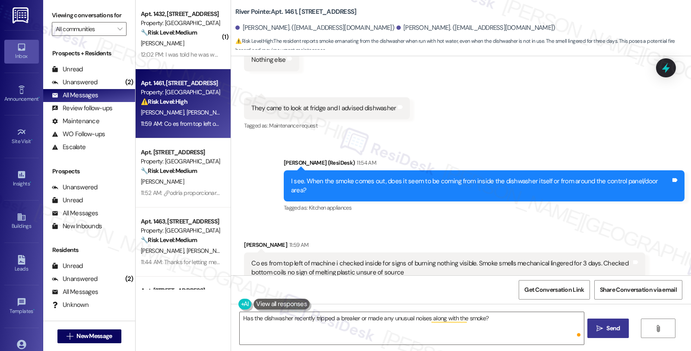
click at [607, 331] on span "Send" at bounding box center [612, 327] width 13 height 9
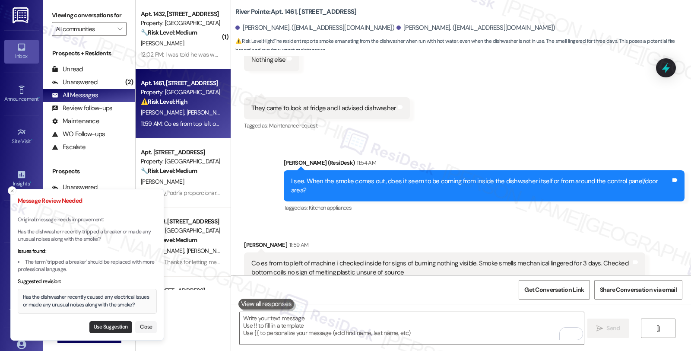
click at [111, 324] on button "Use Suggestion" at bounding box center [110, 327] width 43 height 12
type textarea "Has the dishwasher recently caused any electrical issues or made any unusual no…"
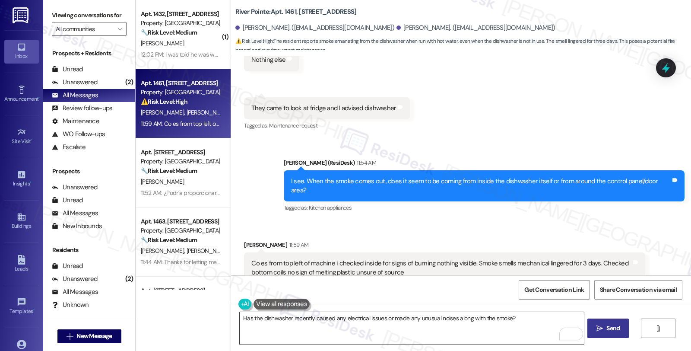
click at [360, 322] on textarea "Has the dishwasher recently caused any electrical issues or made any unusual no…" at bounding box center [412, 328] width 344 height 32
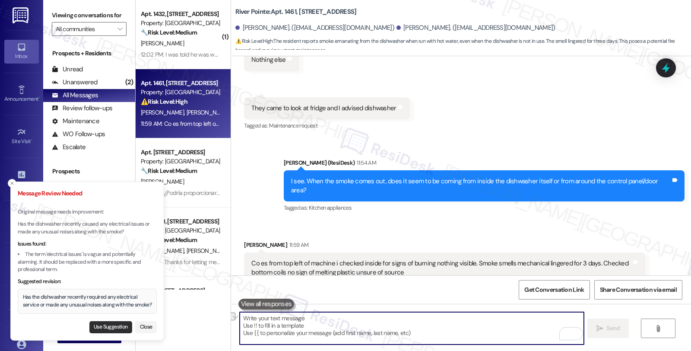
click at [111, 325] on button "Use Suggestion" at bounding box center [110, 327] width 43 height 12
type textarea "Has the dishwasher recently required any electrical service or made any unusual…"
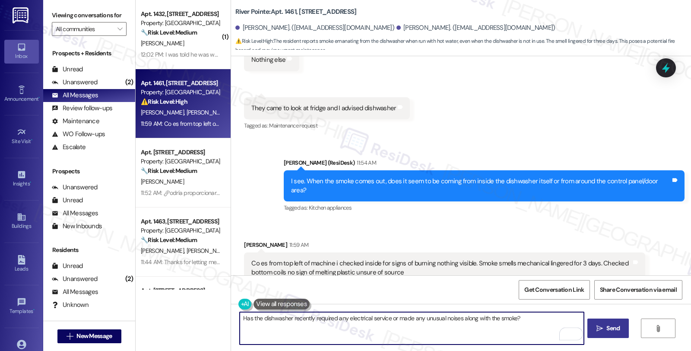
click at [379, 326] on textarea "Has the dishwasher recently required any electrical service or made any unusual…" at bounding box center [412, 328] width 344 height 32
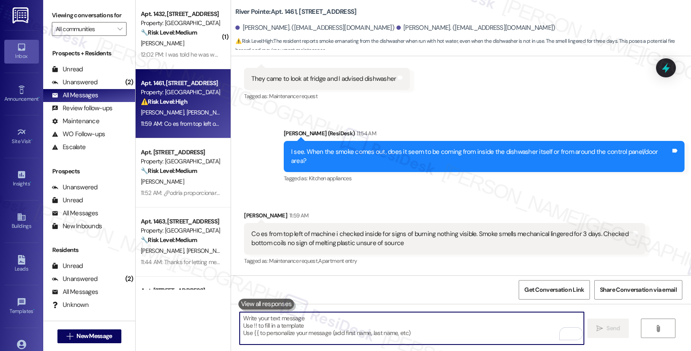
scroll to position [1999, 0]
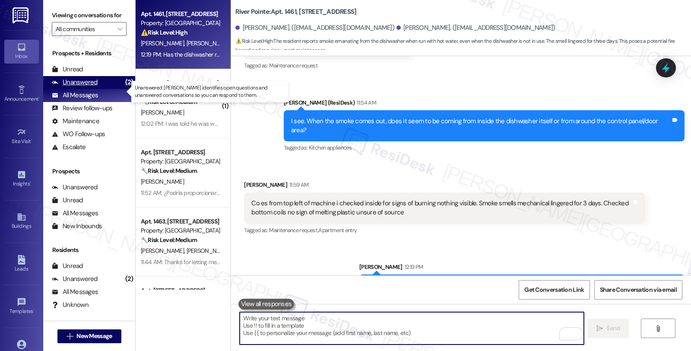
click at [101, 85] on div "Unanswered (2)" at bounding box center [89, 82] width 92 height 13
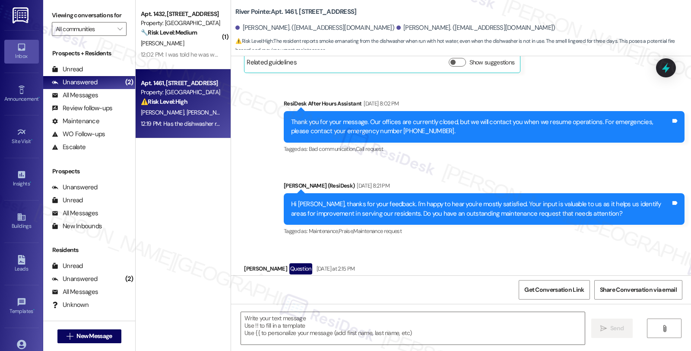
type textarea "Fetching suggested responses. Please feel free to read through the conversation…"
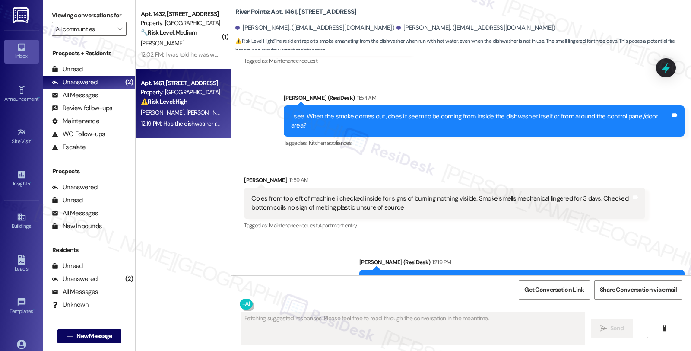
scroll to position [2012, 0]
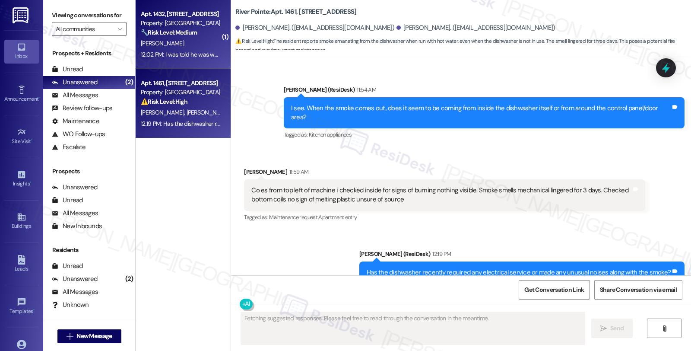
click at [189, 31] on strong "🔧 Risk Level: Medium" at bounding box center [169, 32] width 56 height 8
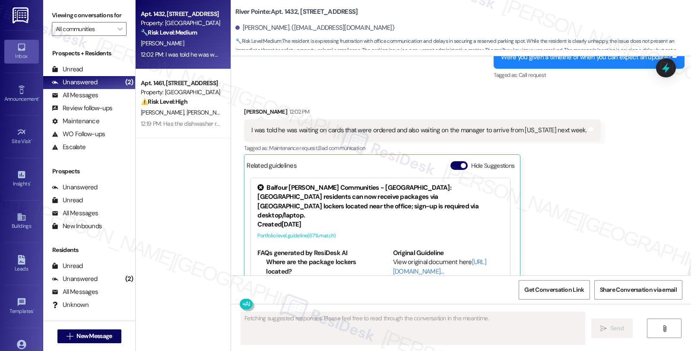
scroll to position [890, 0]
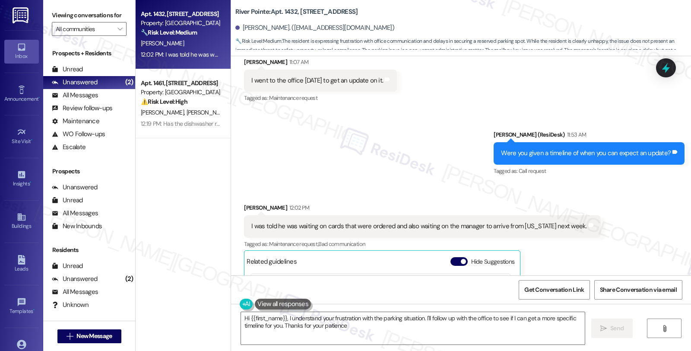
type textarea "Hi {{first_name}}, I understand your frustration with the parking situation. I'…"
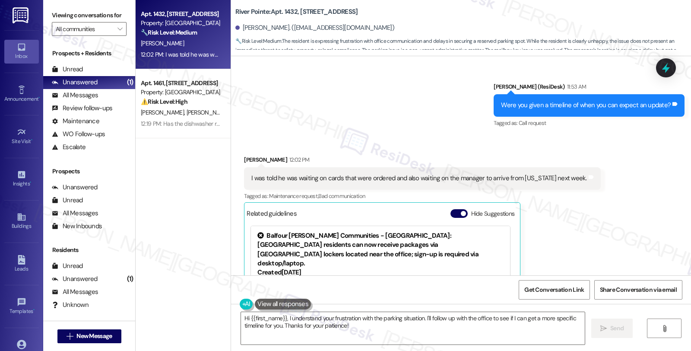
scroll to position [1033, 0]
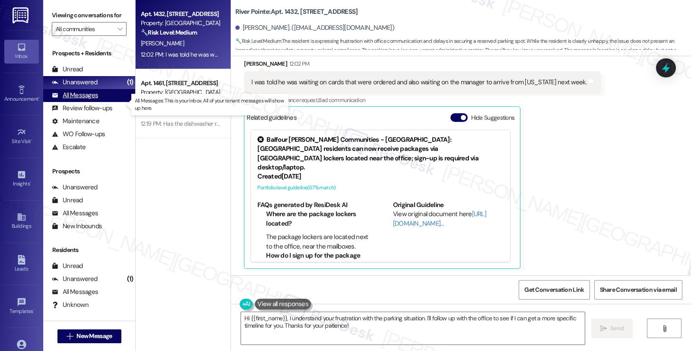
click at [80, 100] on div "All Messages" at bounding box center [75, 95] width 46 height 9
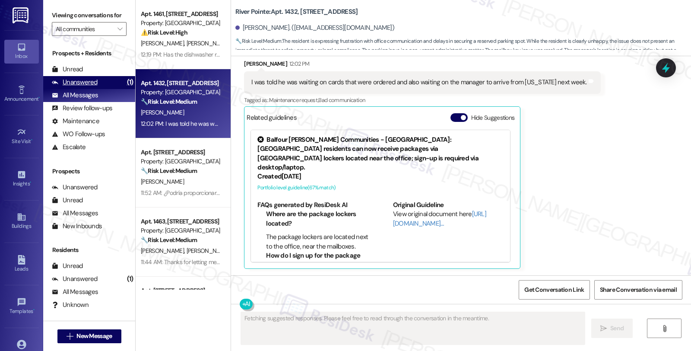
click at [98, 89] on div "Unanswered (1)" at bounding box center [89, 82] width 92 height 13
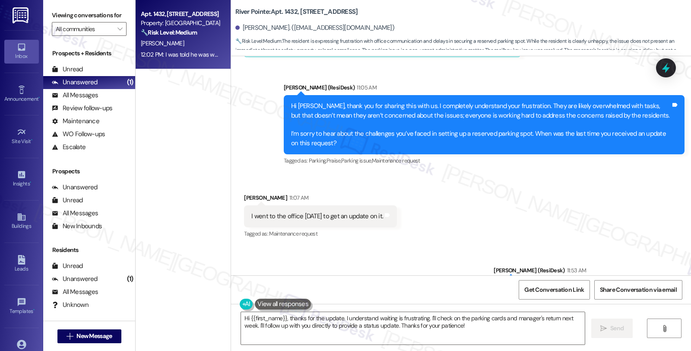
scroll to position [746, 0]
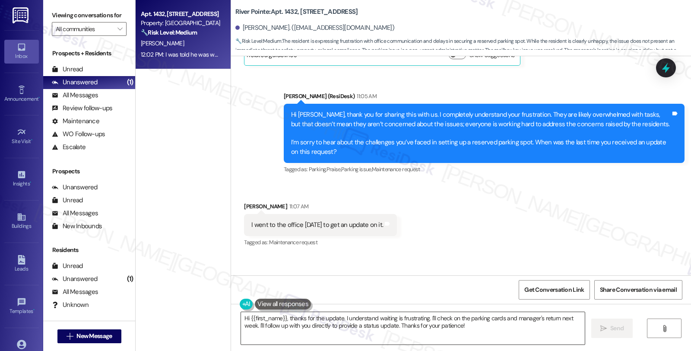
click at [241, 320] on textarea "Hi {{first_name}}, thanks for the update. I understand waiting is frustrating. …" at bounding box center [413, 328] width 344 height 32
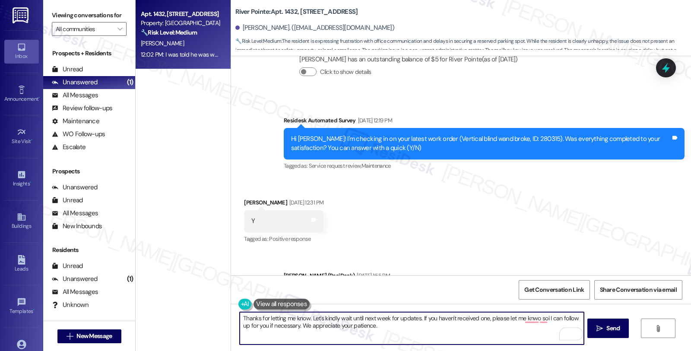
scroll to position [170, 0]
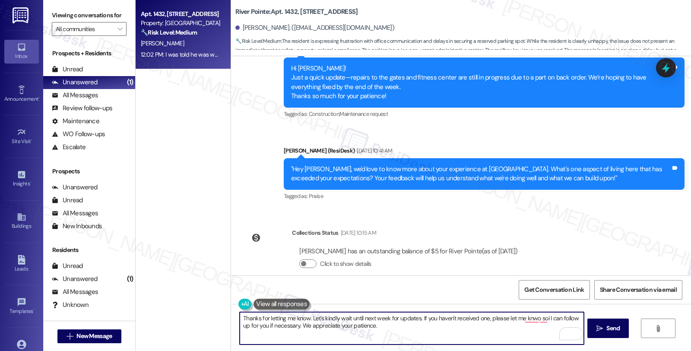
click at [423, 325] on textarea "Thanks for letting me know. Let's kindly wait until next week for updates. If y…" at bounding box center [412, 328] width 344 height 32
click at [405, 334] on textarea "Thanks for letting me know. Let's kindly wait until next week for updates. If y…" at bounding box center [412, 328] width 344 height 32
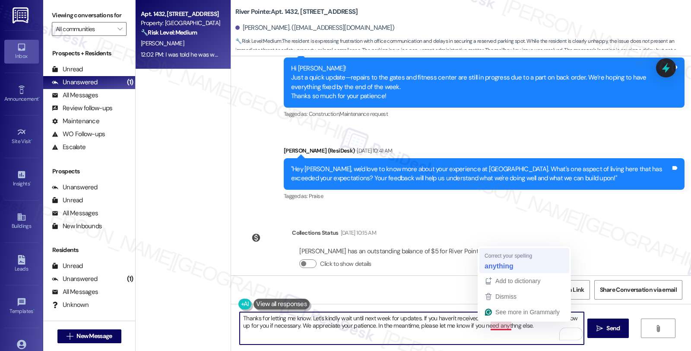
type textarea "Thanks for letting me know. Let's kindly wait until next week for updates. If y…"
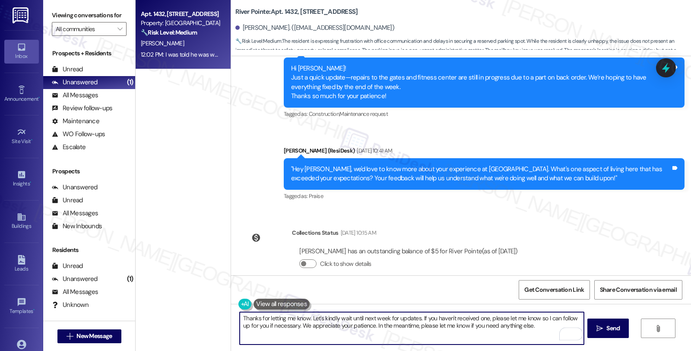
click at [420, 327] on textarea "Thanks for letting me know. Let's kindly wait until next week for updates. If y…" at bounding box center [412, 328] width 344 height 32
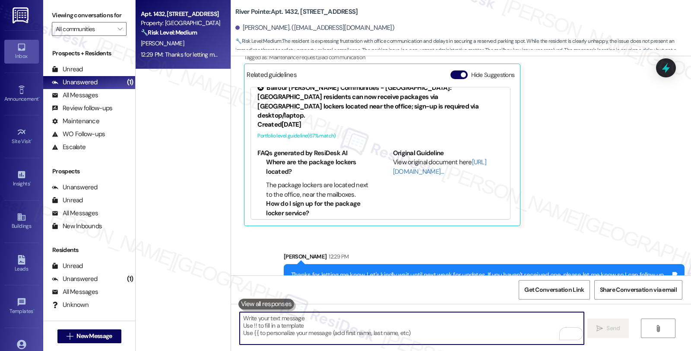
scroll to position [1103, 0]
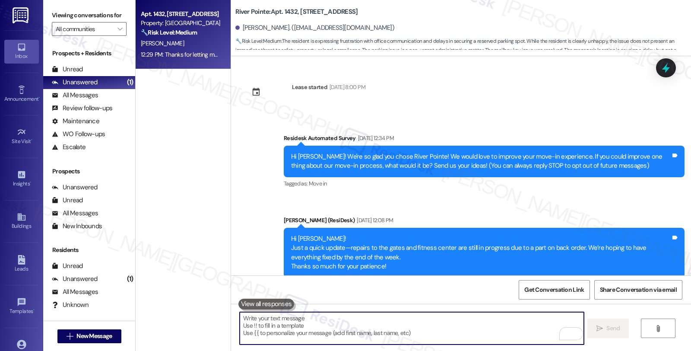
scroll to position [9, 0]
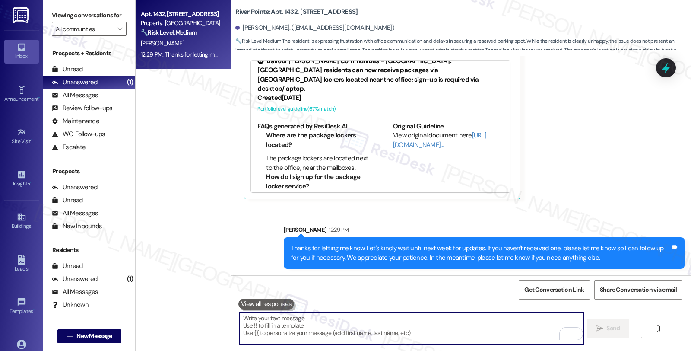
drag, startPoint x: 95, startPoint y: 102, endPoint x: 95, endPoint y: 93, distance: 9.1
click at [95, 100] on div "All Messages" at bounding box center [75, 95] width 46 height 9
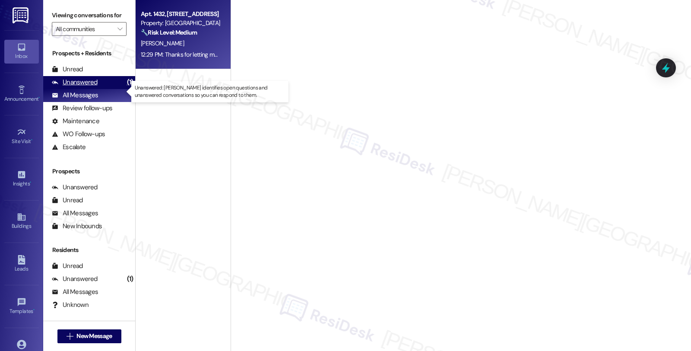
click at [94, 87] on div "Unanswered" at bounding box center [75, 82] width 46 height 9
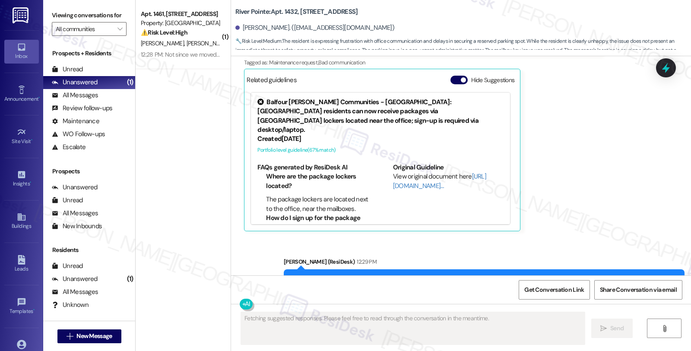
scroll to position [1115, 0]
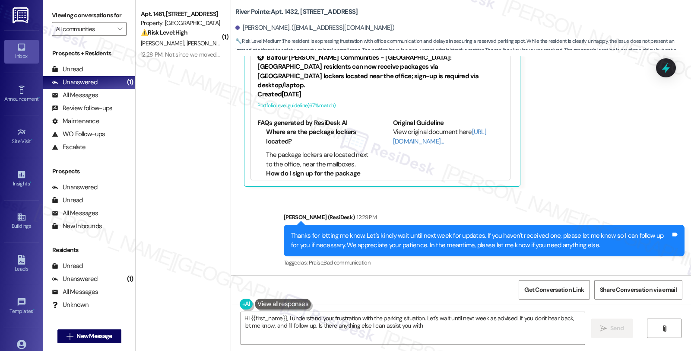
type textarea "Hi {{first_name}}, I understand your frustration with the parking situation. Le…"
